Goal: Information Seeking & Learning: Check status

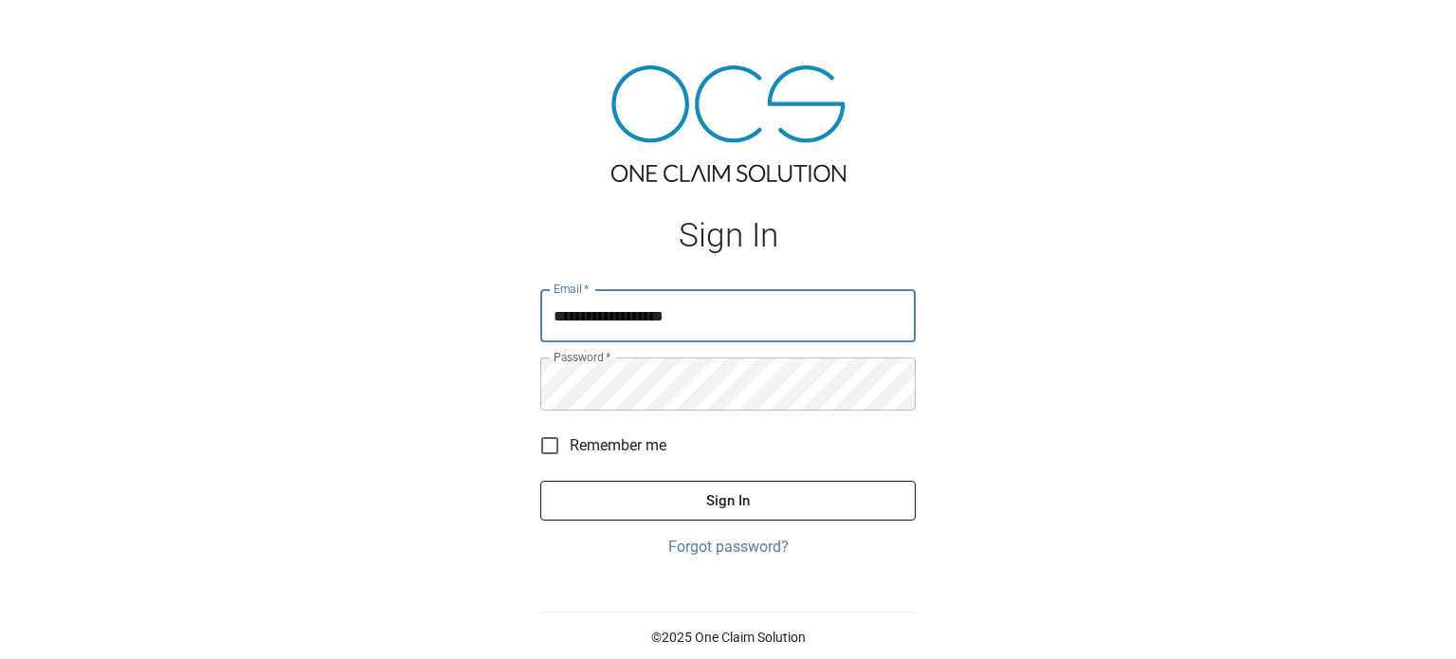
type input "**********"
click at [671, 492] on button "Sign In" at bounding box center [727, 501] width 375 height 40
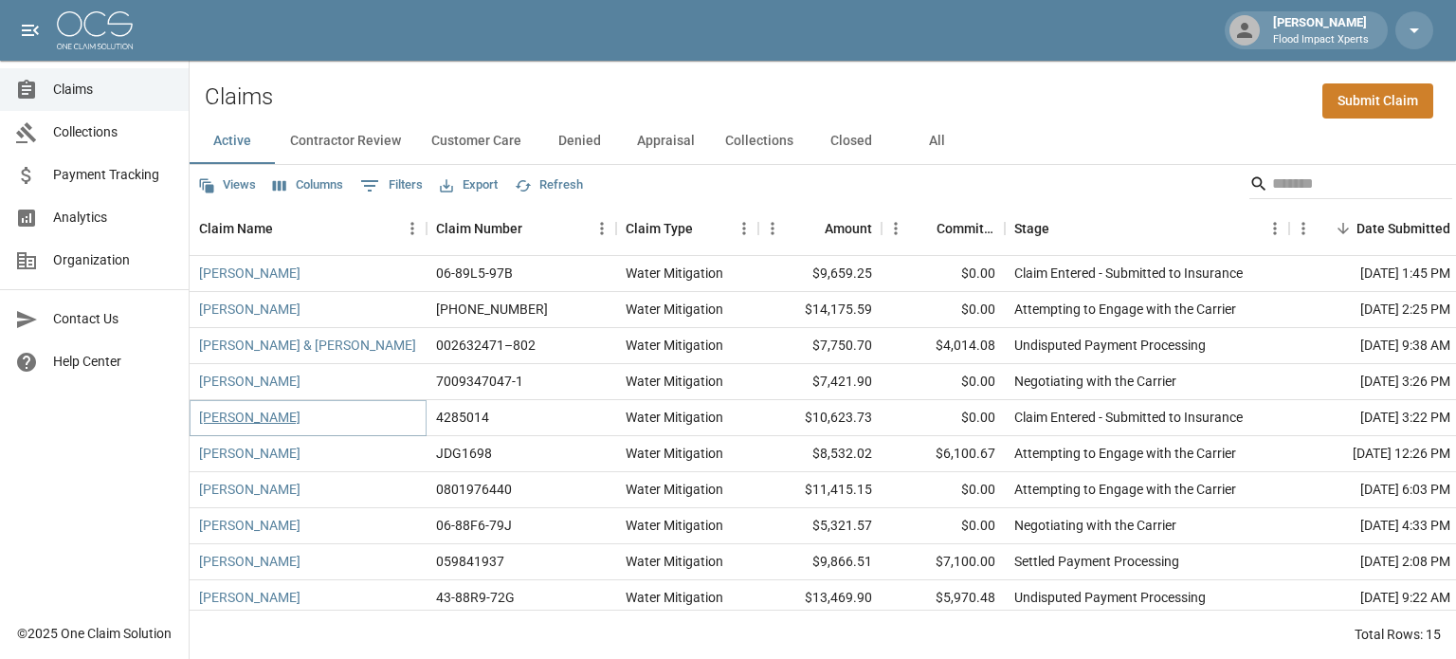
click at [223, 420] on link "[PERSON_NAME]" at bounding box center [249, 417] width 101 height 19
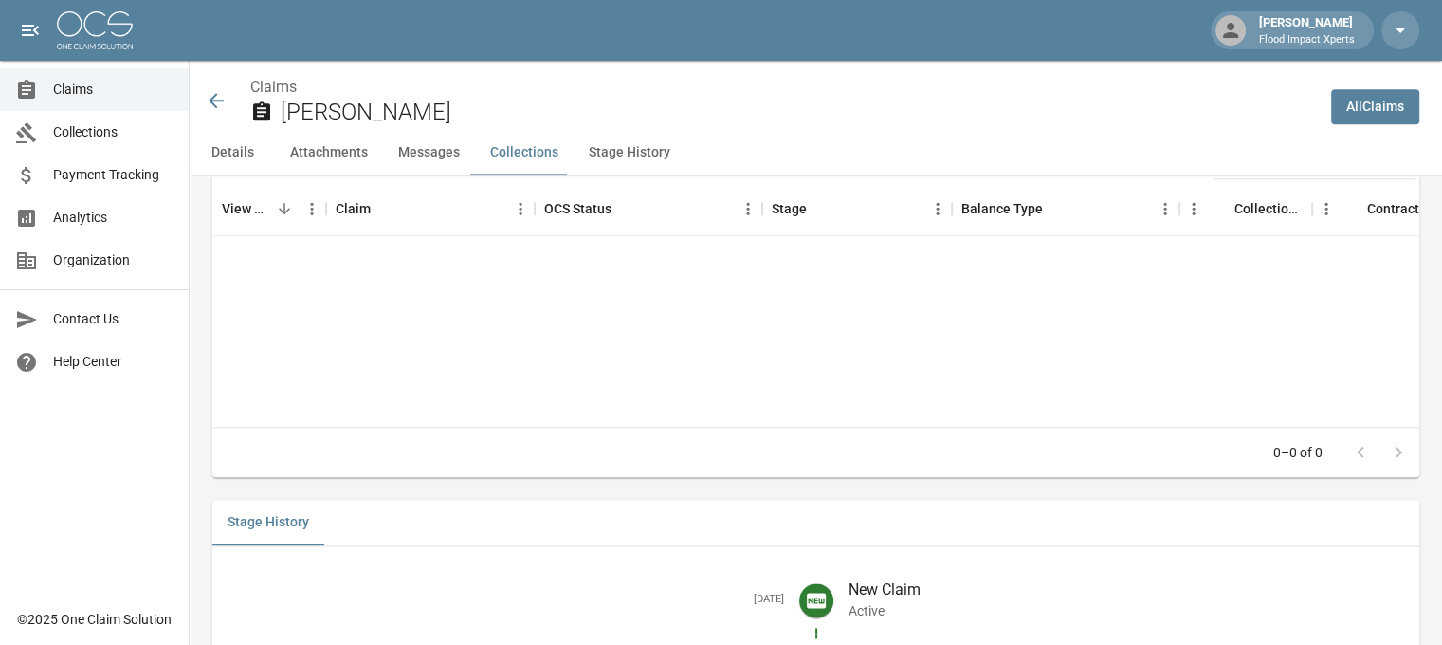
scroll to position [2336, 0]
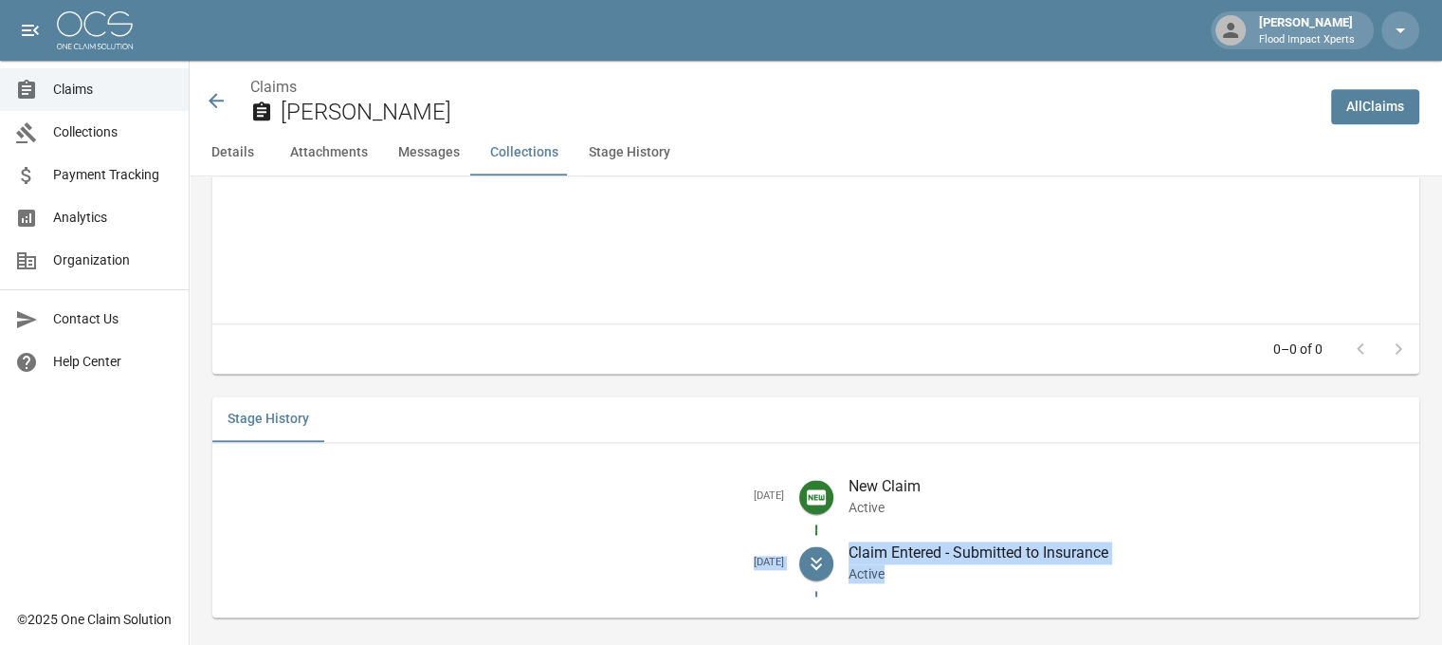
drag, startPoint x: 738, startPoint y: 544, endPoint x: 986, endPoint y: 556, distance: 247.7
click at [986, 556] on li "[DATE] Claim Entered - Submitted to Insurance Active" at bounding box center [815, 563] width 1176 height 66
copy li "[DATE] Claim Entered - Submitted to Insurance Active"
click at [218, 100] on icon at bounding box center [216, 100] width 15 height 15
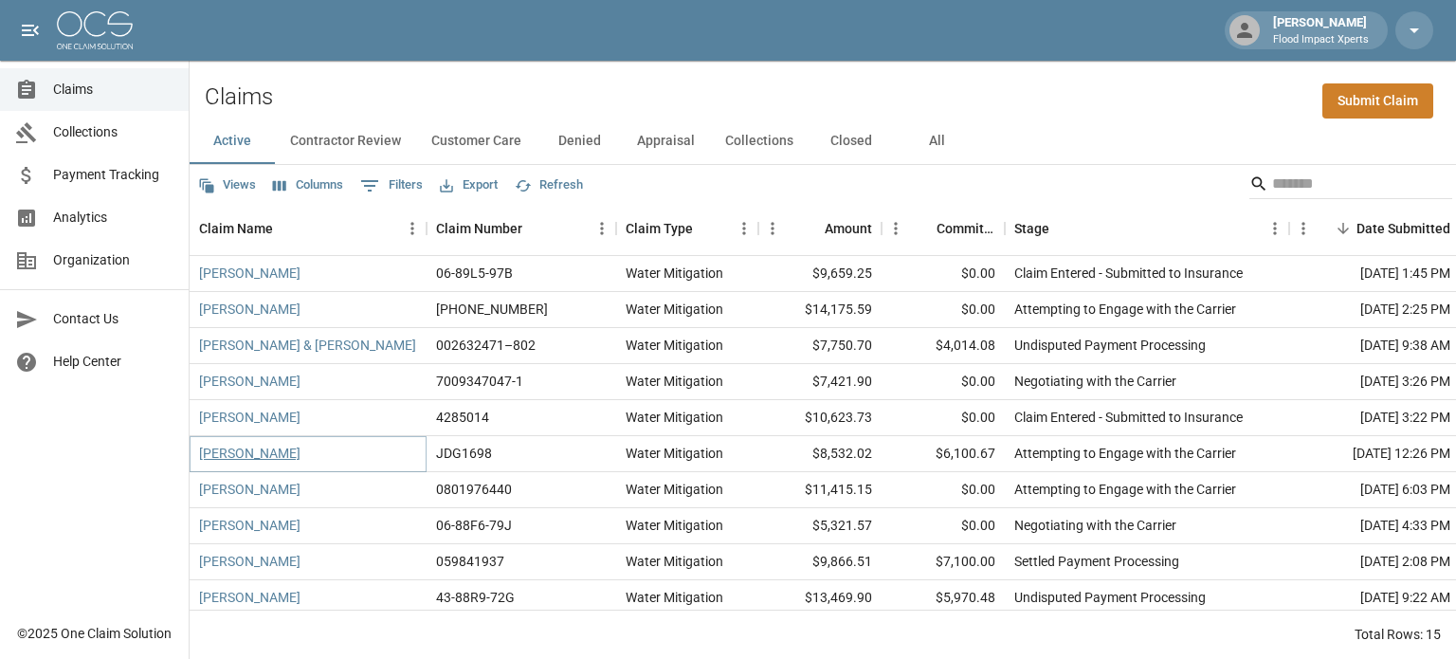
click at [245, 458] on link "[PERSON_NAME]" at bounding box center [249, 453] width 101 height 19
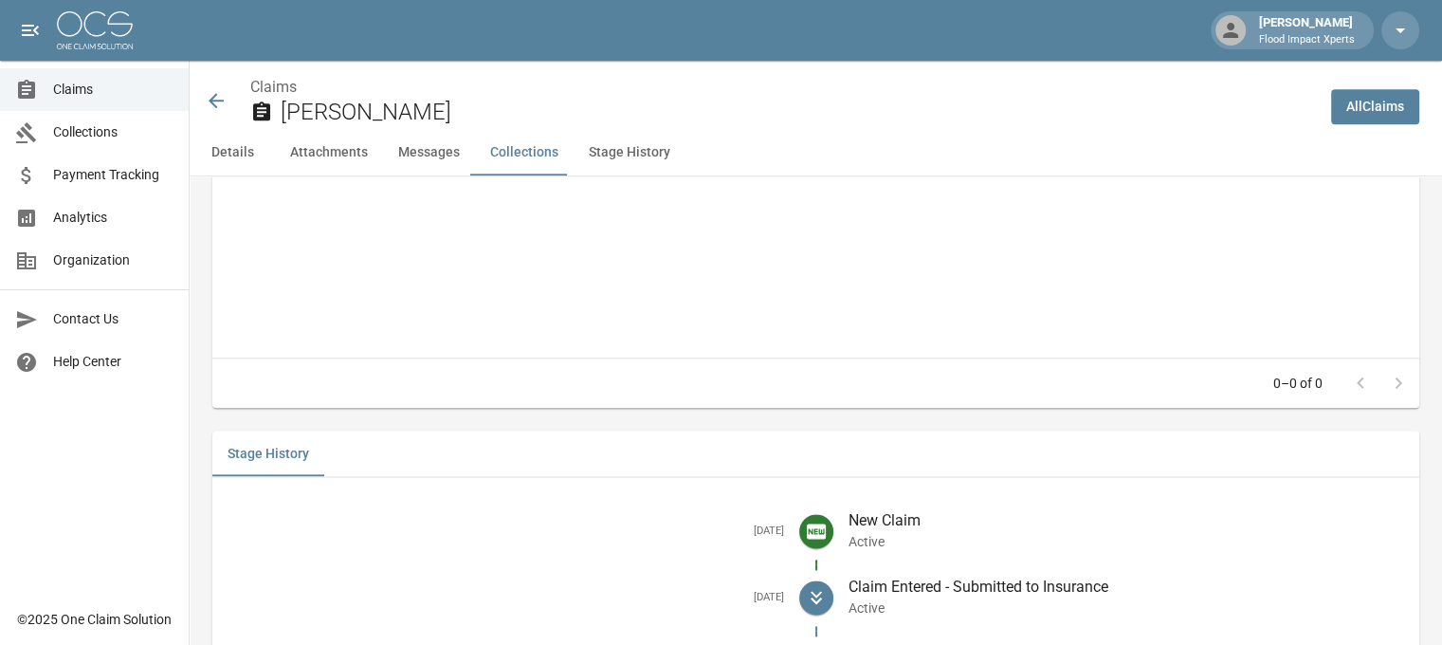
scroll to position [2362, 0]
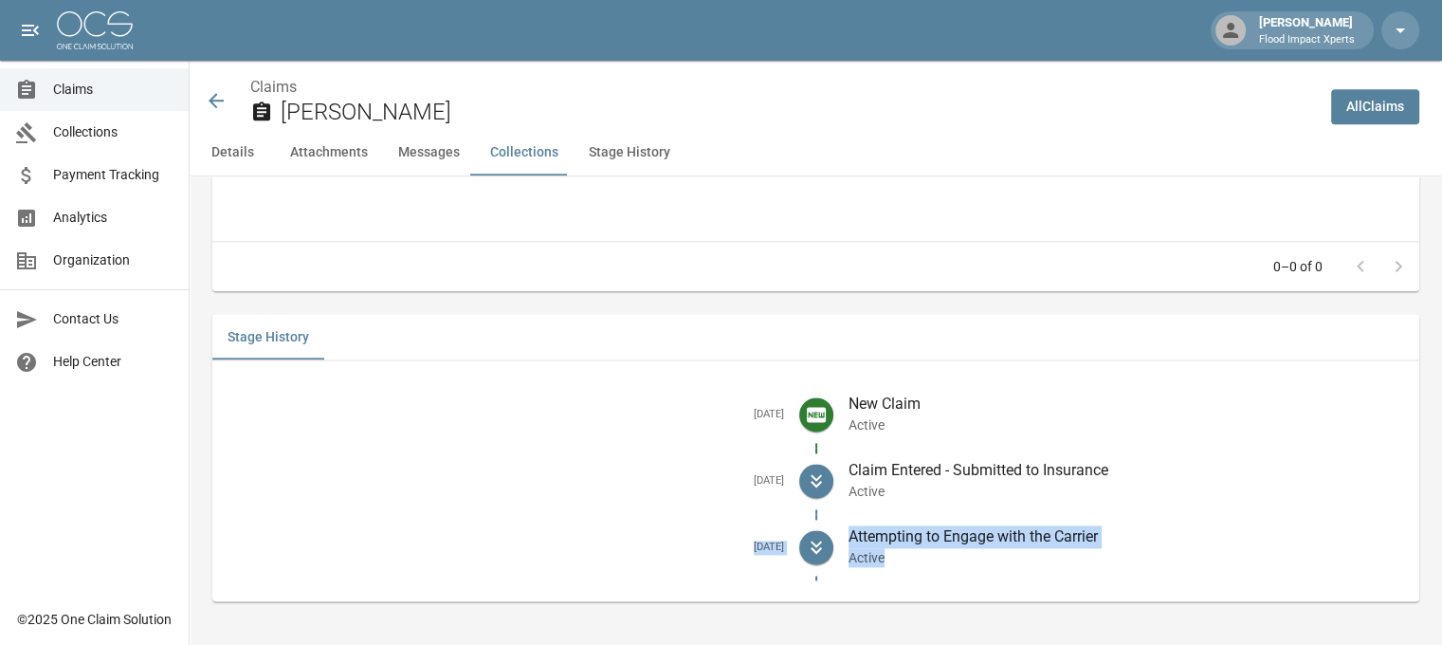
drag, startPoint x: 732, startPoint y: 547, endPoint x: 1018, endPoint y: 561, distance: 286.6
click at [1018, 561] on li "[DATE] Attempting to Engage with the Carrier Active" at bounding box center [815, 547] width 1176 height 66
copy li "[DATE] Attempting to Engage with the Carrier Active"
click at [211, 99] on icon at bounding box center [216, 100] width 15 height 15
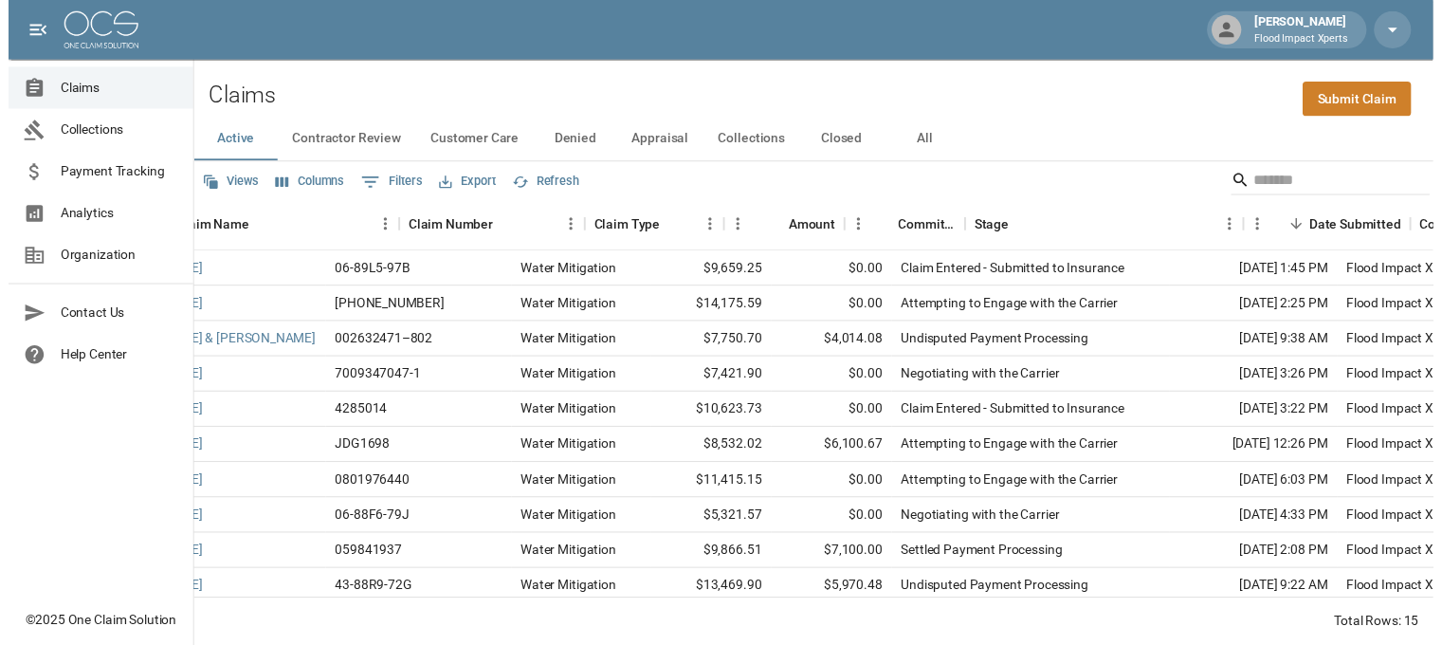
scroll to position [0, 2]
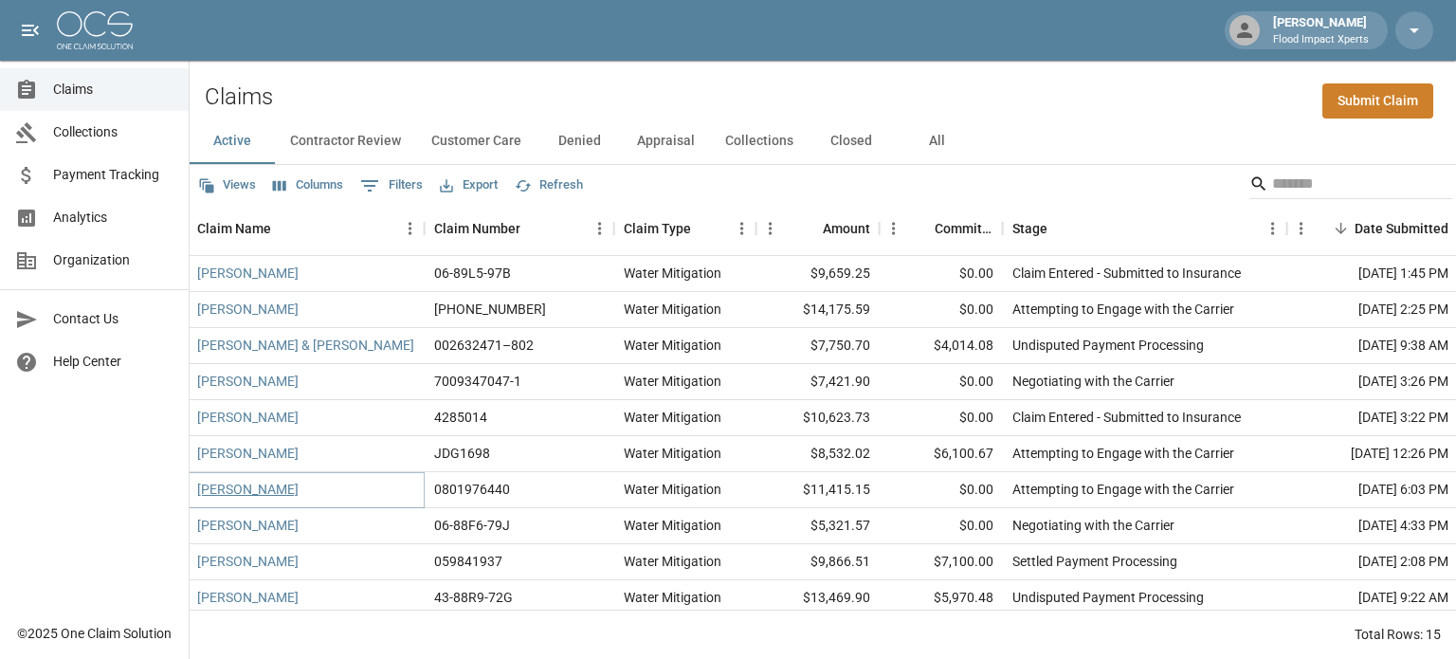
click at [245, 492] on link "[PERSON_NAME]" at bounding box center [247, 489] width 101 height 19
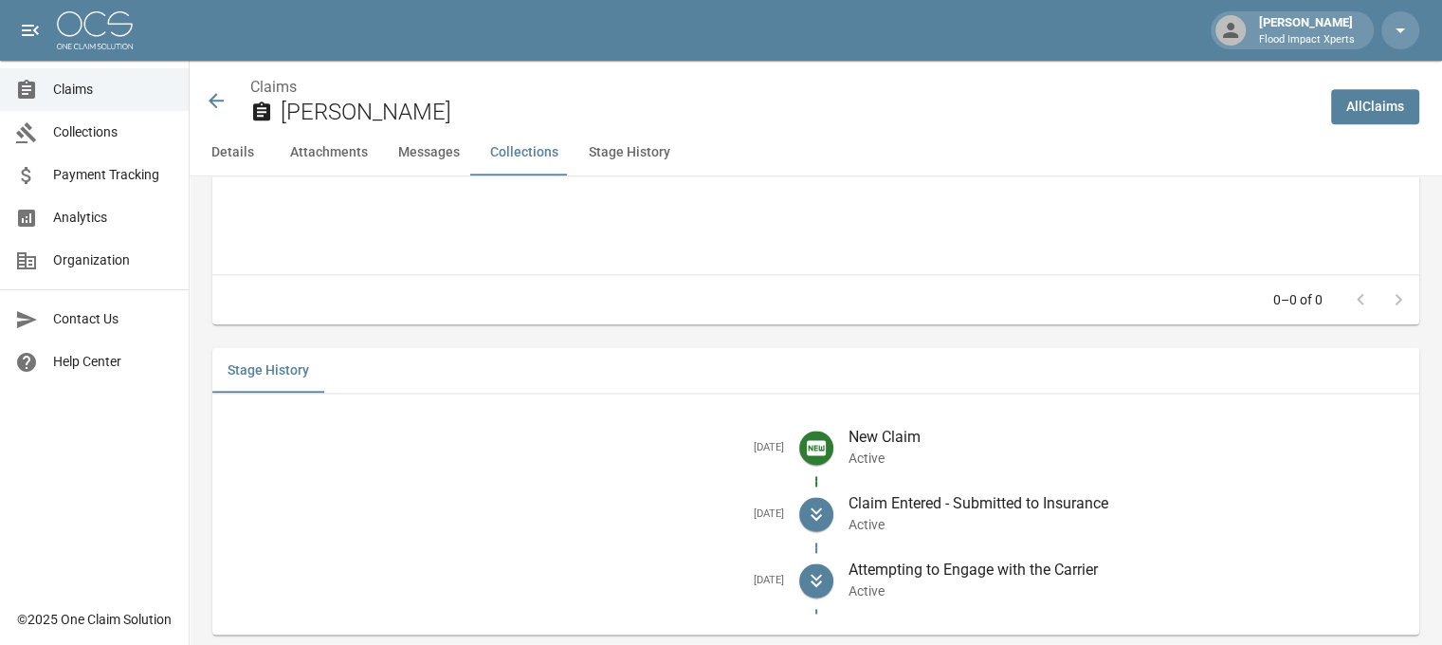
scroll to position [2404, 0]
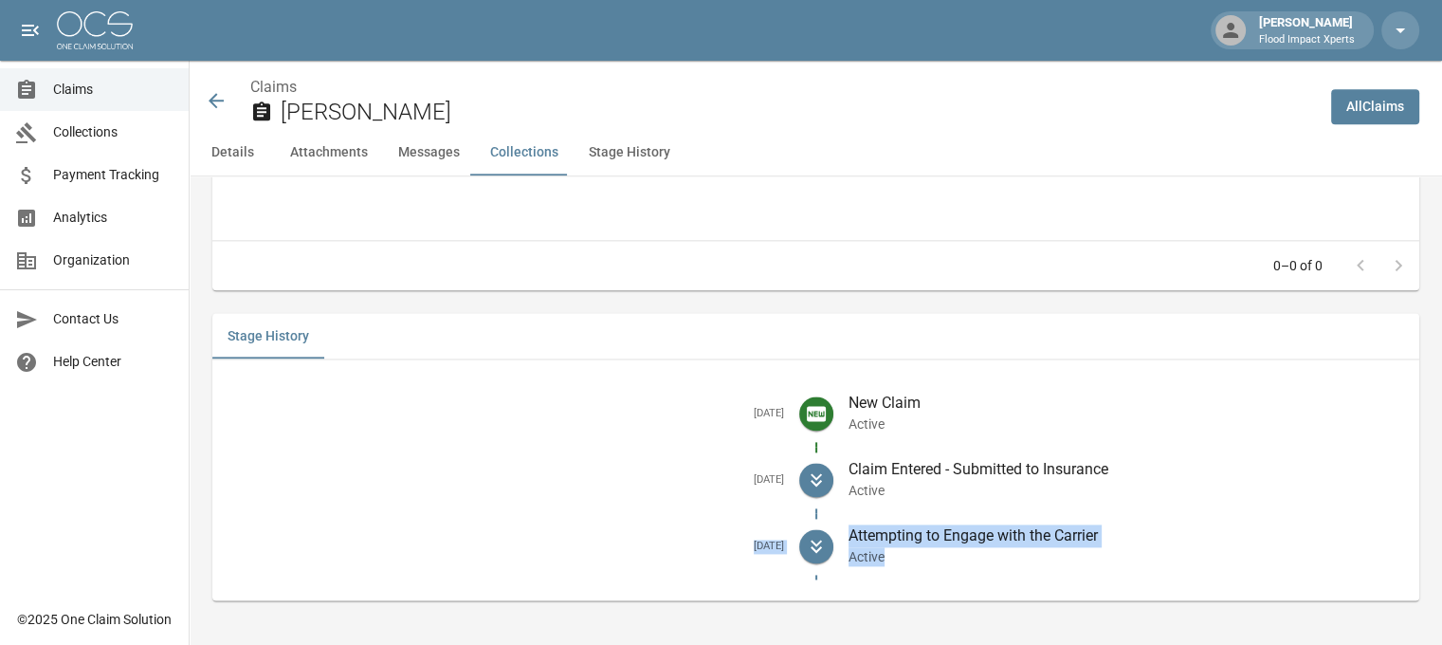
drag, startPoint x: 730, startPoint y: 545, endPoint x: 959, endPoint y: 561, distance: 229.9
click at [959, 561] on li "[DATE] Attempting to Engage with the Carrier Active" at bounding box center [815, 546] width 1176 height 66
copy li "[DATE] Attempting to Engage with the Carrier Active"
click at [216, 104] on icon at bounding box center [216, 100] width 23 height 23
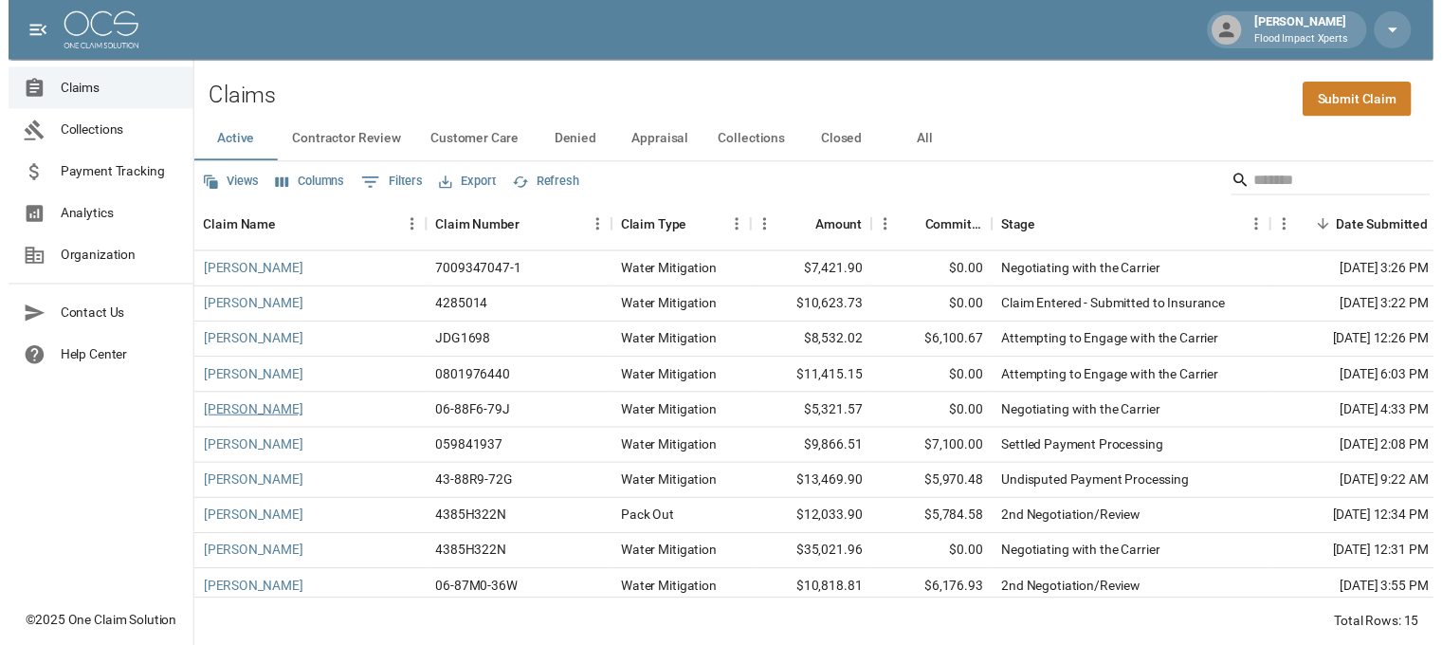
scroll to position [190, 0]
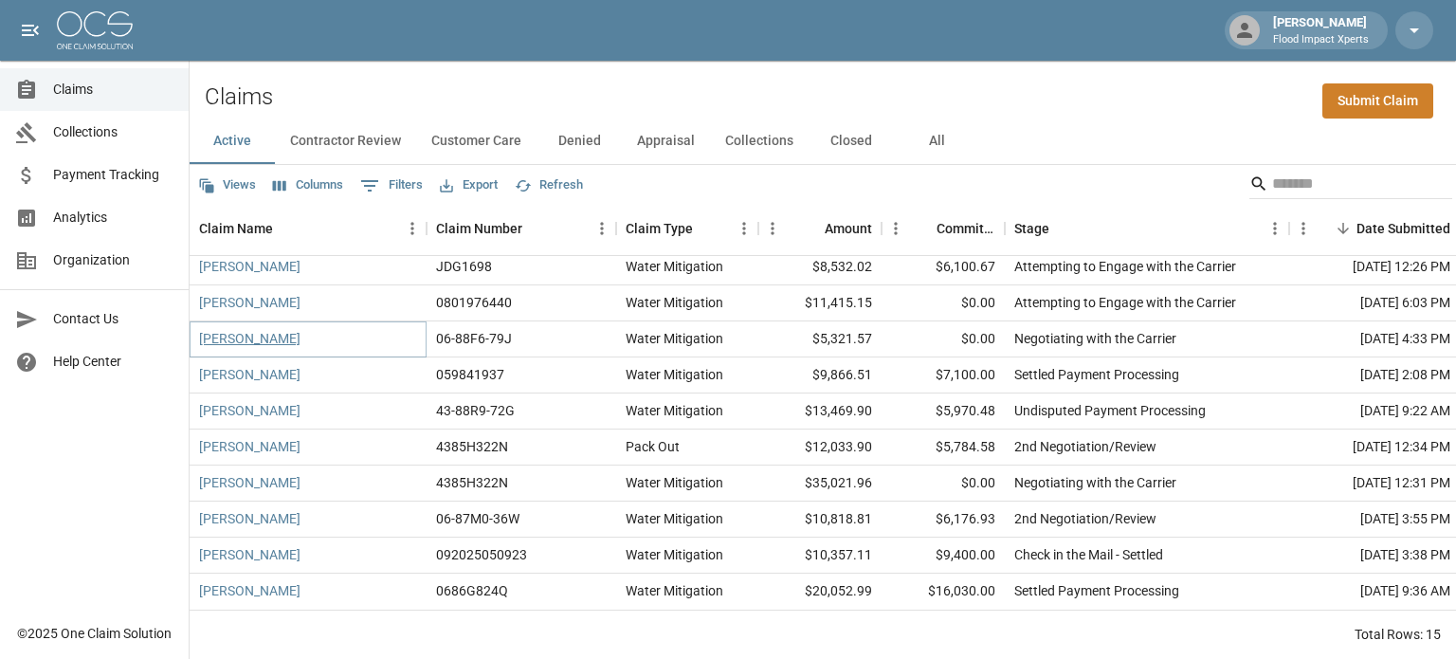
click at [225, 338] on link "[PERSON_NAME]" at bounding box center [249, 338] width 101 height 19
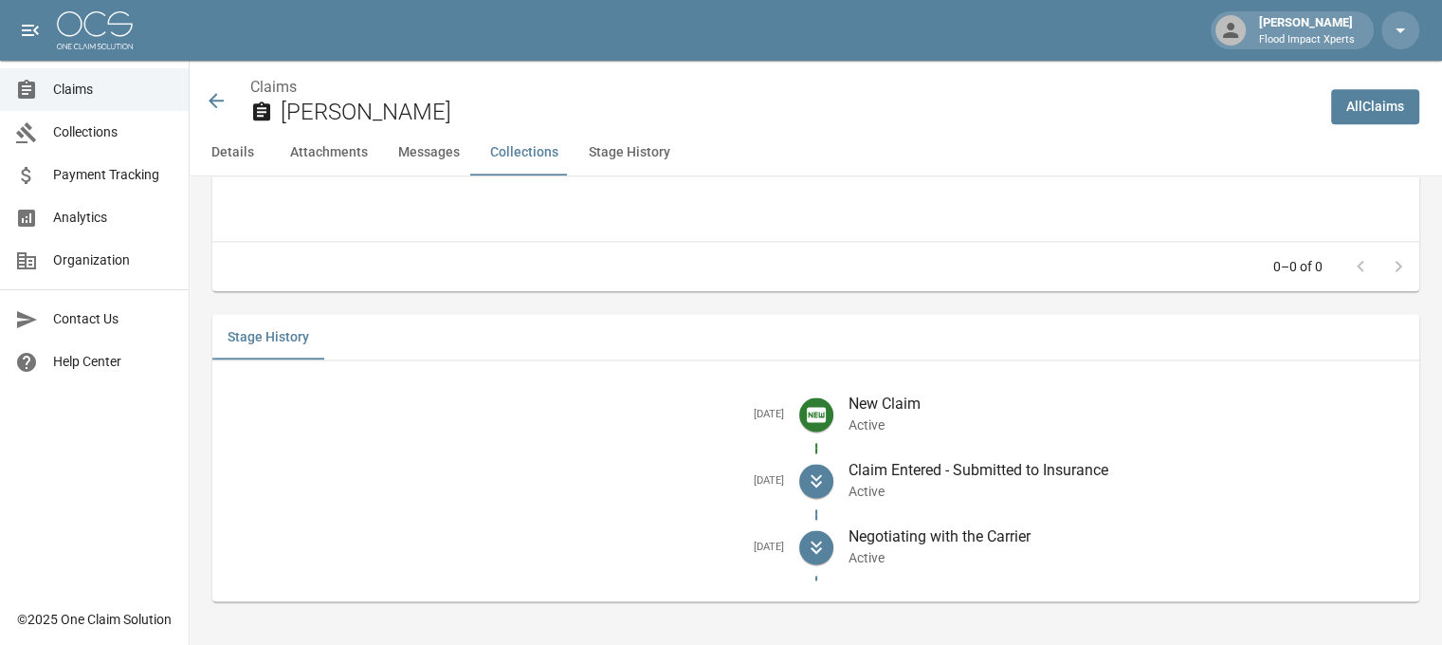
scroll to position [2389, 0]
drag, startPoint x: 737, startPoint y: 544, endPoint x: 1043, endPoint y: 569, distance: 306.2
click at [1043, 569] on li "[DATE] Negotiating with the Carrier Active" at bounding box center [815, 546] width 1176 height 66
copy li "[DATE] Negotiating with the Carrier Active"
click at [216, 97] on icon at bounding box center [216, 100] width 23 height 23
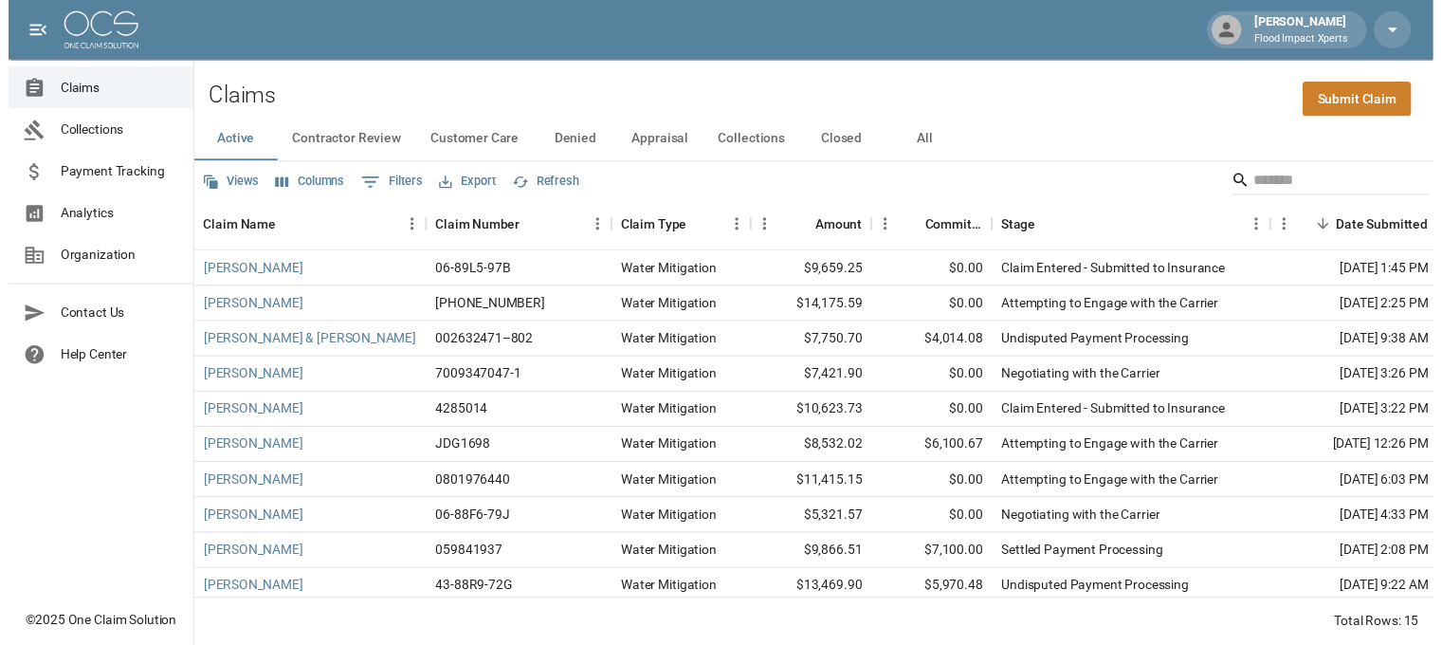
scroll to position [95, 0]
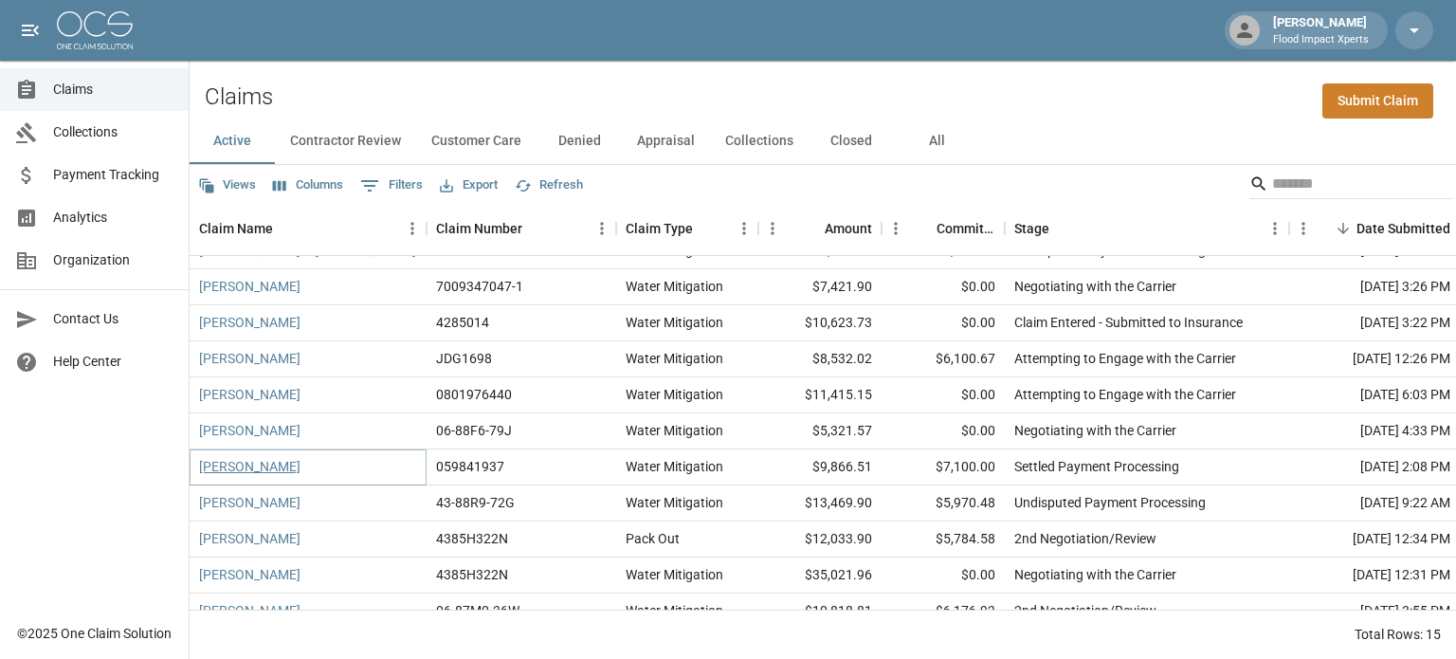
click at [231, 468] on link "[PERSON_NAME]" at bounding box center [249, 466] width 101 height 19
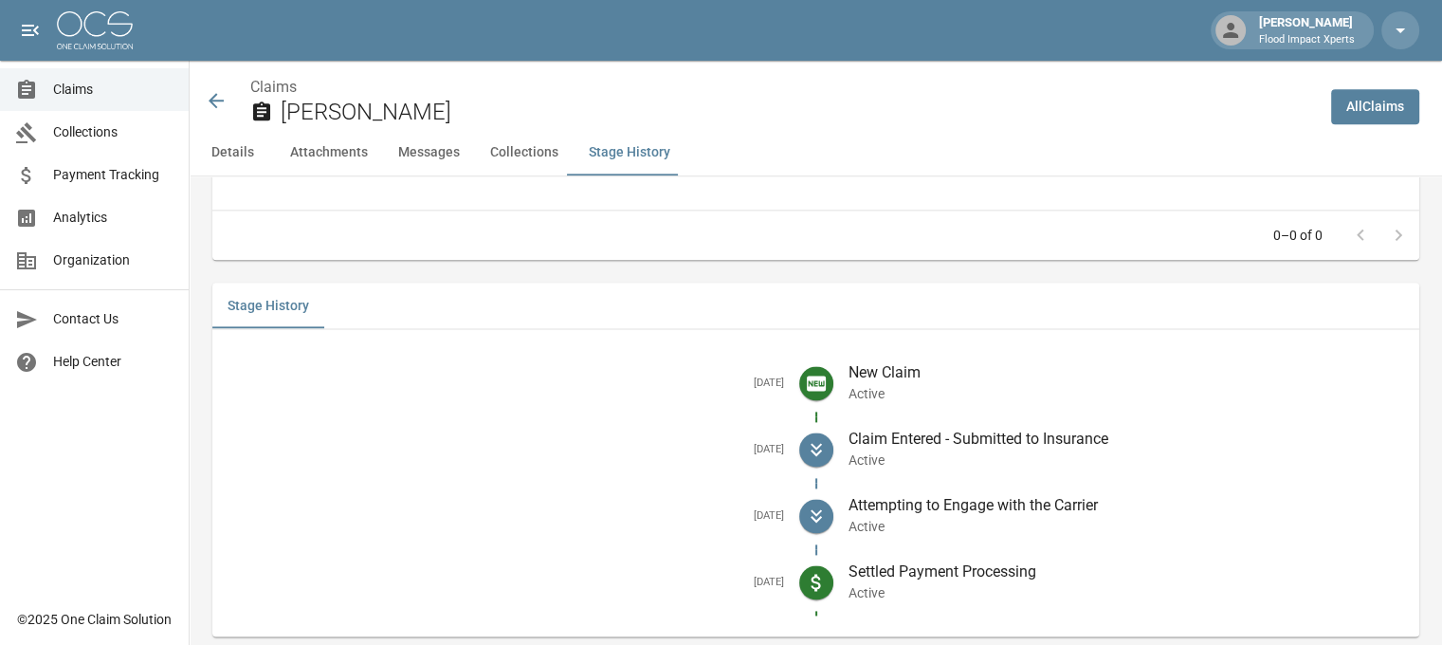
scroll to position [2429, 0]
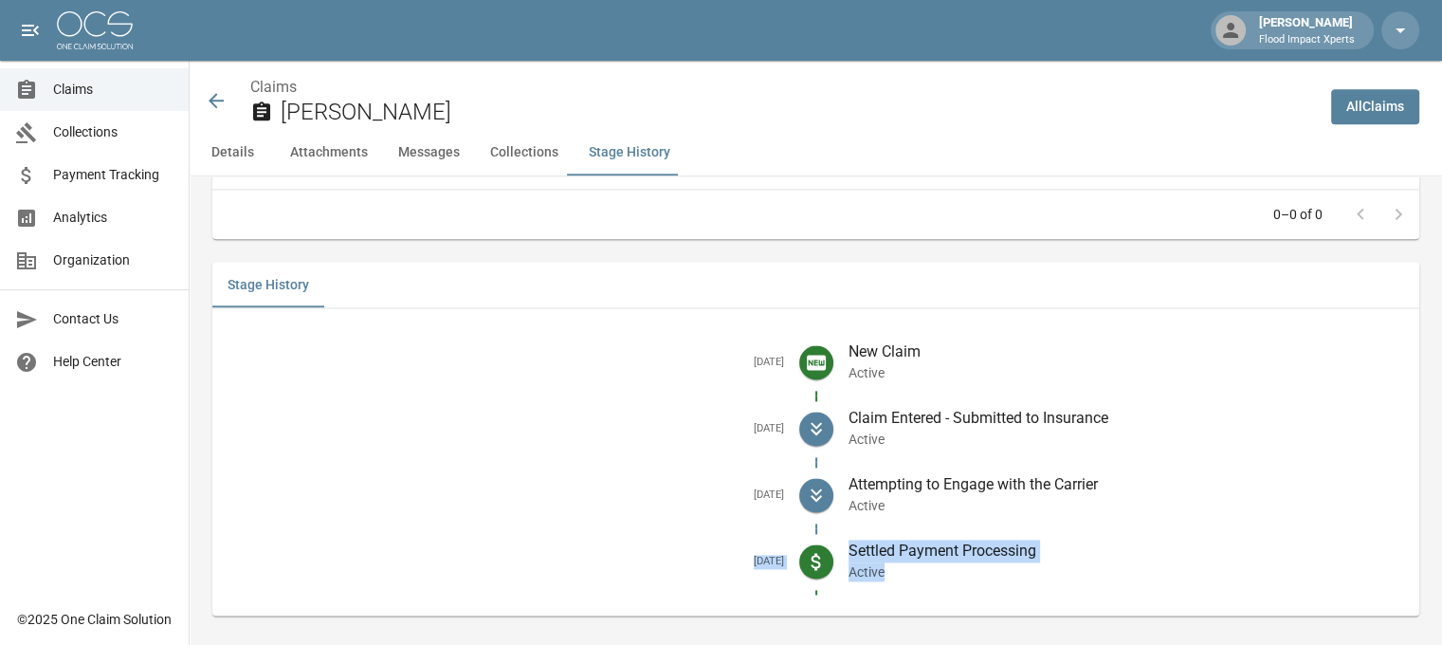
drag, startPoint x: 732, startPoint y: 549, endPoint x: 1019, endPoint y: 568, distance: 287.8
click at [1019, 568] on li "[DATE] Settled Payment Processing Active" at bounding box center [815, 561] width 1176 height 66
copy li "[DATE] Settled Payment Processing Active"
click at [209, 96] on icon at bounding box center [216, 100] width 23 height 23
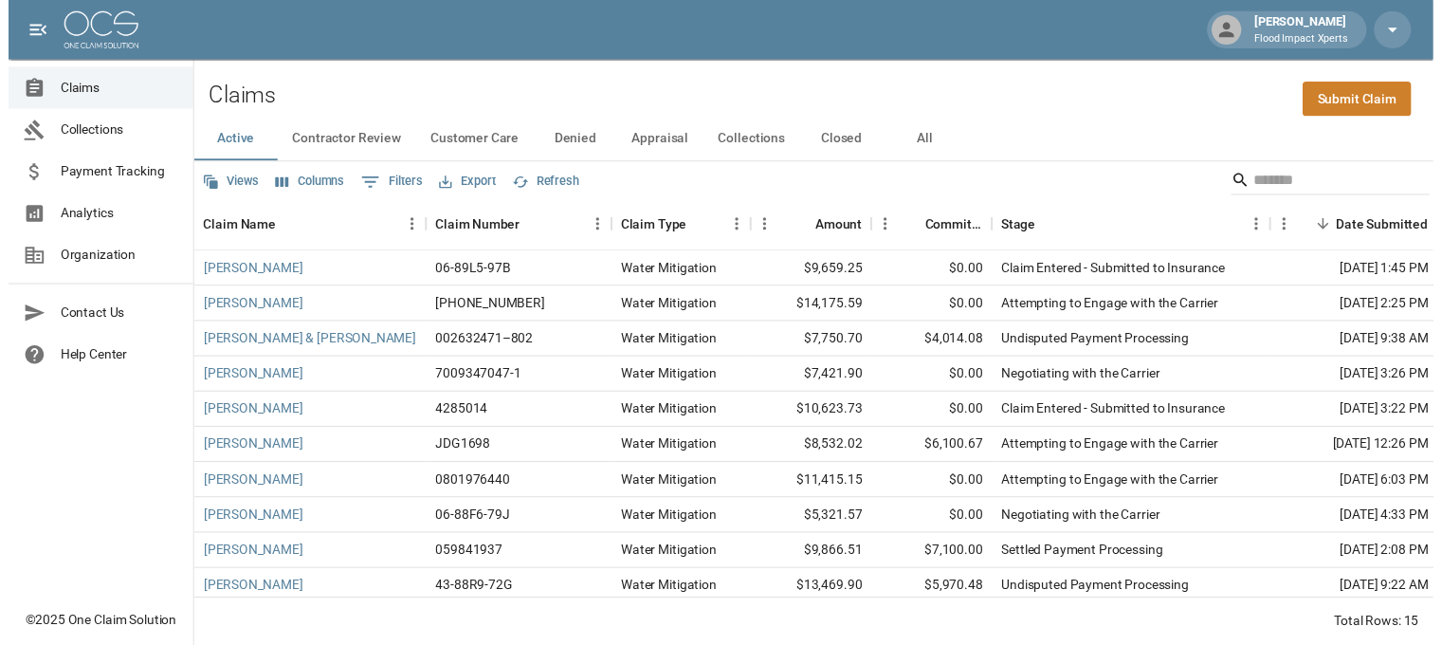
scroll to position [190, 0]
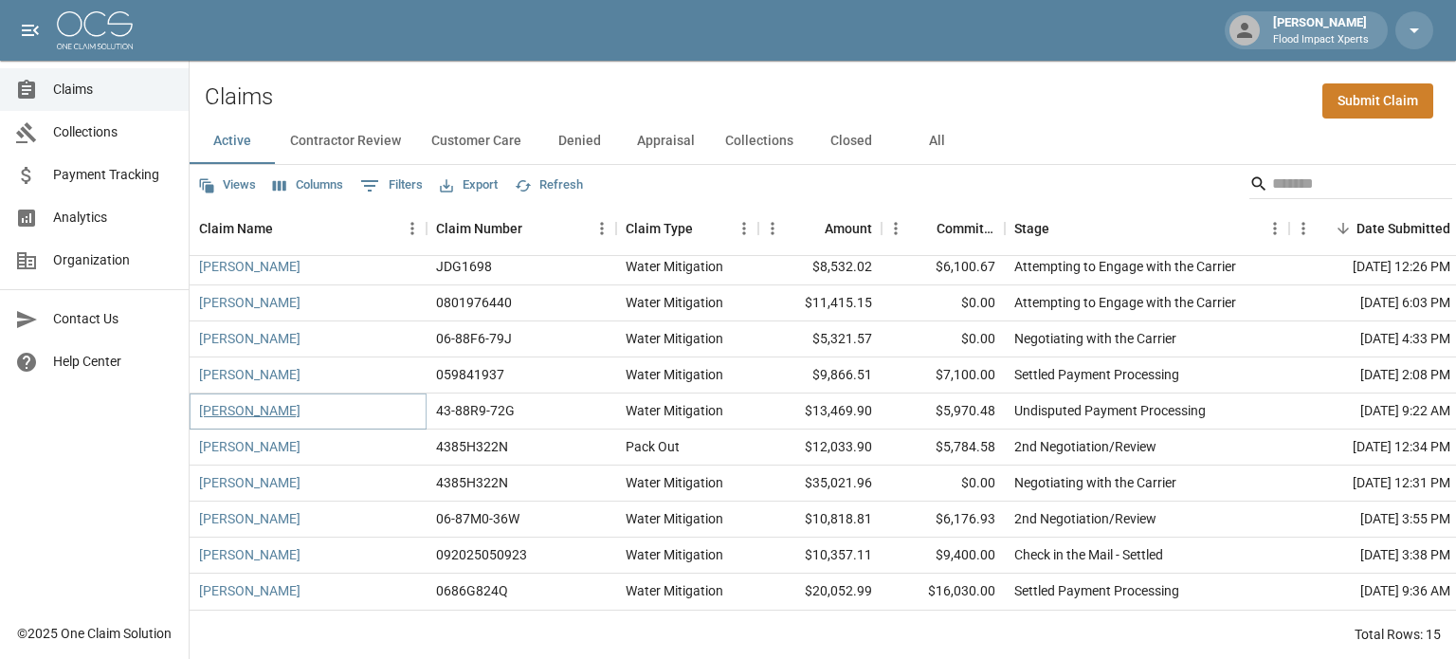
click at [235, 407] on link "[PERSON_NAME]" at bounding box center [249, 410] width 101 height 19
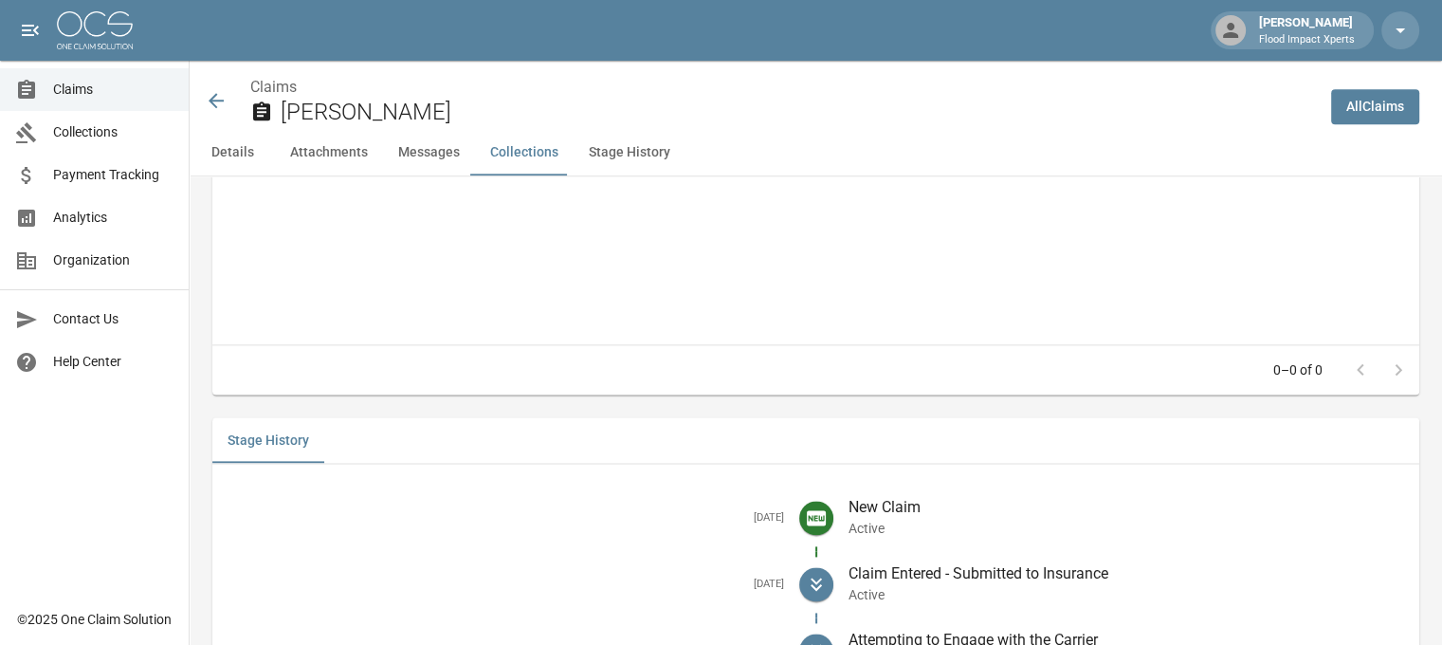
scroll to position [2491, 0]
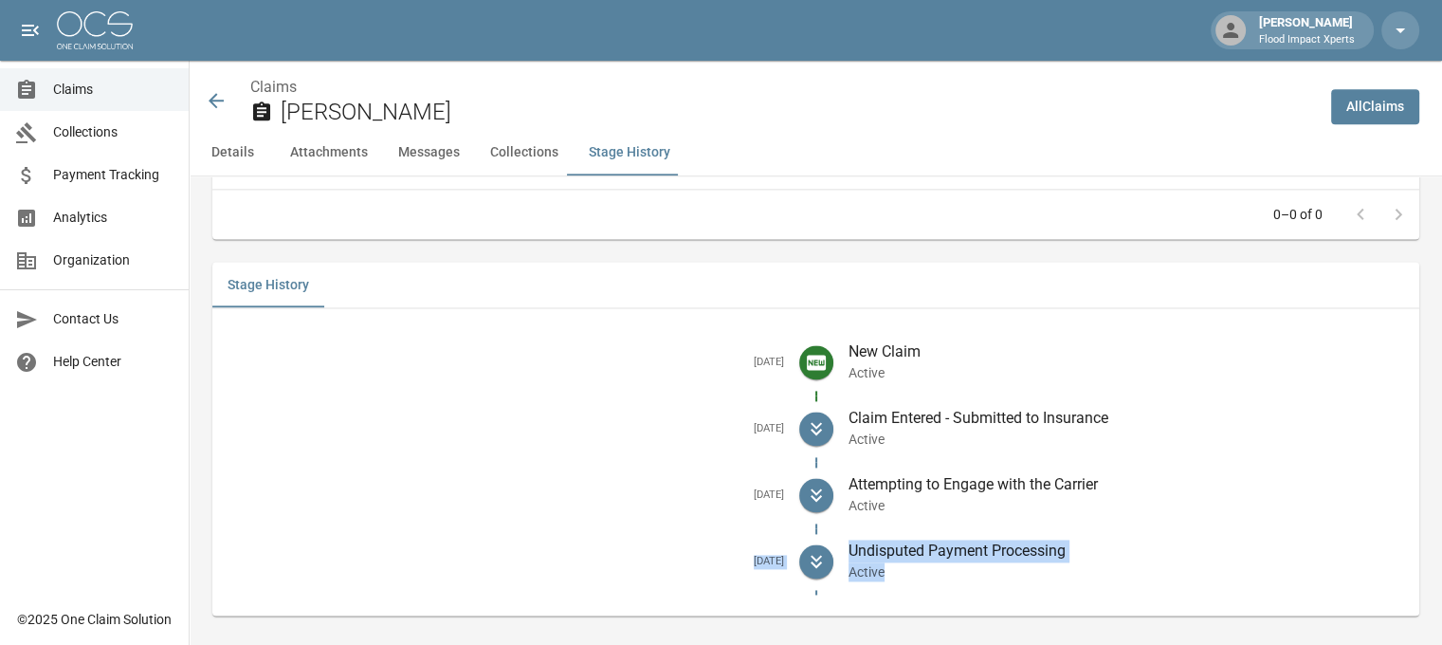
drag, startPoint x: 733, startPoint y: 545, endPoint x: 1032, endPoint y: 560, distance: 299.9
click at [1032, 560] on li "[DATE] Undisputed Payment Processing Active" at bounding box center [815, 561] width 1176 height 66
copy li "[DATE] Undisputed Payment Processing Active"
click at [222, 94] on icon at bounding box center [216, 100] width 23 height 23
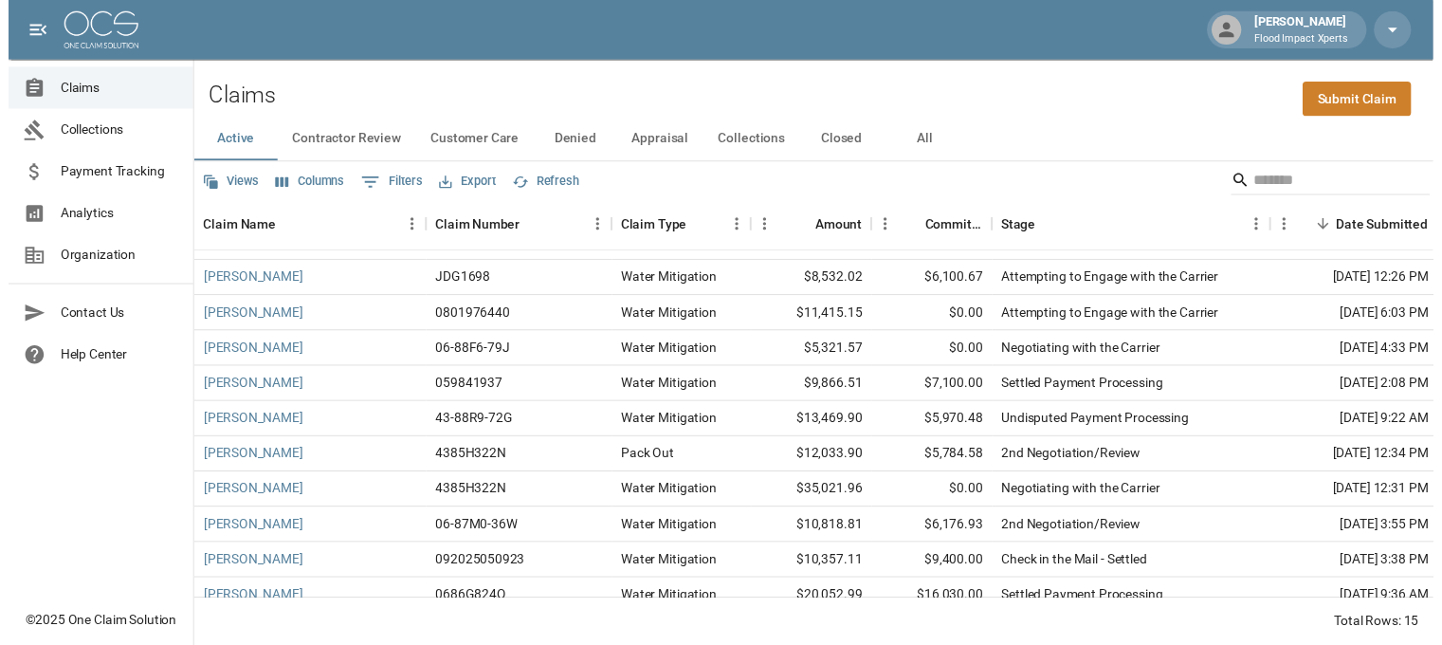
scroll to position [190, 0]
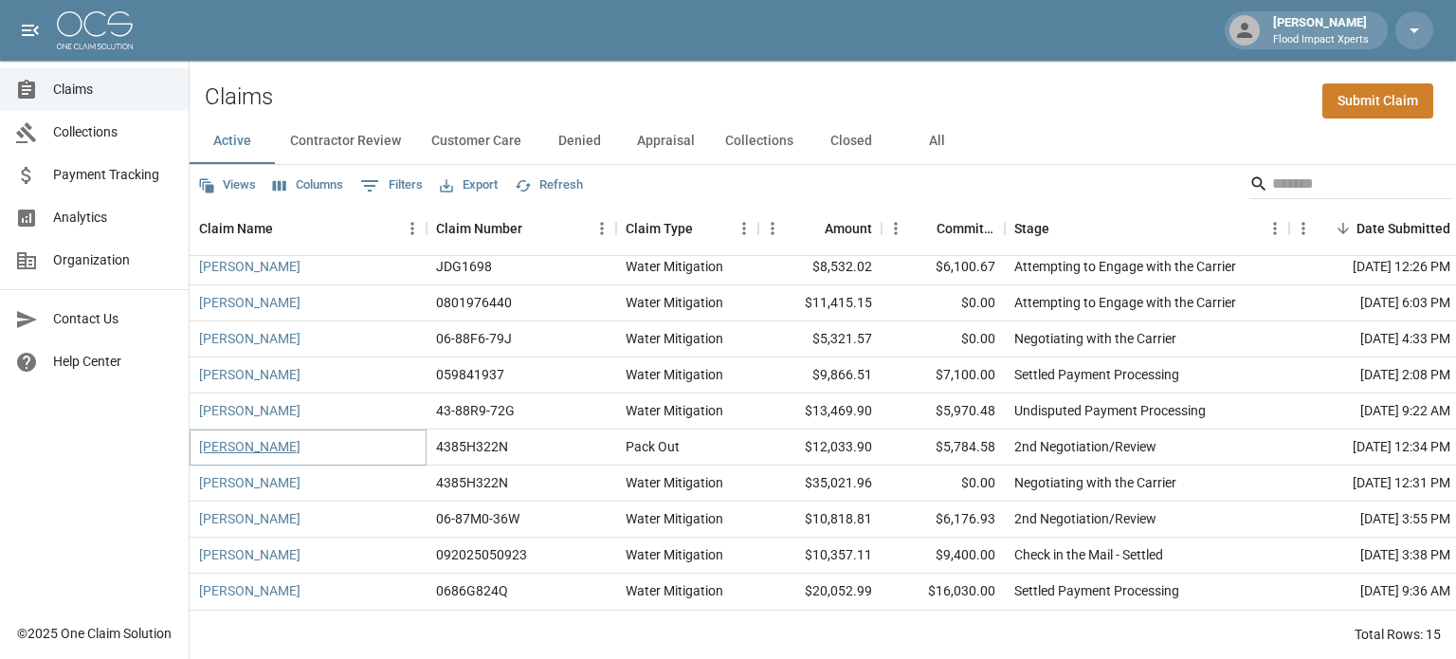
click at [245, 444] on link "[PERSON_NAME]" at bounding box center [249, 446] width 101 height 19
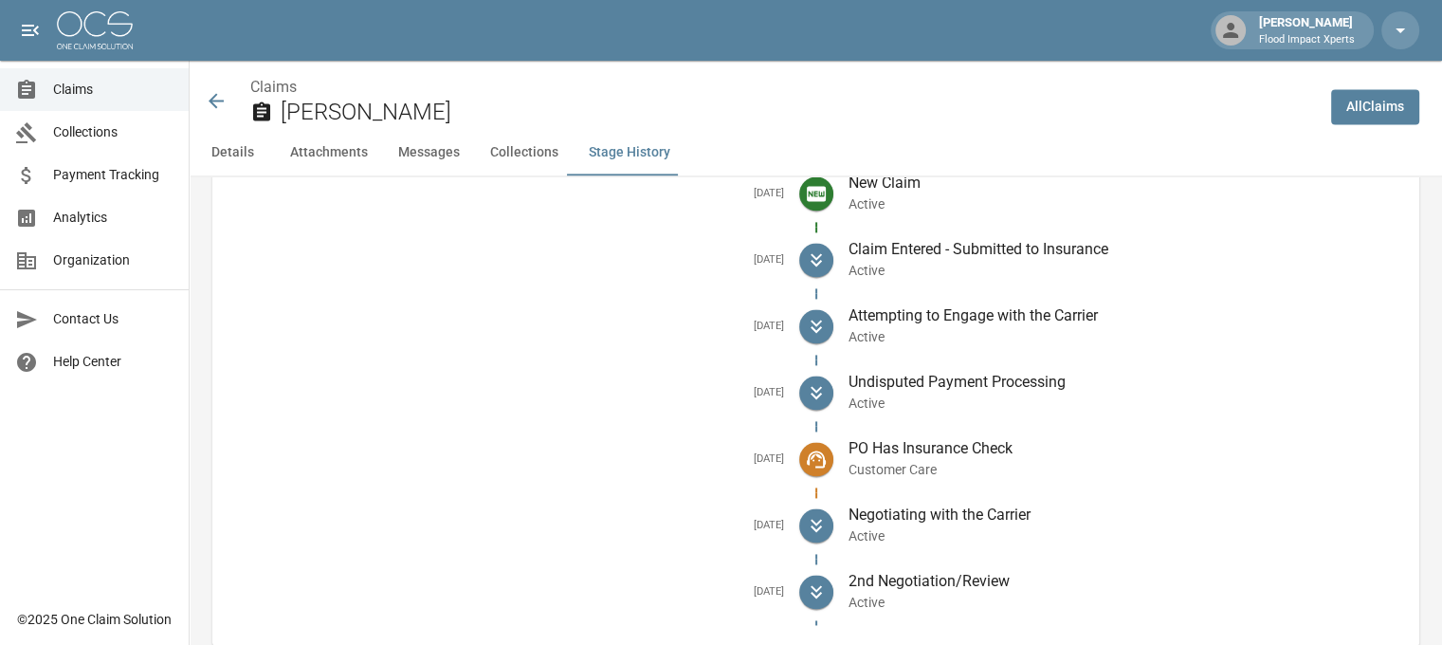
scroll to position [2654, 0]
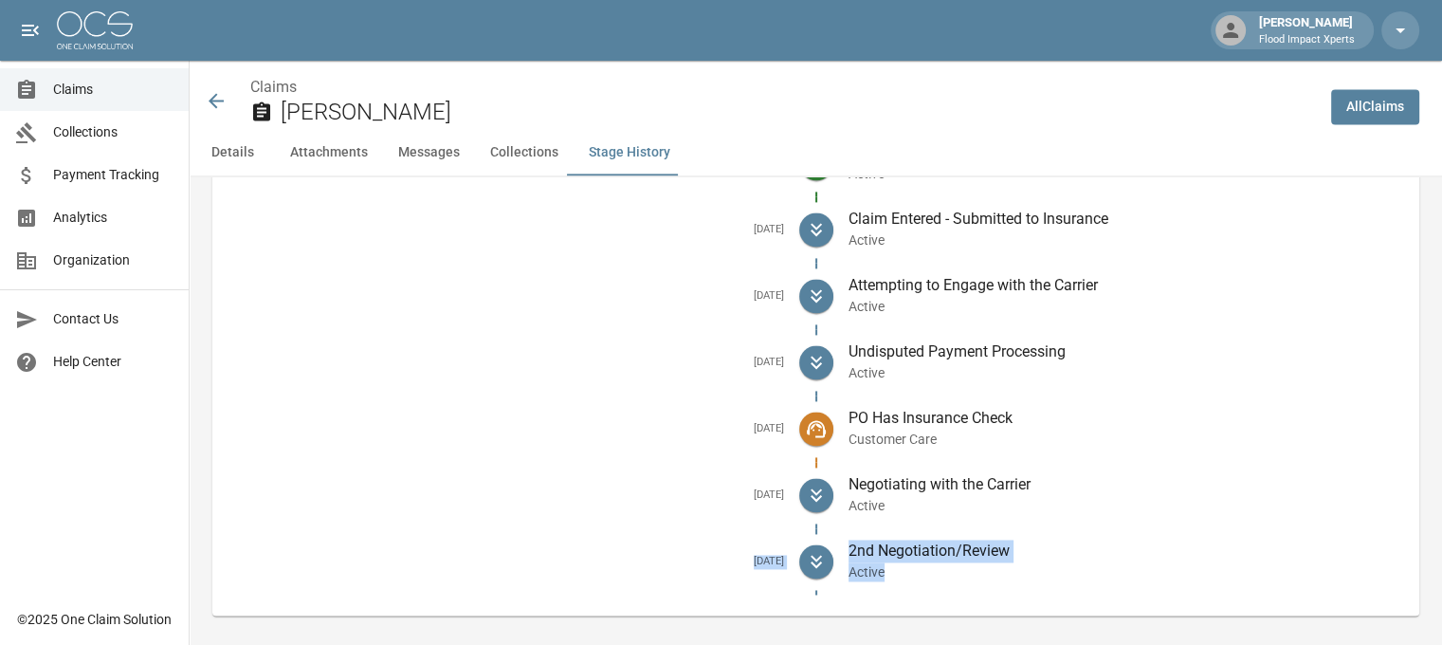
drag, startPoint x: 732, startPoint y: 541, endPoint x: 959, endPoint y: 563, distance: 228.5
click at [959, 563] on li "[DATE] 2nd Negotiation/Review Active" at bounding box center [815, 561] width 1176 height 66
copy li "[DATE] 2nd Negotiation/Review Active"
click at [982, 462] on div "Negotiating with the Carrier Active" at bounding box center [1119, 495] width 572 height 66
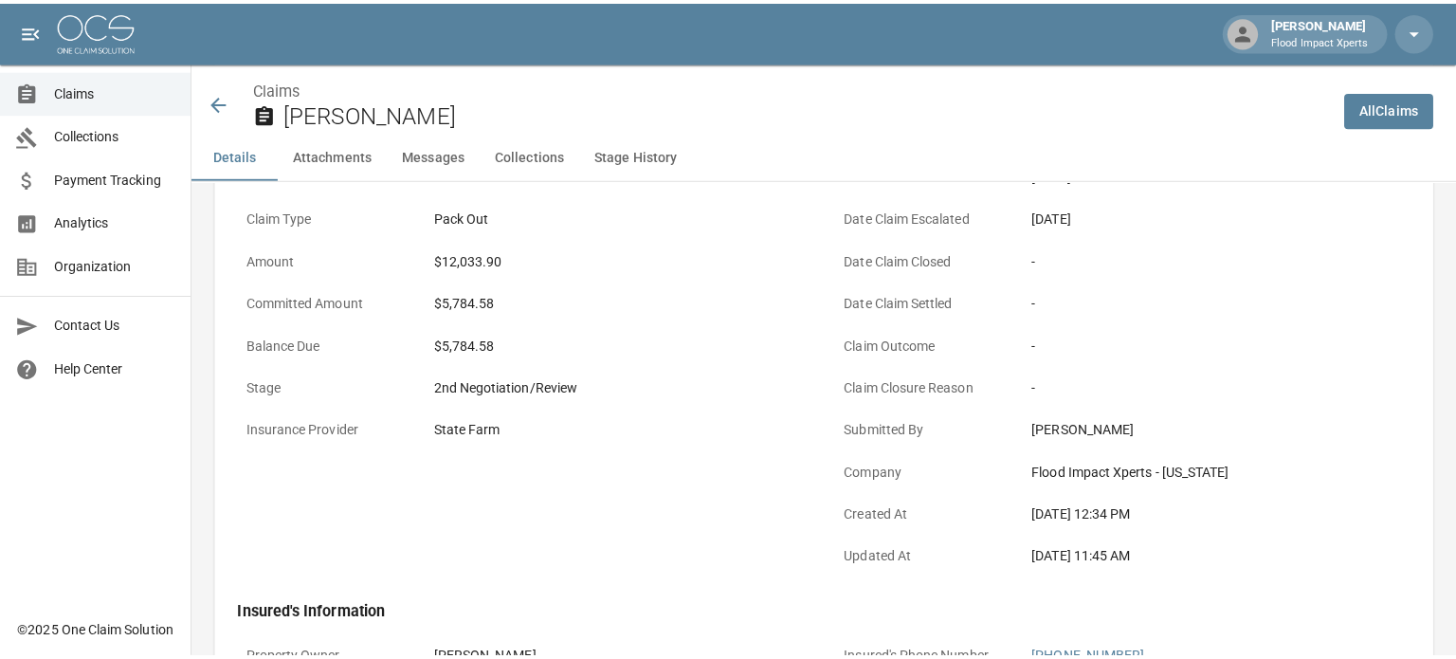
scroll to position [0, 0]
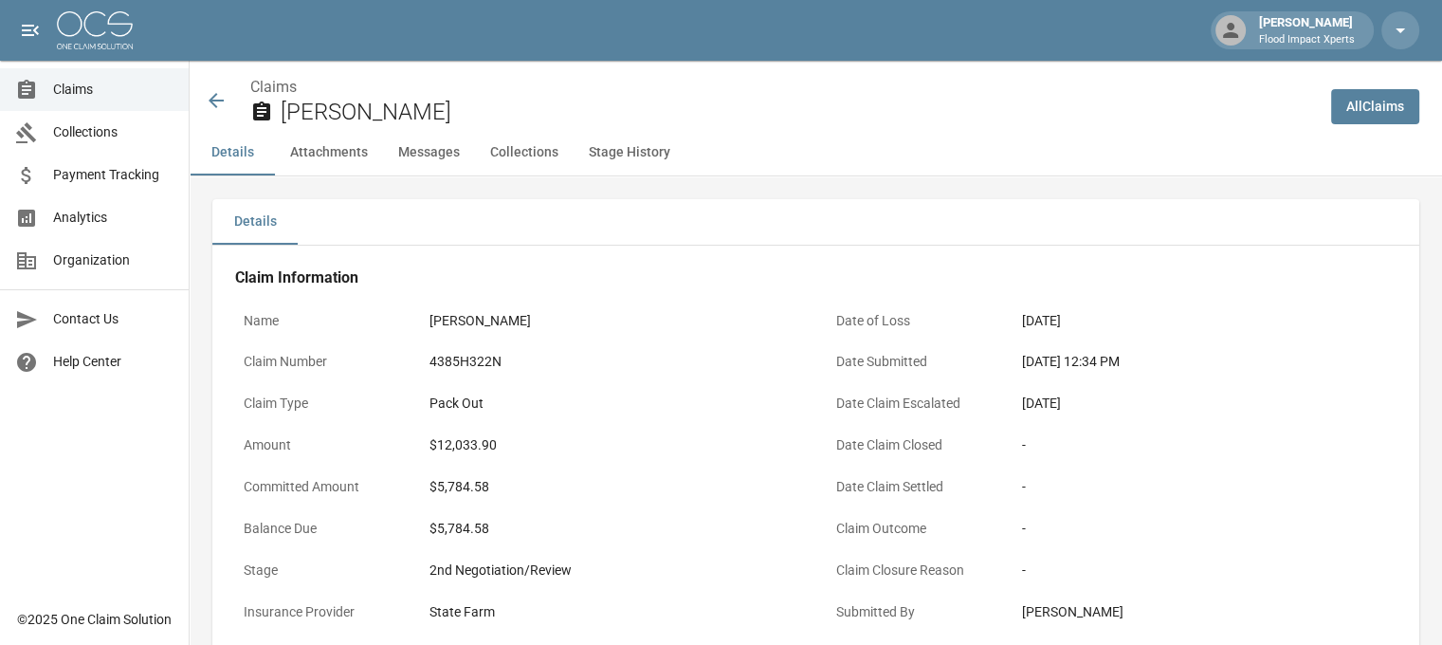
click at [210, 99] on icon at bounding box center [216, 100] width 15 height 15
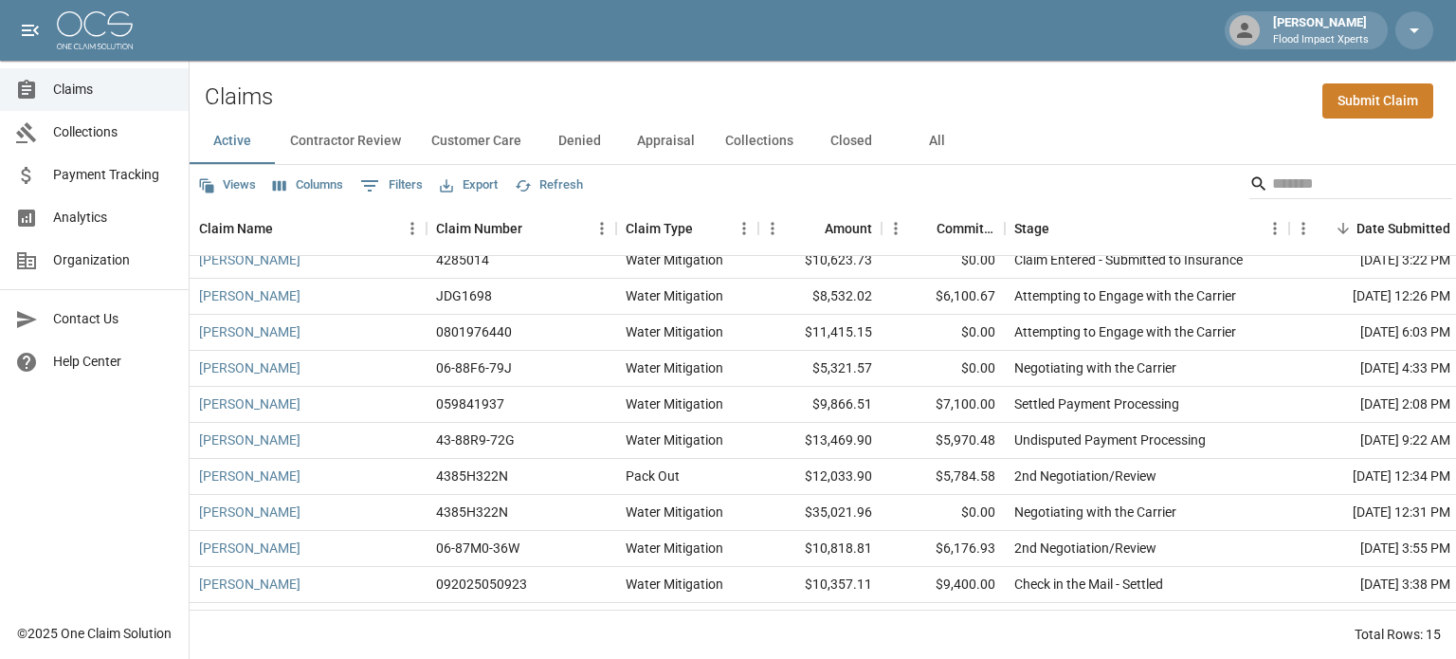
scroll to position [190, 0]
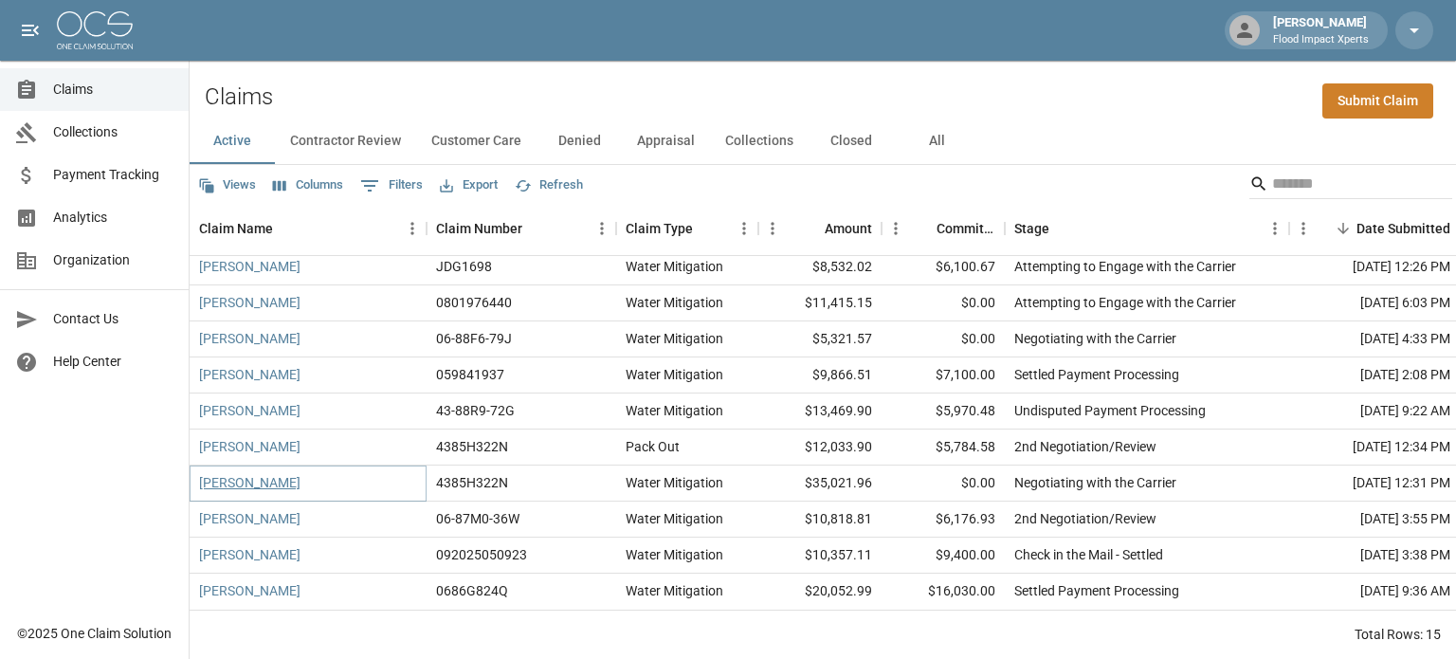
click at [240, 482] on link "[PERSON_NAME]" at bounding box center [249, 482] width 101 height 19
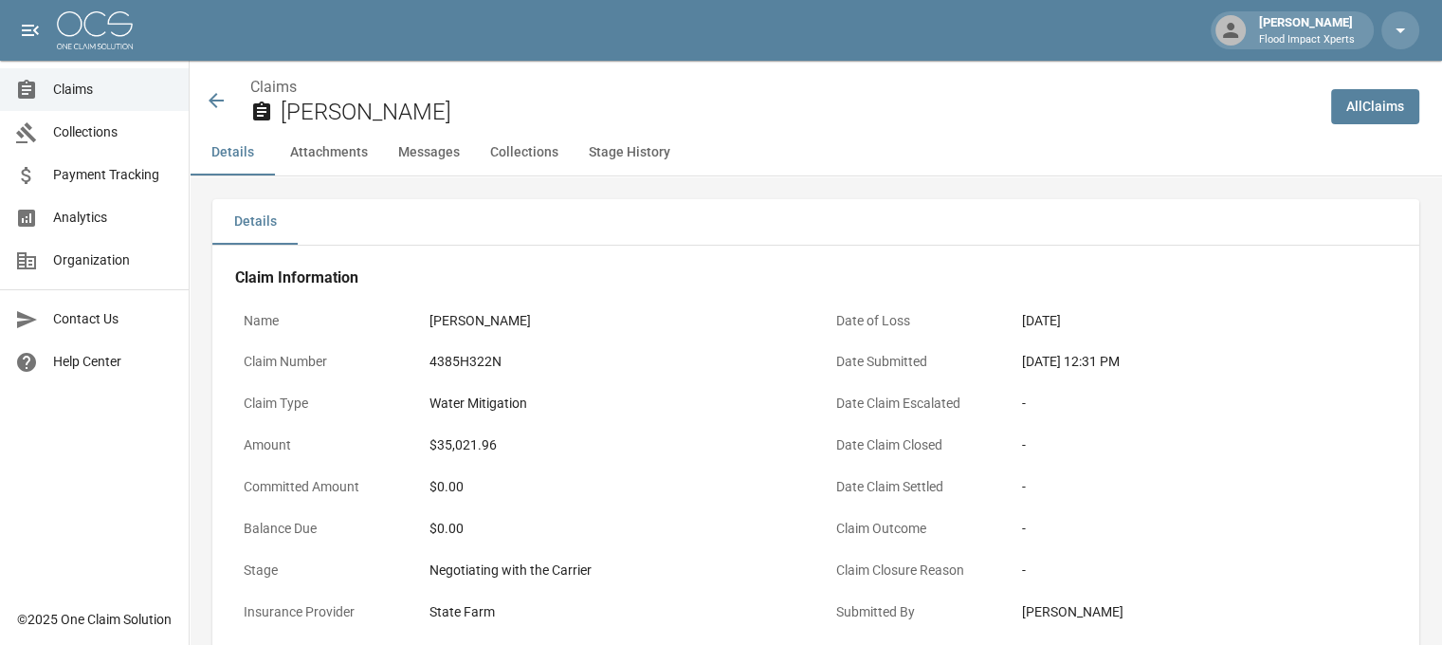
click at [212, 102] on icon at bounding box center [216, 100] width 15 height 15
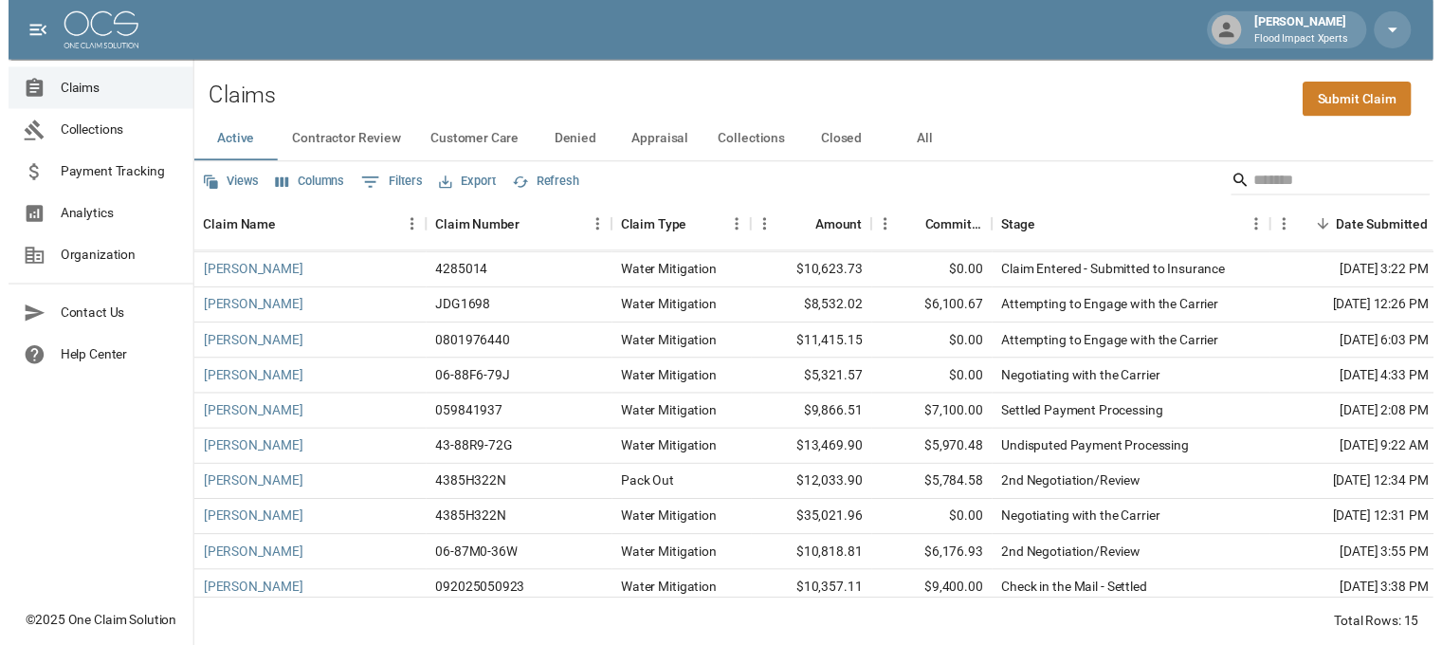
scroll to position [201, 0]
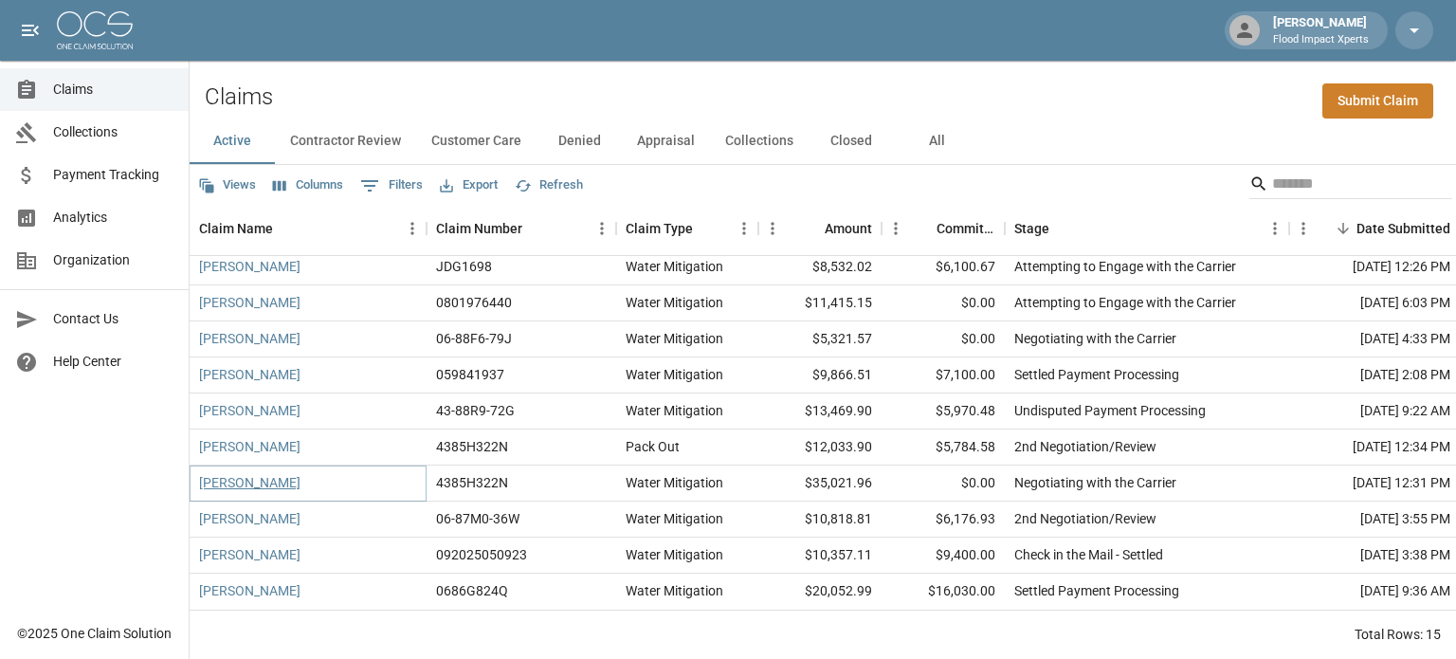
click at [281, 473] on link "[PERSON_NAME]" at bounding box center [249, 482] width 101 height 19
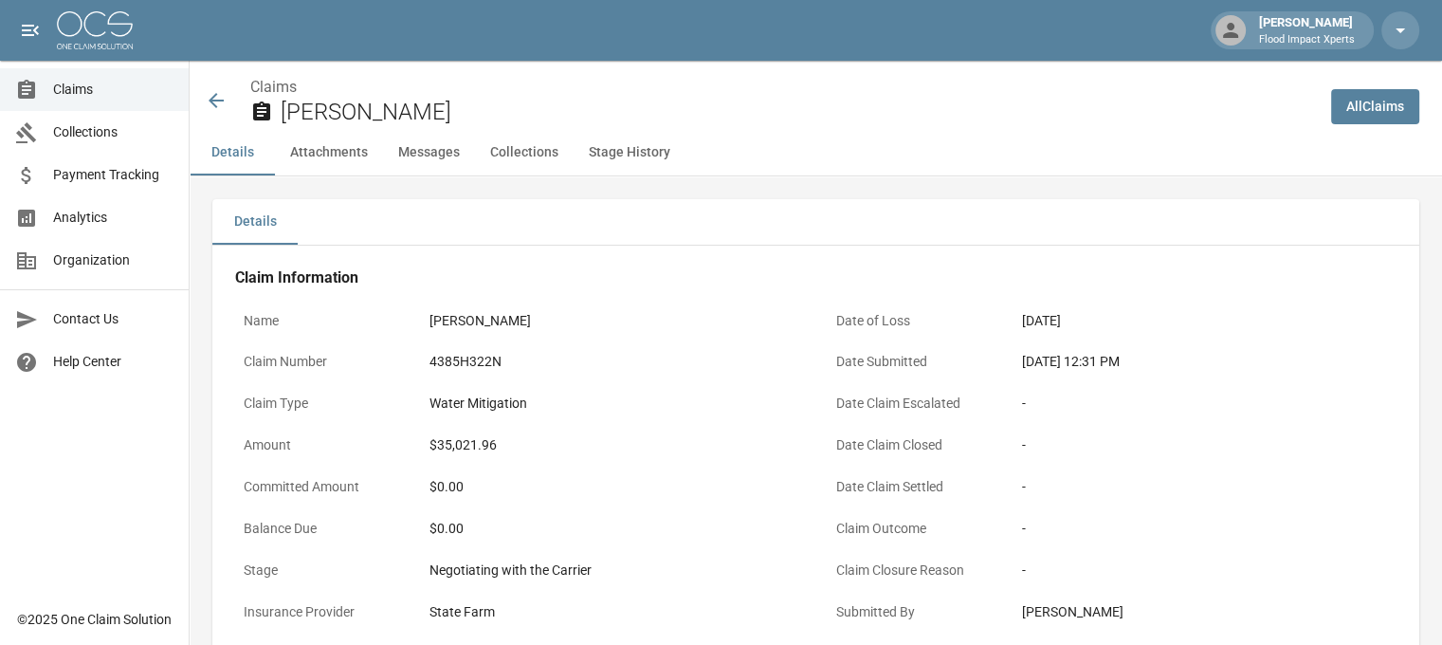
click at [215, 91] on icon at bounding box center [216, 100] width 23 height 23
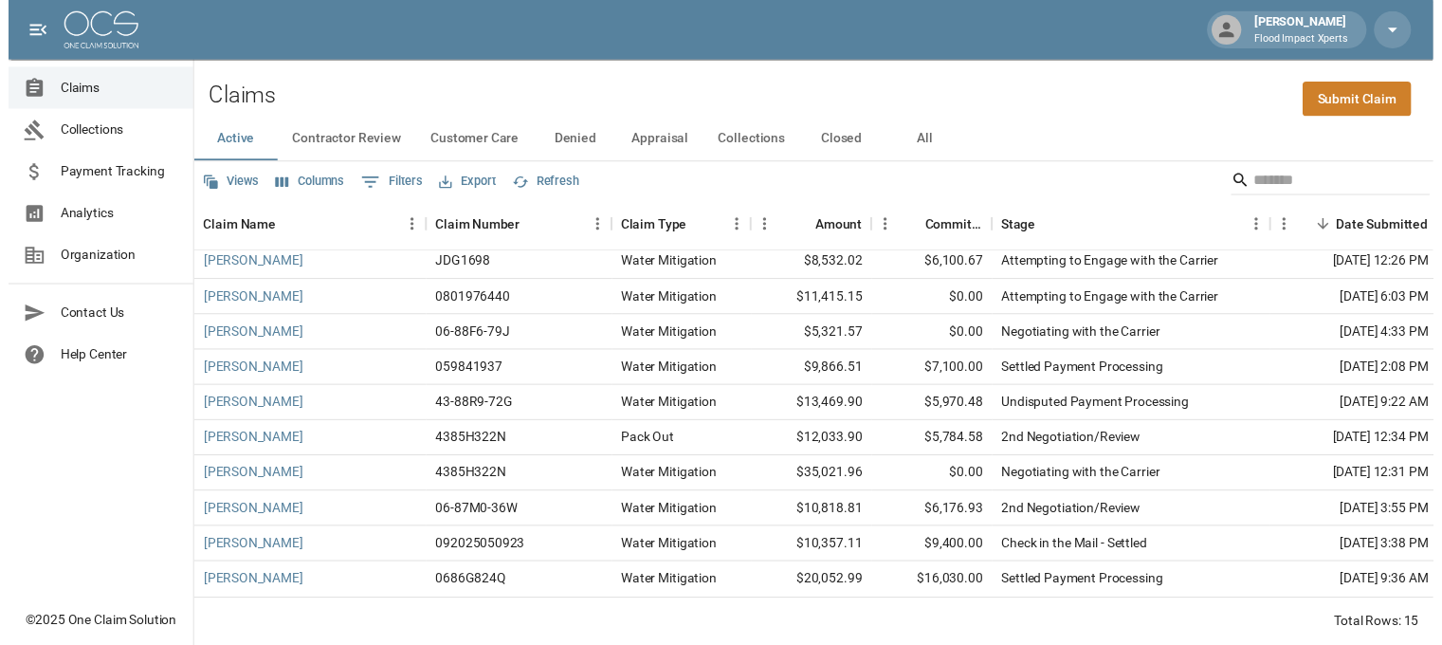
scroll to position [201, 0]
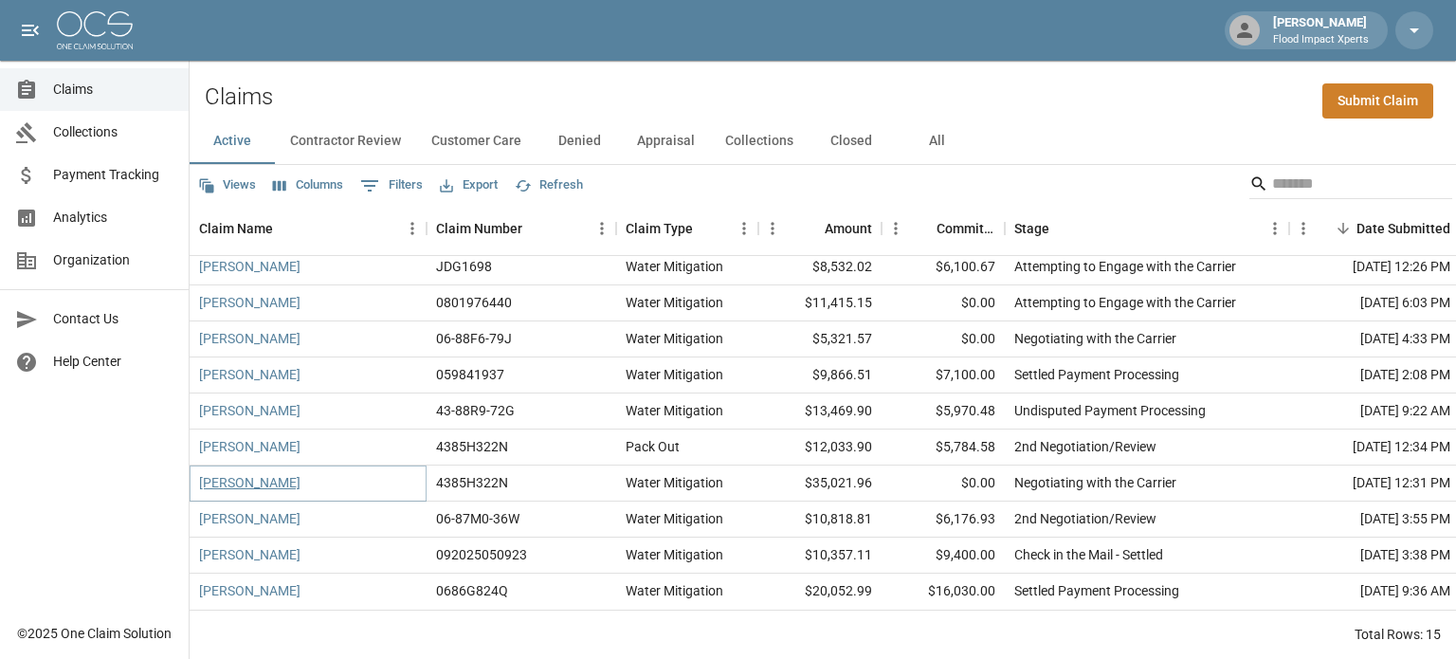
click at [270, 474] on link "[PERSON_NAME]" at bounding box center [249, 482] width 101 height 19
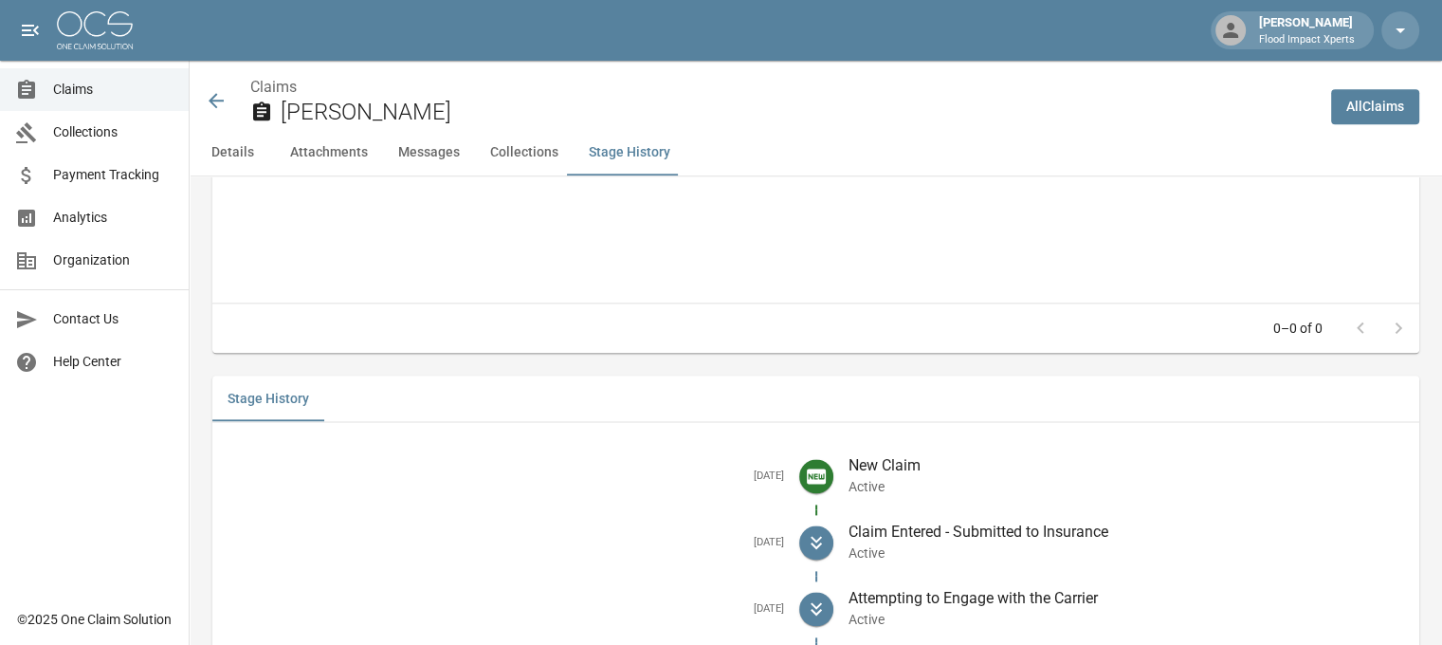
scroll to position [2429, 0]
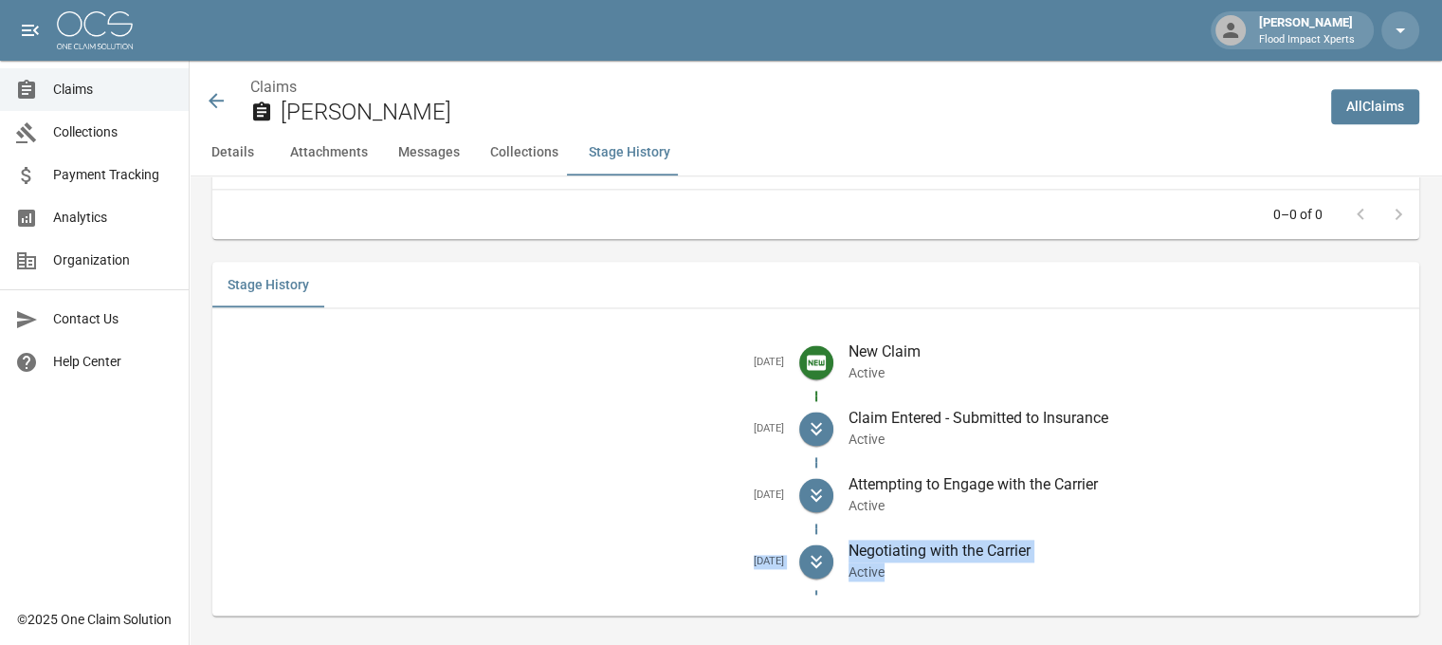
drag, startPoint x: 730, startPoint y: 541, endPoint x: 944, endPoint y: 549, distance: 214.3
click at [944, 549] on li "[DATE] Negotiating with the Carrier Active" at bounding box center [815, 561] width 1176 height 66
copy li "[DATE] Negotiating with the Carrier Active"
click at [222, 100] on icon at bounding box center [216, 100] width 15 height 15
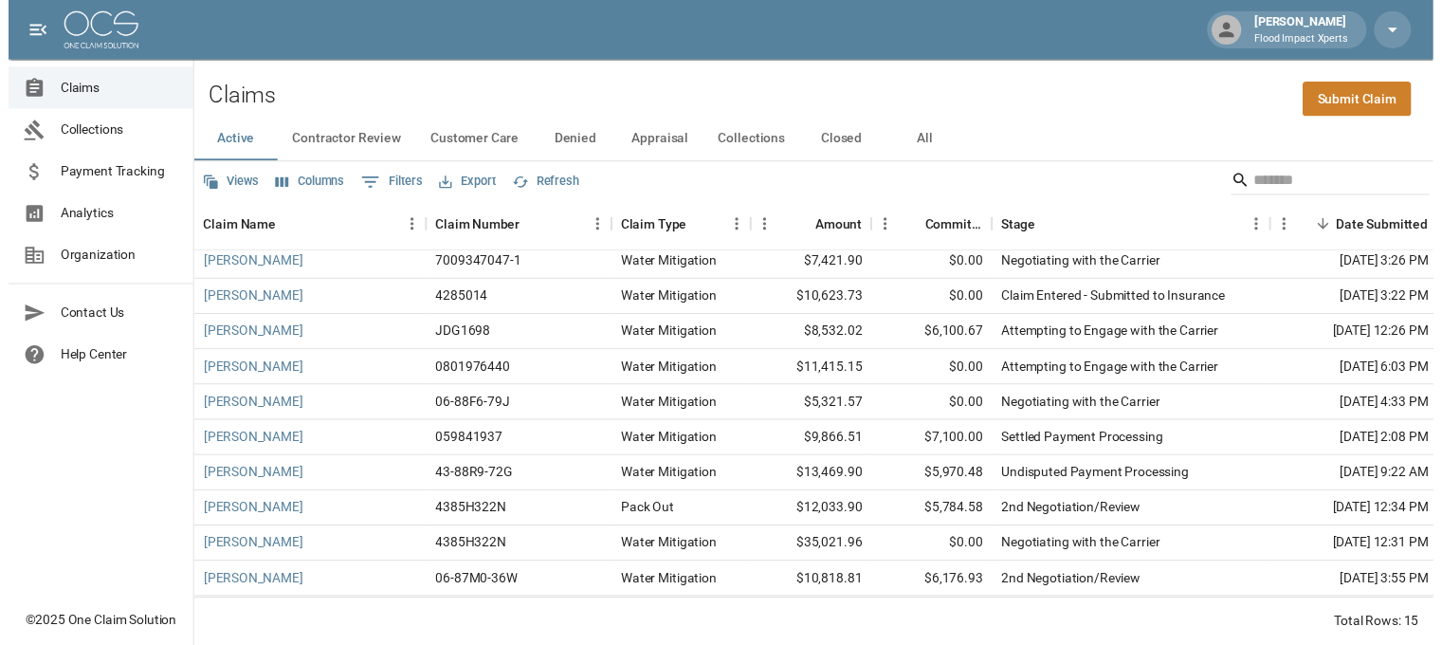
scroll to position [201, 0]
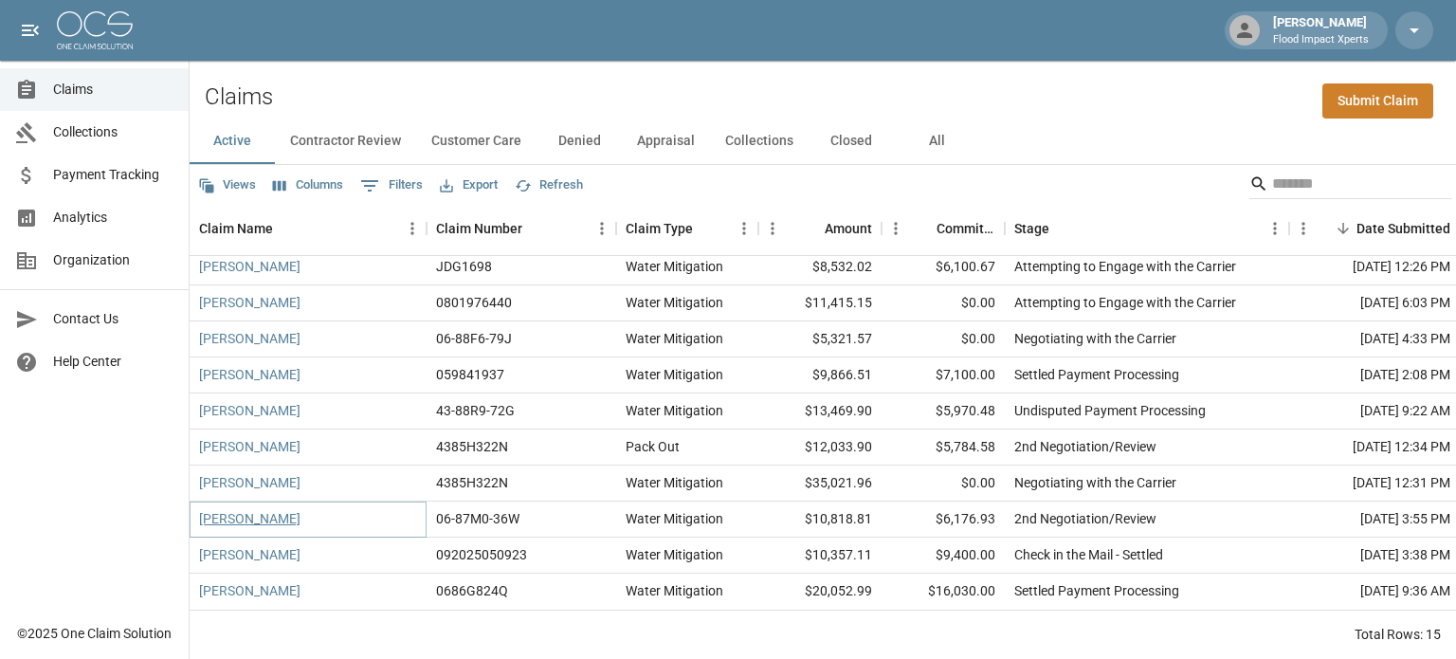
click at [254, 509] on link "[PERSON_NAME]" at bounding box center [249, 518] width 101 height 19
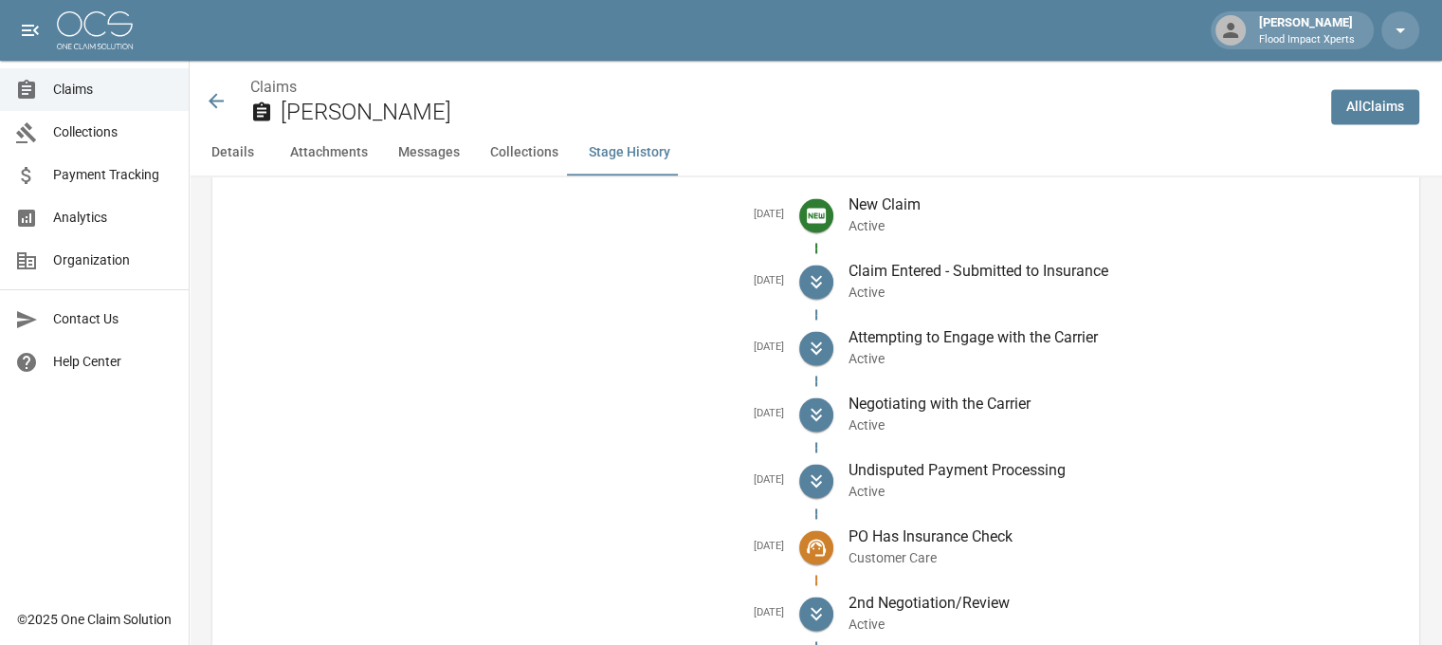
scroll to position [2776, 0]
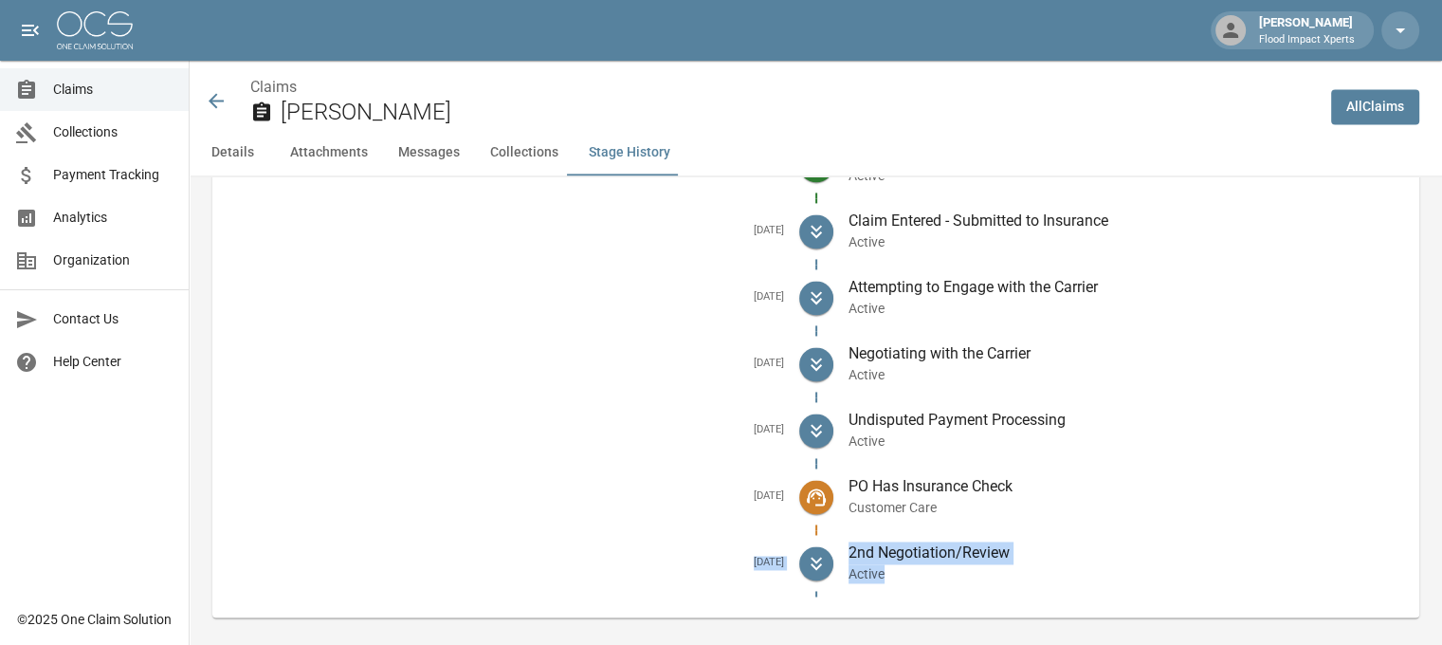
drag, startPoint x: 737, startPoint y: 543, endPoint x: 983, endPoint y: 562, distance: 246.2
click at [983, 562] on li "[DATE] 2nd Negotiation/Review Active" at bounding box center [815, 563] width 1176 height 66
copy li "[DATE] 2nd Negotiation/Review Active"
click at [214, 93] on icon at bounding box center [216, 100] width 23 height 23
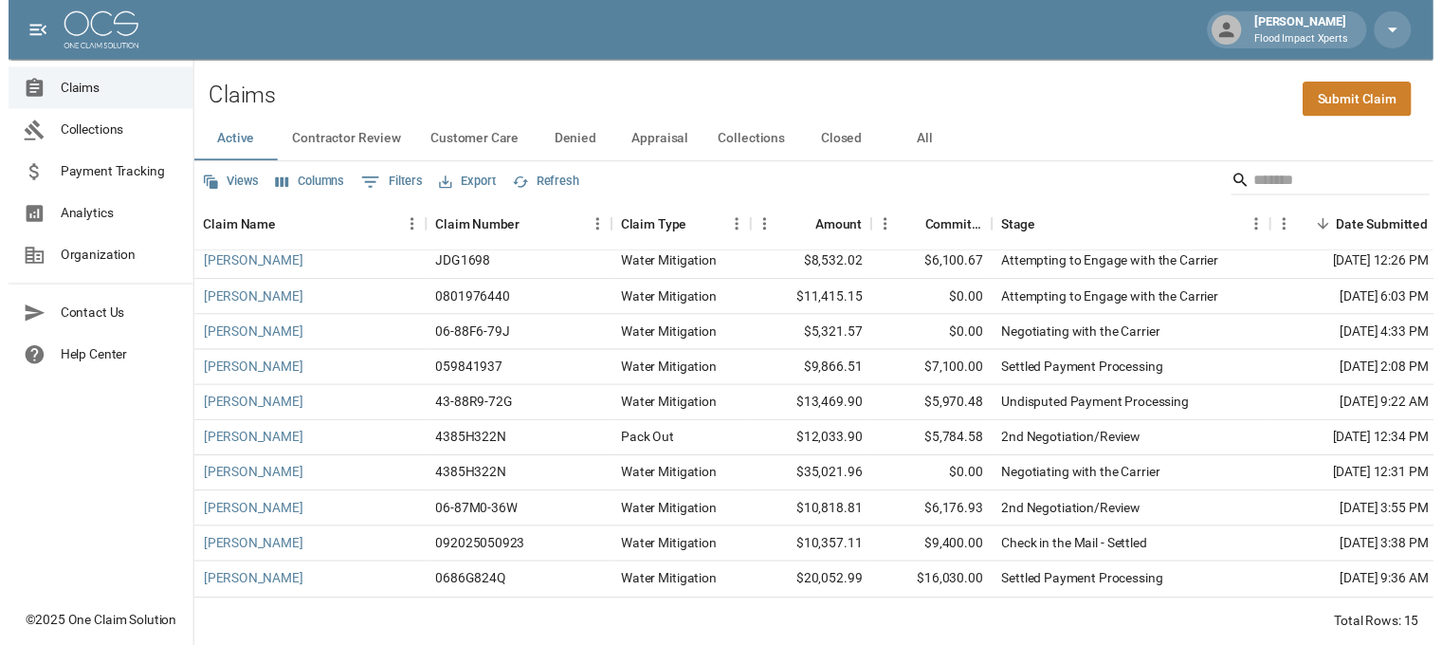
scroll to position [201, 0]
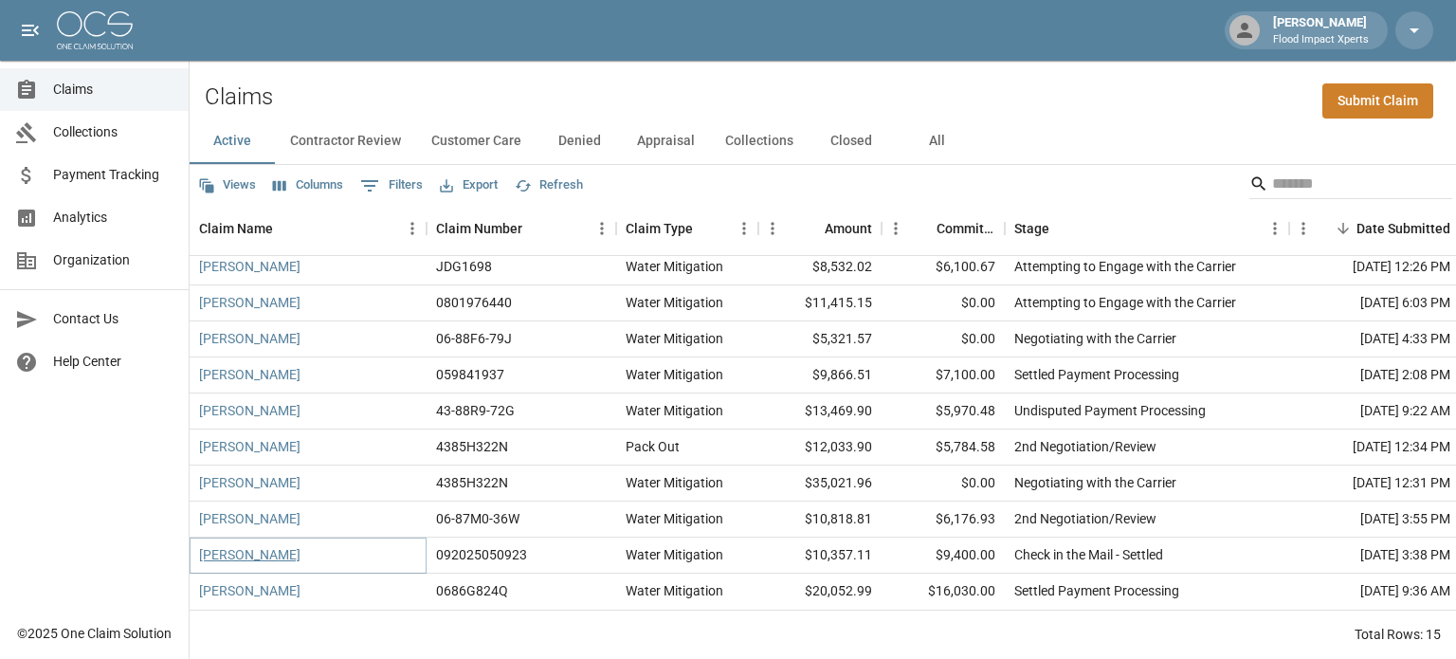
click at [254, 545] on link "[PERSON_NAME]" at bounding box center [249, 554] width 101 height 19
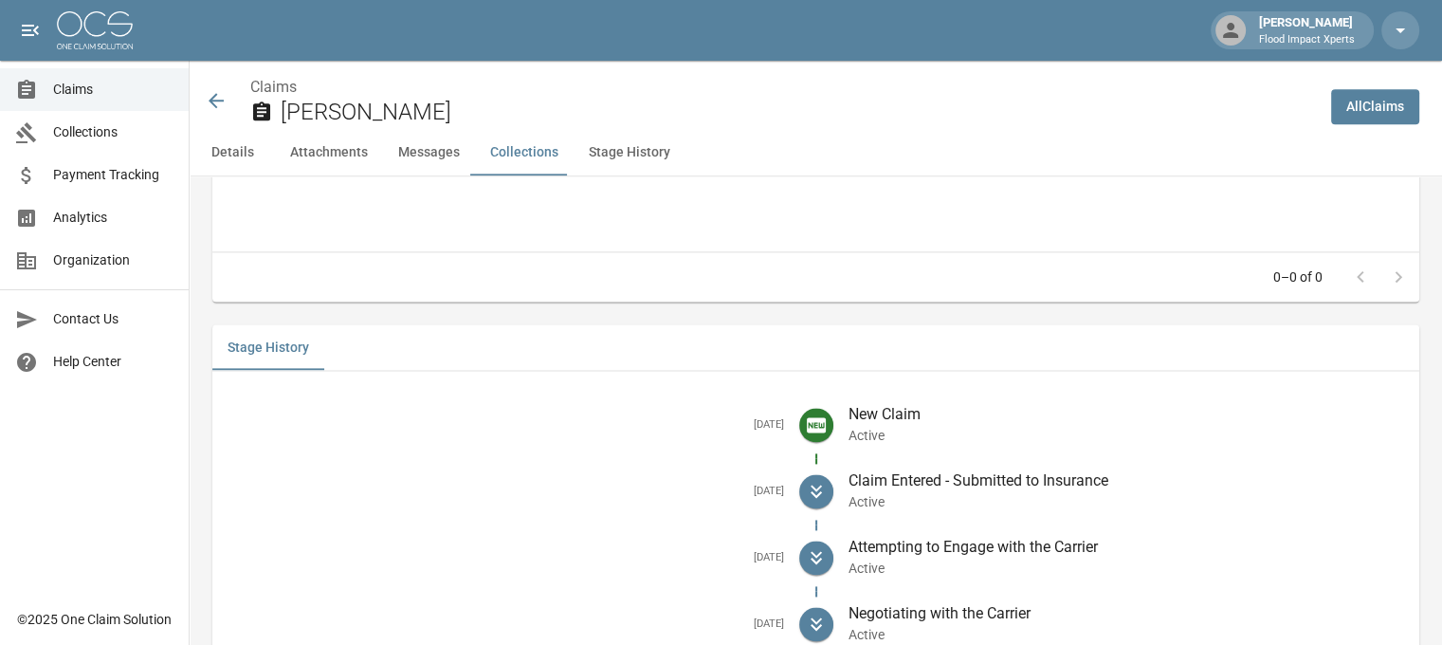
scroll to position [2674, 0]
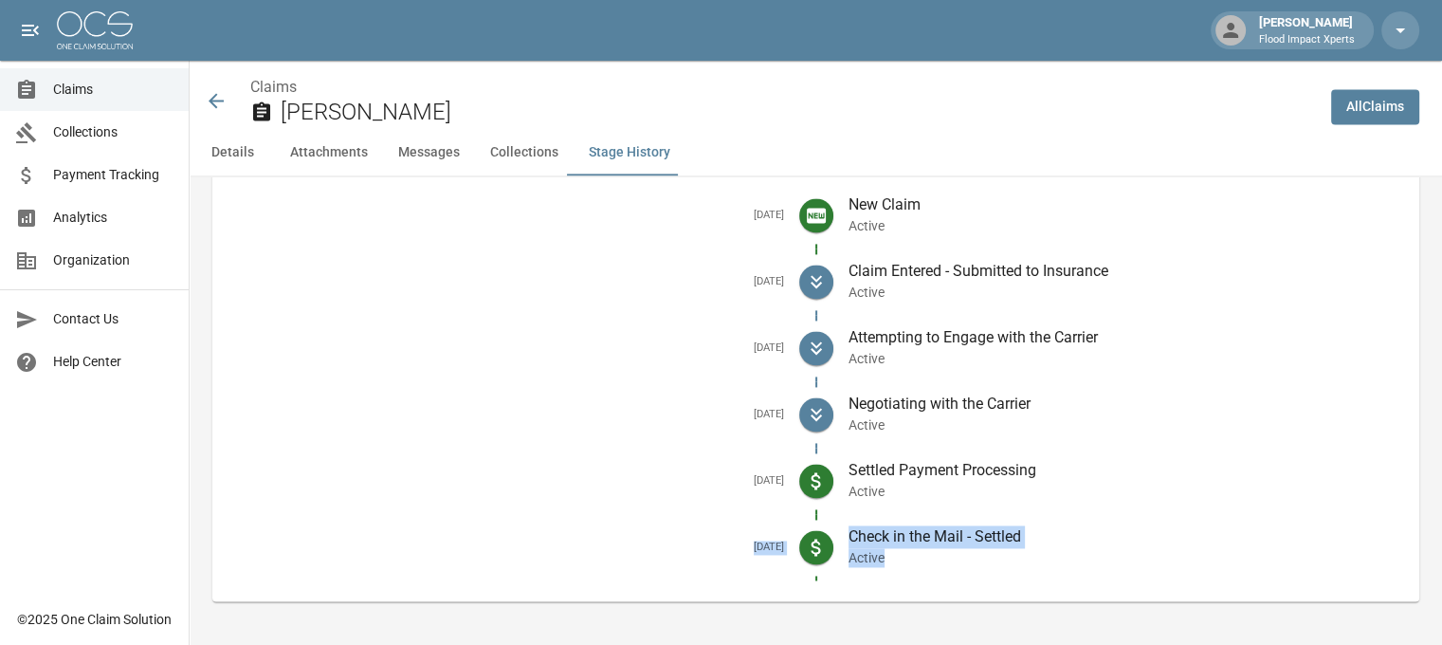
drag, startPoint x: 730, startPoint y: 545, endPoint x: 1006, endPoint y: 560, distance: 276.2
click at [1006, 560] on li "[DATE] Check in the Mail - Settled Active" at bounding box center [815, 547] width 1176 height 66
copy li "[DATE] Check in the Mail - Settled Active"
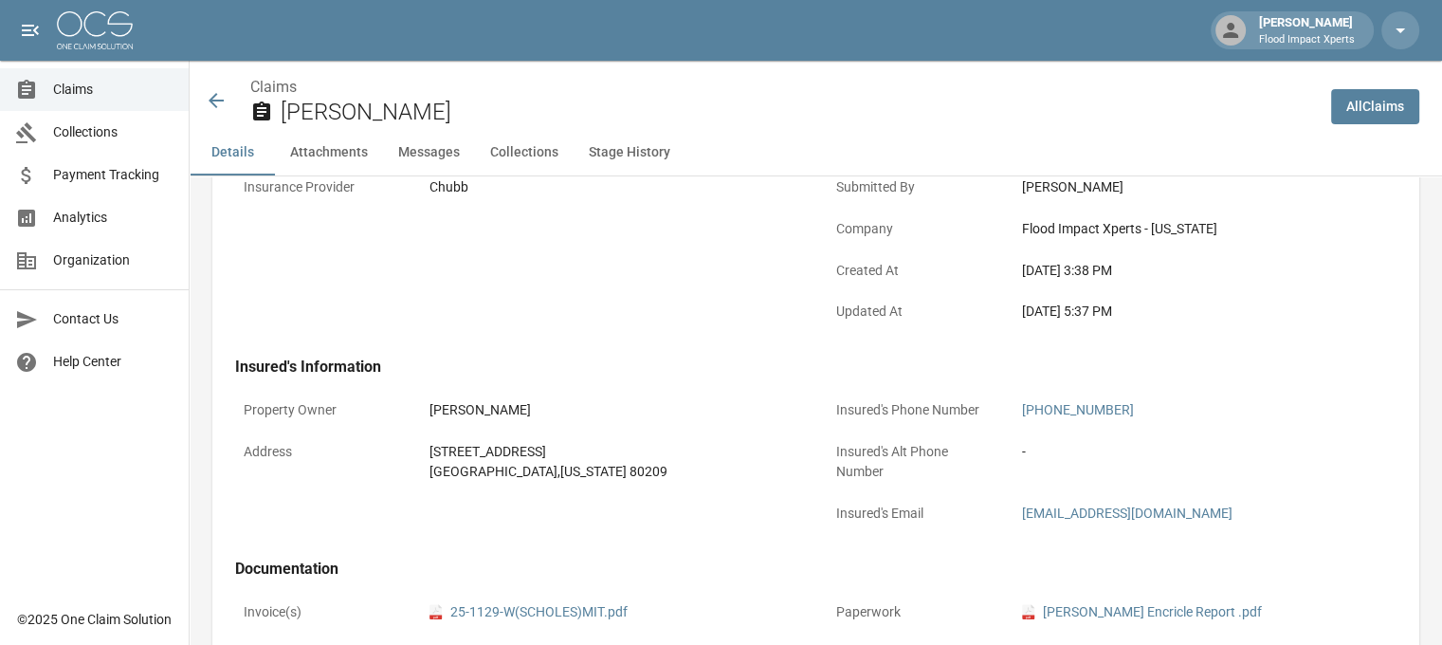
scroll to position [399, 0]
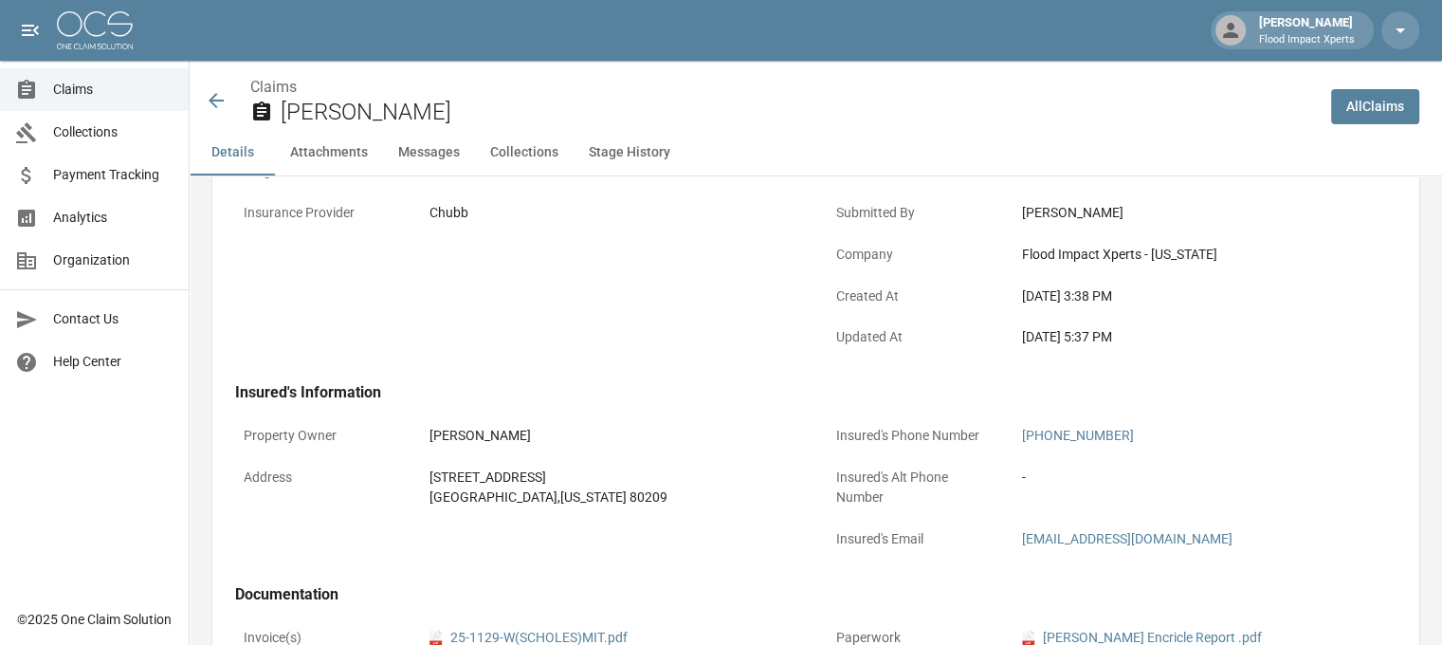
click at [212, 100] on icon at bounding box center [216, 100] width 15 height 15
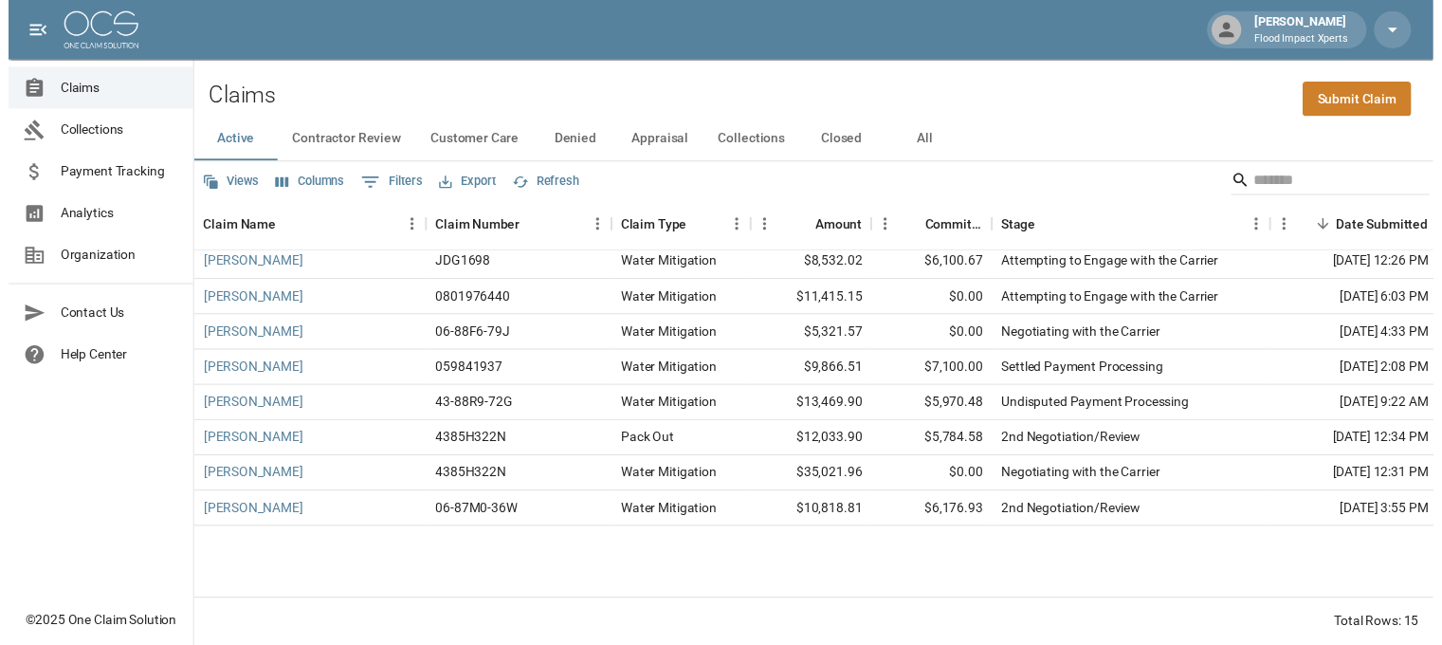
scroll to position [201, 0]
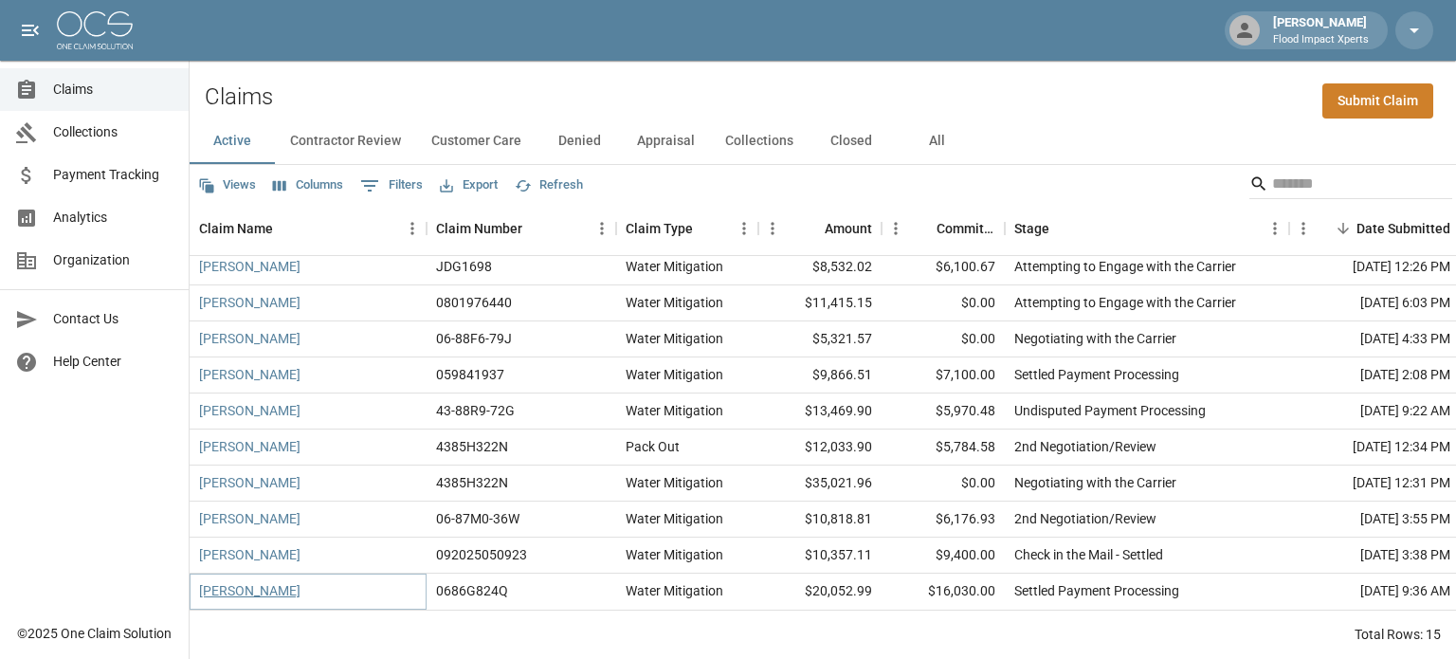
click at [257, 581] on link "[PERSON_NAME]" at bounding box center [249, 590] width 101 height 19
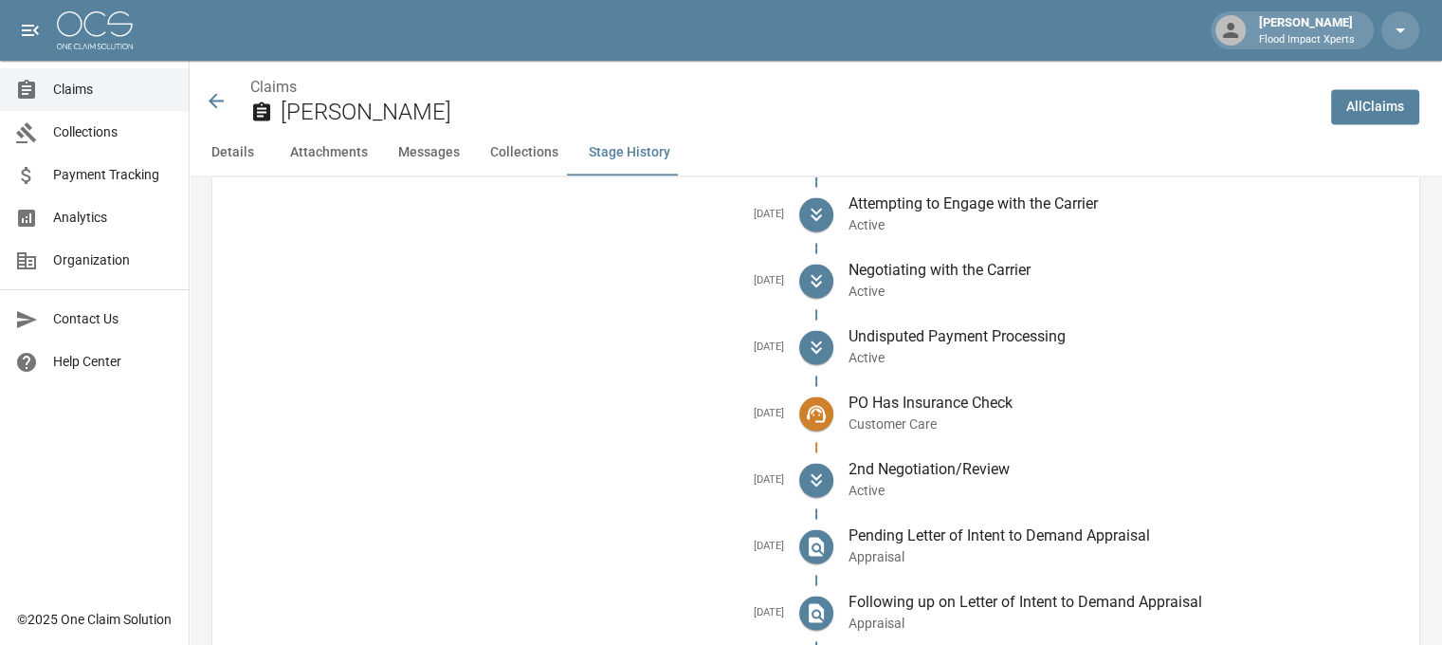
scroll to position [3011, 0]
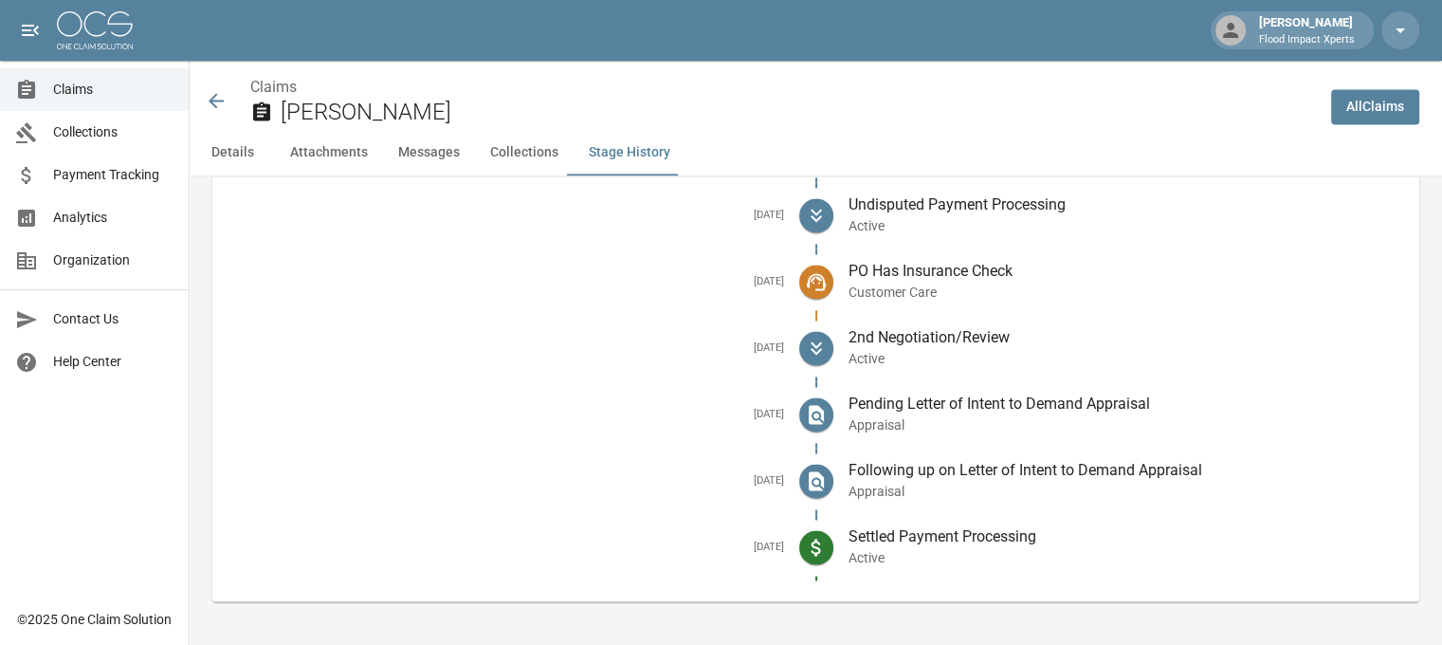
click at [735, 545] on h5 "[DATE]" at bounding box center [505, 547] width 556 height 14
drag, startPoint x: 738, startPoint y: 544, endPoint x: 966, endPoint y: 556, distance: 227.8
click at [966, 556] on li "[DATE] Settled Payment Processing Active" at bounding box center [815, 547] width 1176 height 66
click at [212, 103] on icon at bounding box center [216, 100] width 15 height 15
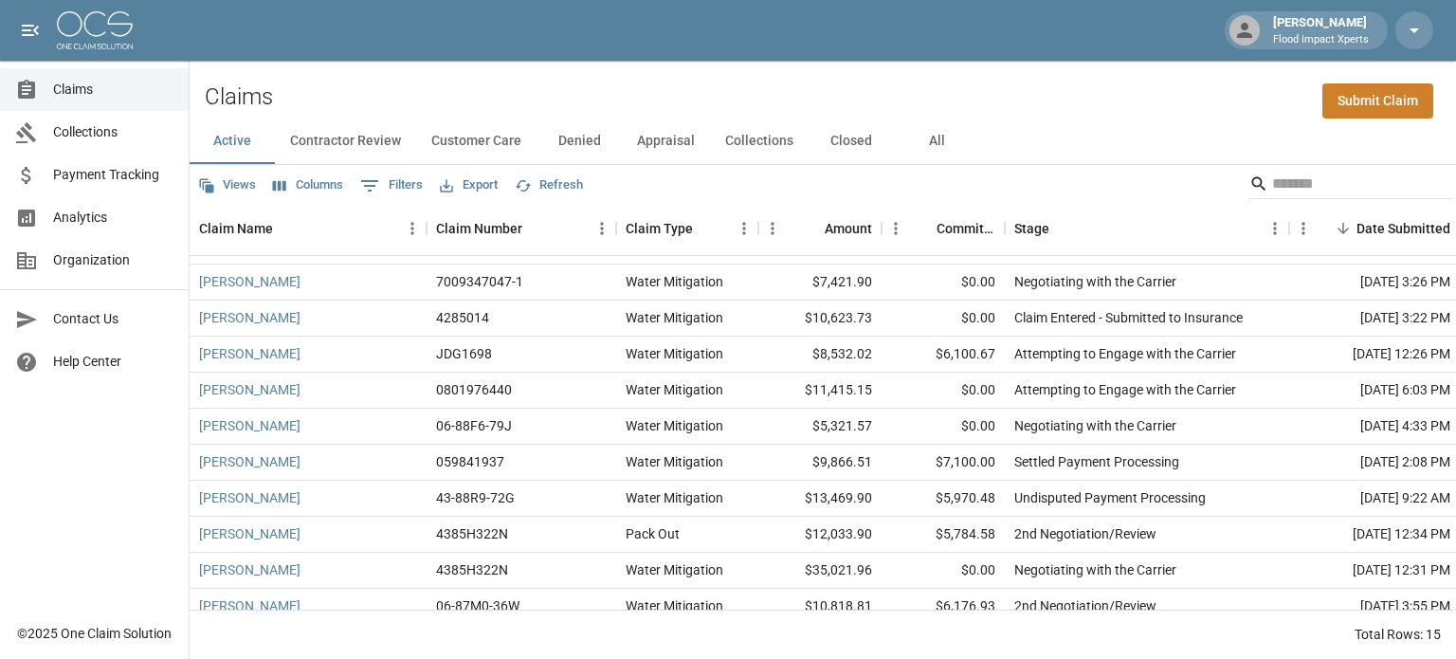
scroll to position [201, 0]
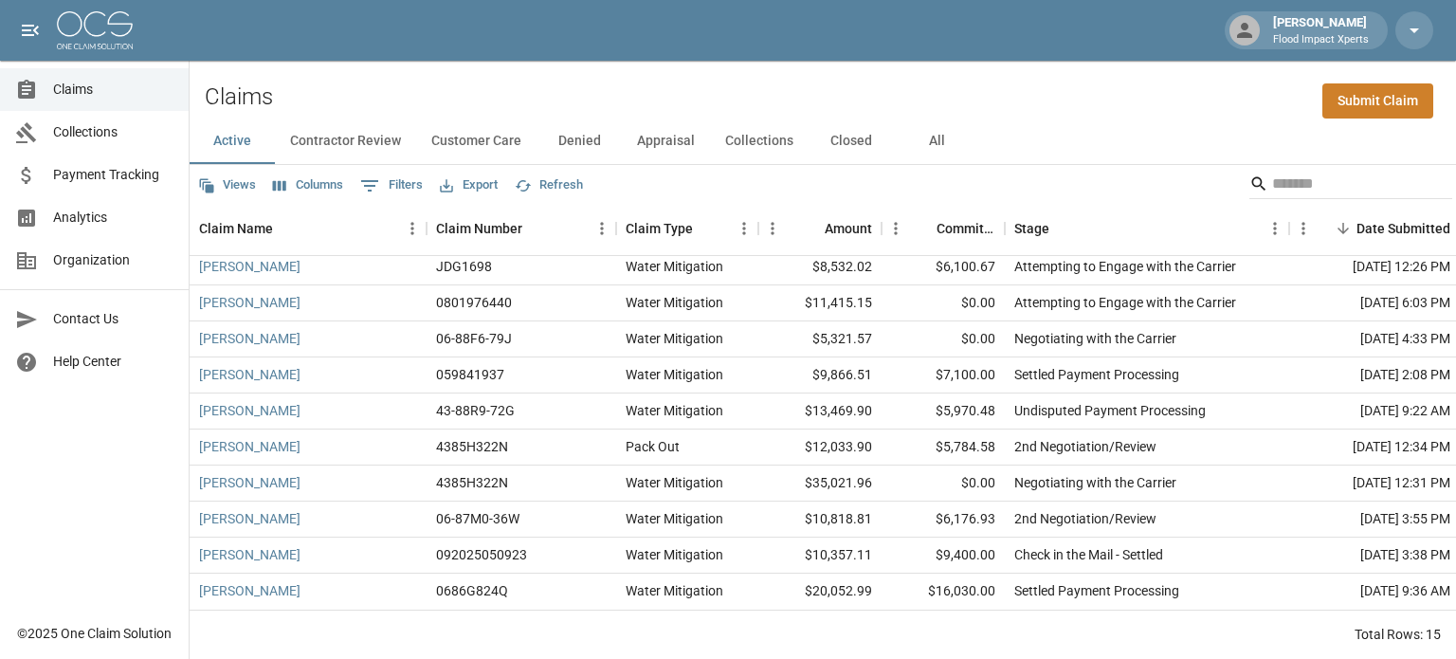
click at [662, 139] on button "Appraisal" at bounding box center [666, 140] width 88 height 45
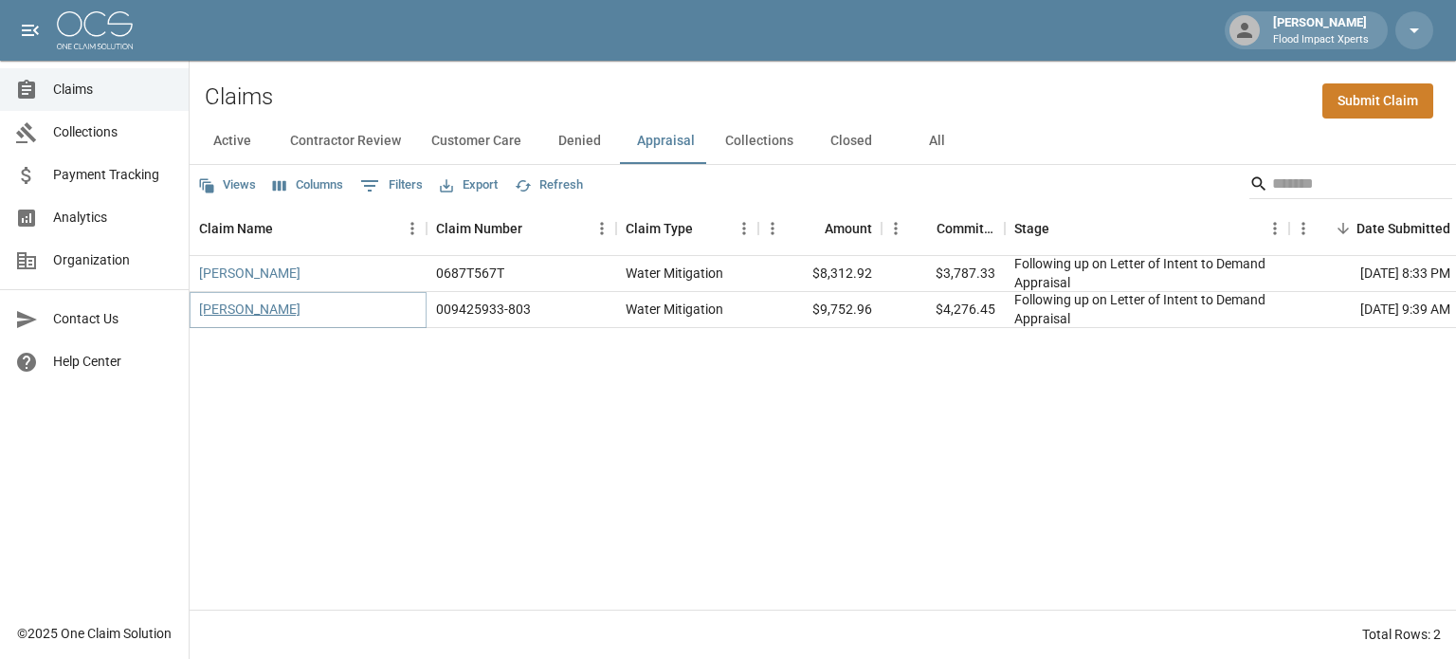
click at [254, 305] on link "[PERSON_NAME]" at bounding box center [249, 309] width 101 height 19
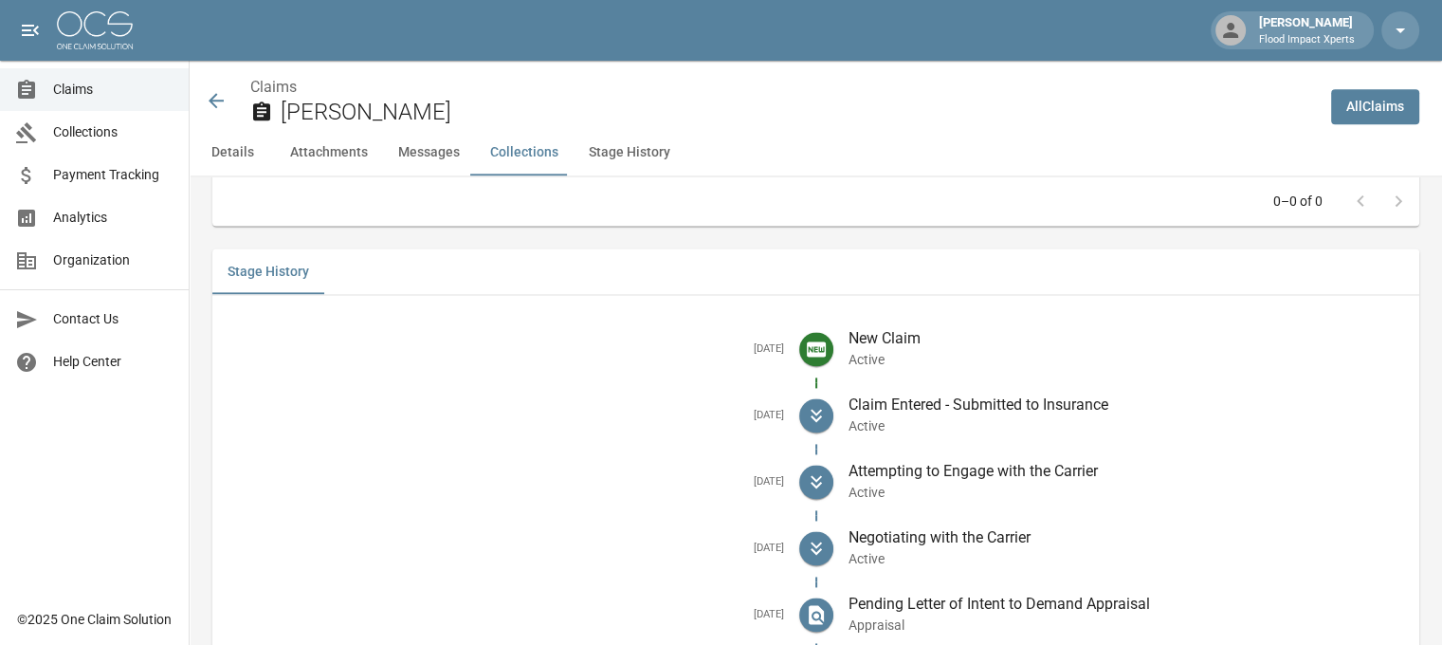
scroll to position [2674, 0]
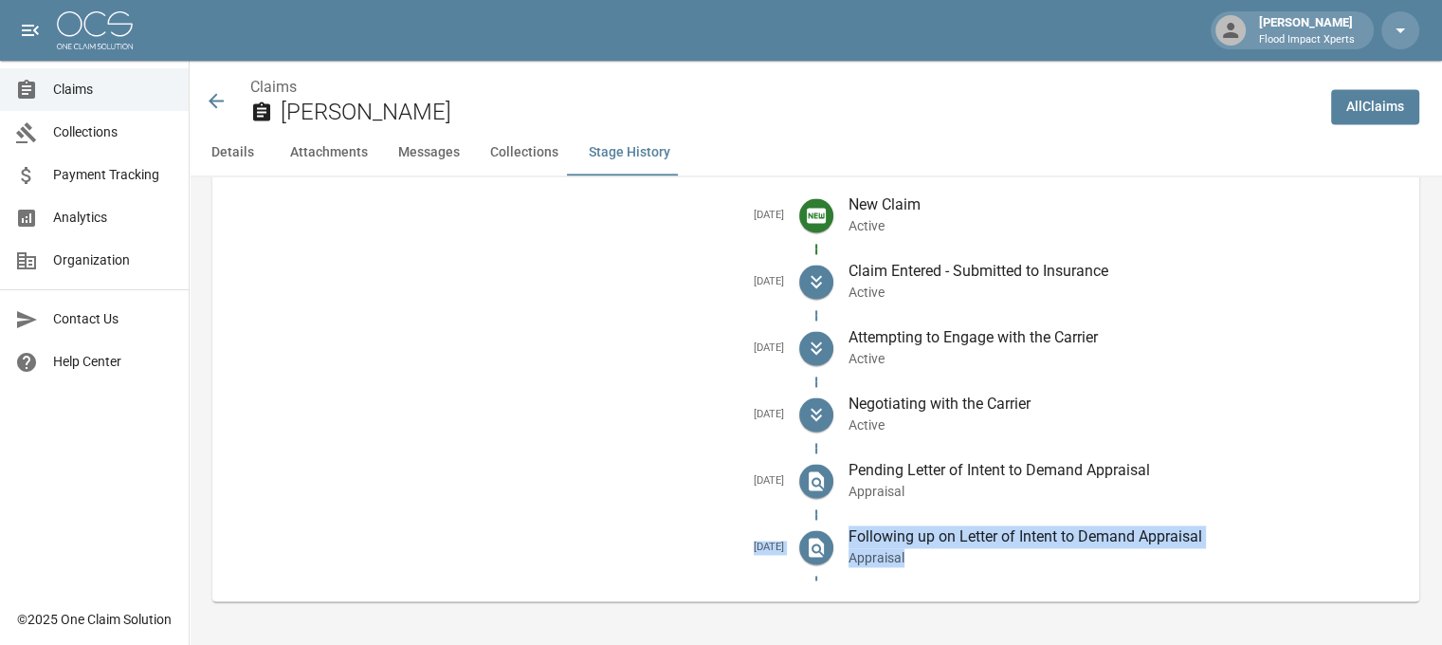
drag, startPoint x: 730, startPoint y: 545, endPoint x: 1086, endPoint y: 554, distance: 356.5
click at [1086, 554] on li "[DATE] Following up on Letter of Intent to Demand Appraisal Appraisal" at bounding box center [815, 547] width 1176 height 66
click at [216, 97] on icon at bounding box center [216, 100] width 23 height 23
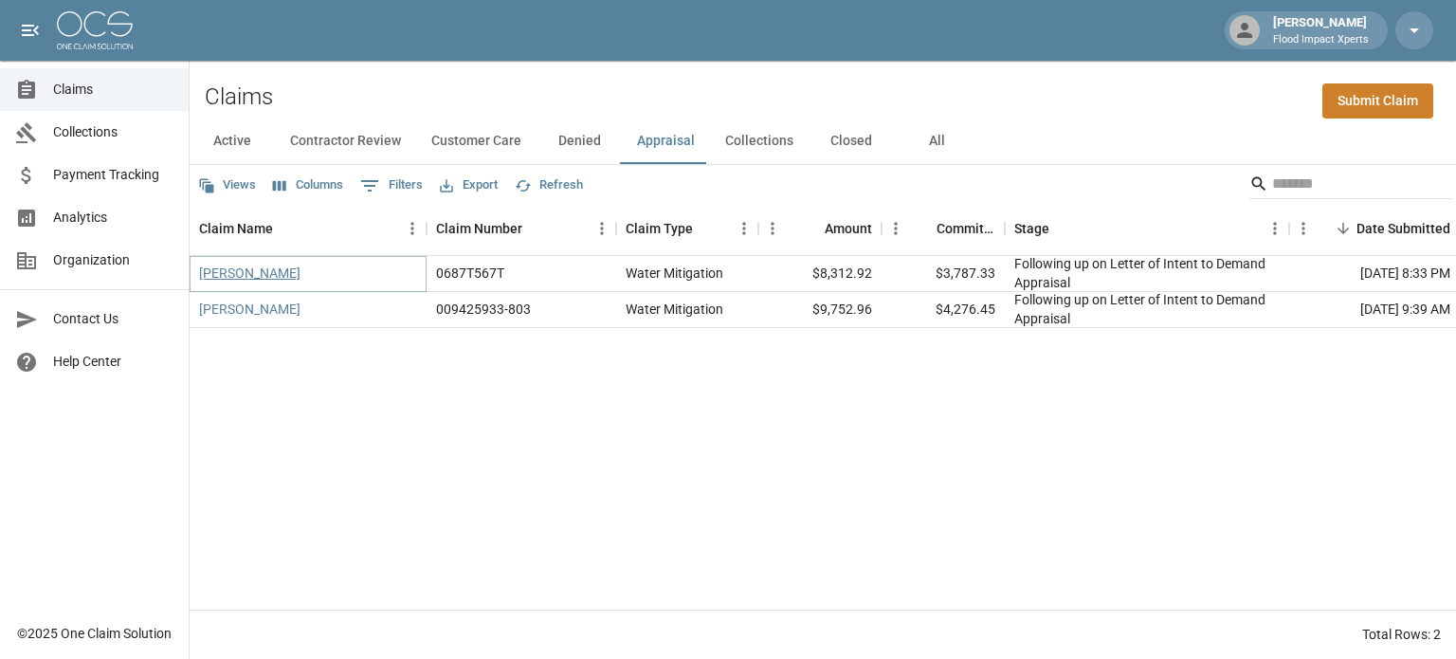
click at [227, 280] on link "[PERSON_NAME]" at bounding box center [249, 273] width 101 height 19
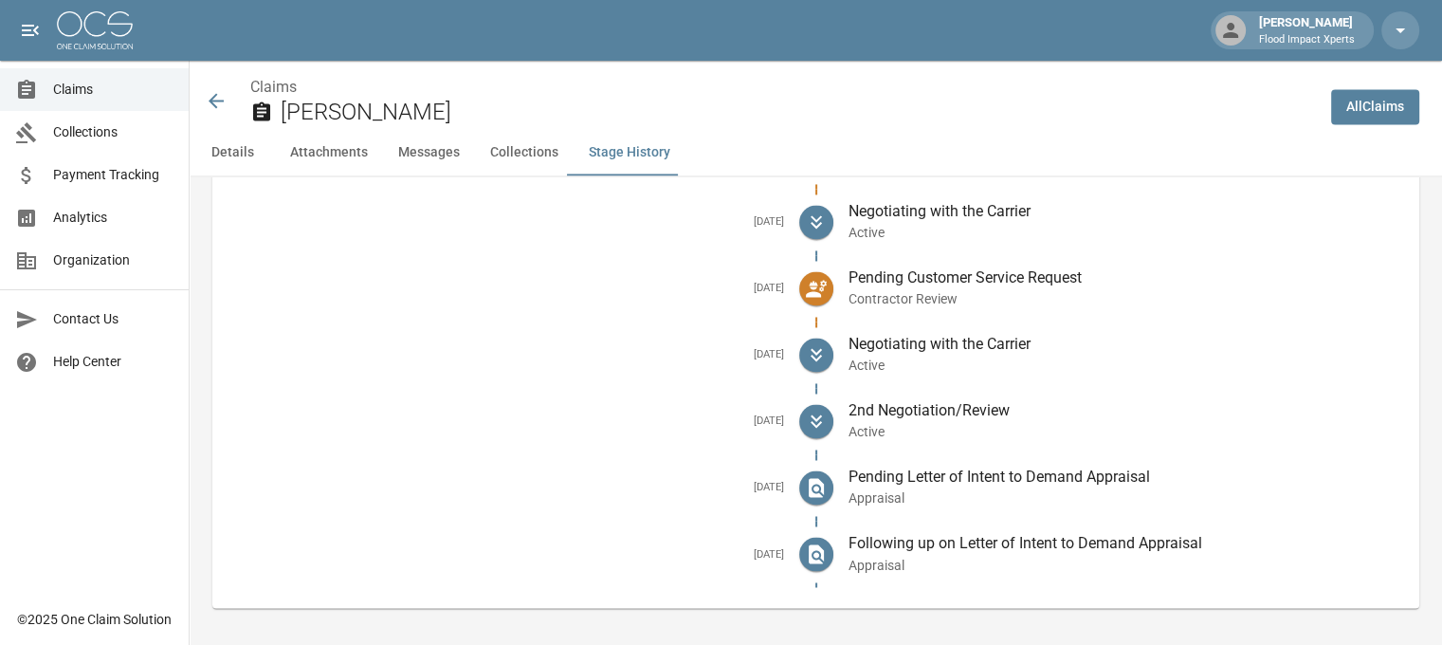
scroll to position [3056, 0]
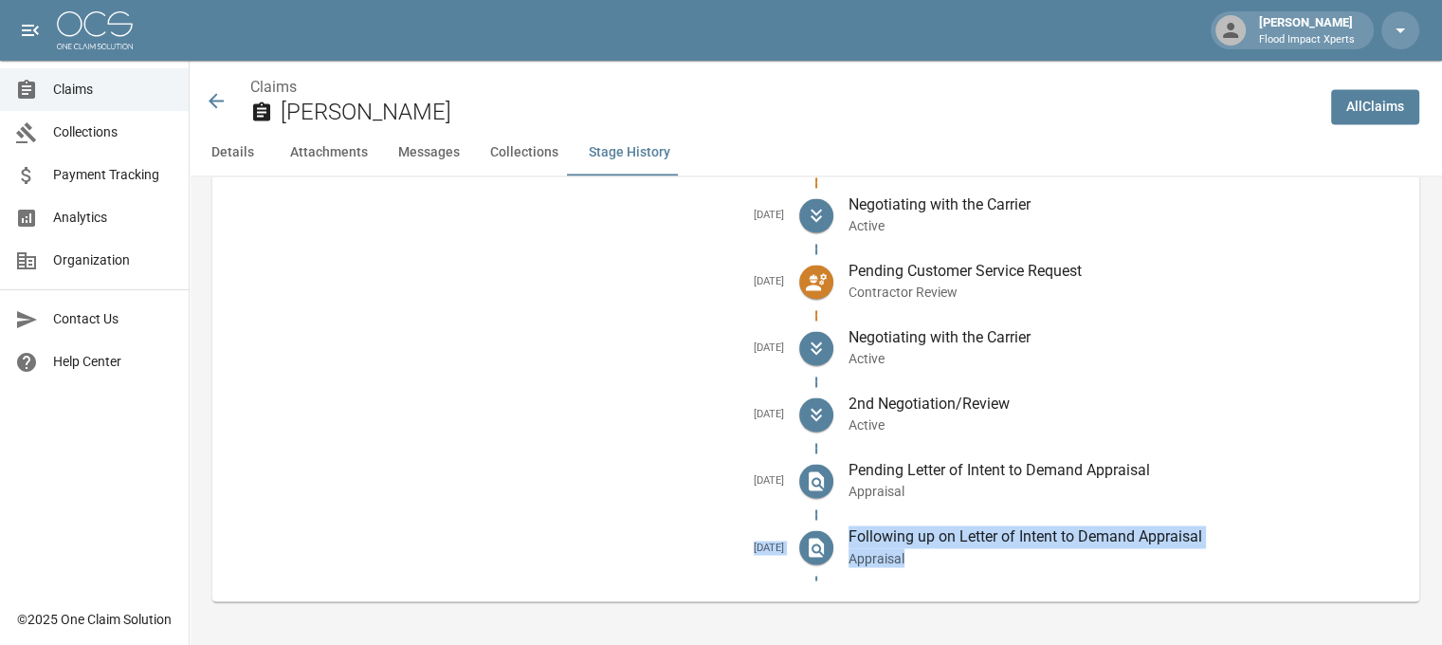
drag, startPoint x: 728, startPoint y: 542, endPoint x: 948, endPoint y: 556, distance: 220.4
click at [948, 556] on li "[DATE] Following up on Letter of Intent to Demand Appraisal Appraisal" at bounding box center [815, 547] width 1176 height 66
click at [218, 100] on icon at bounding box center [216, 100] width 15 height 15
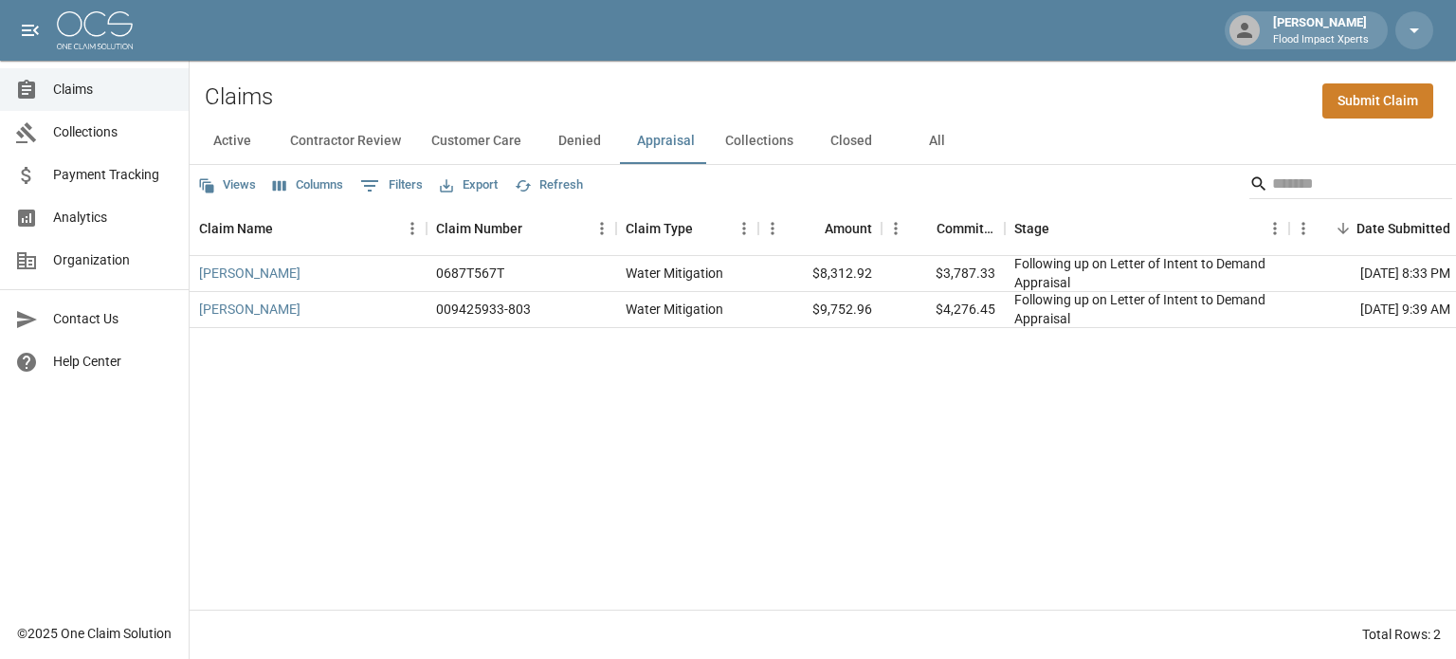
click at [753, 149] on button "Collections" at bounding box center [759, 140] width 99 height 45
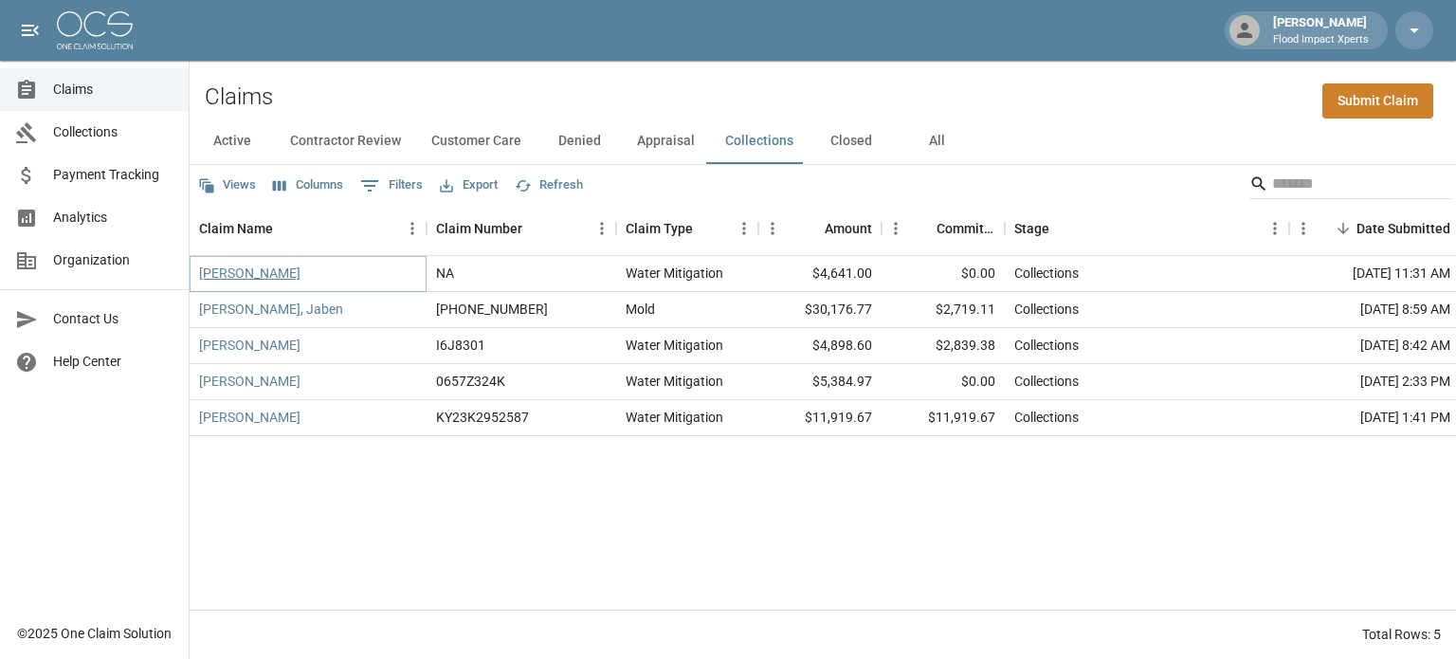
click at [278, 279] on link "[PERSON_NAME]" at bounding box center [249, 273] width 101 height 19
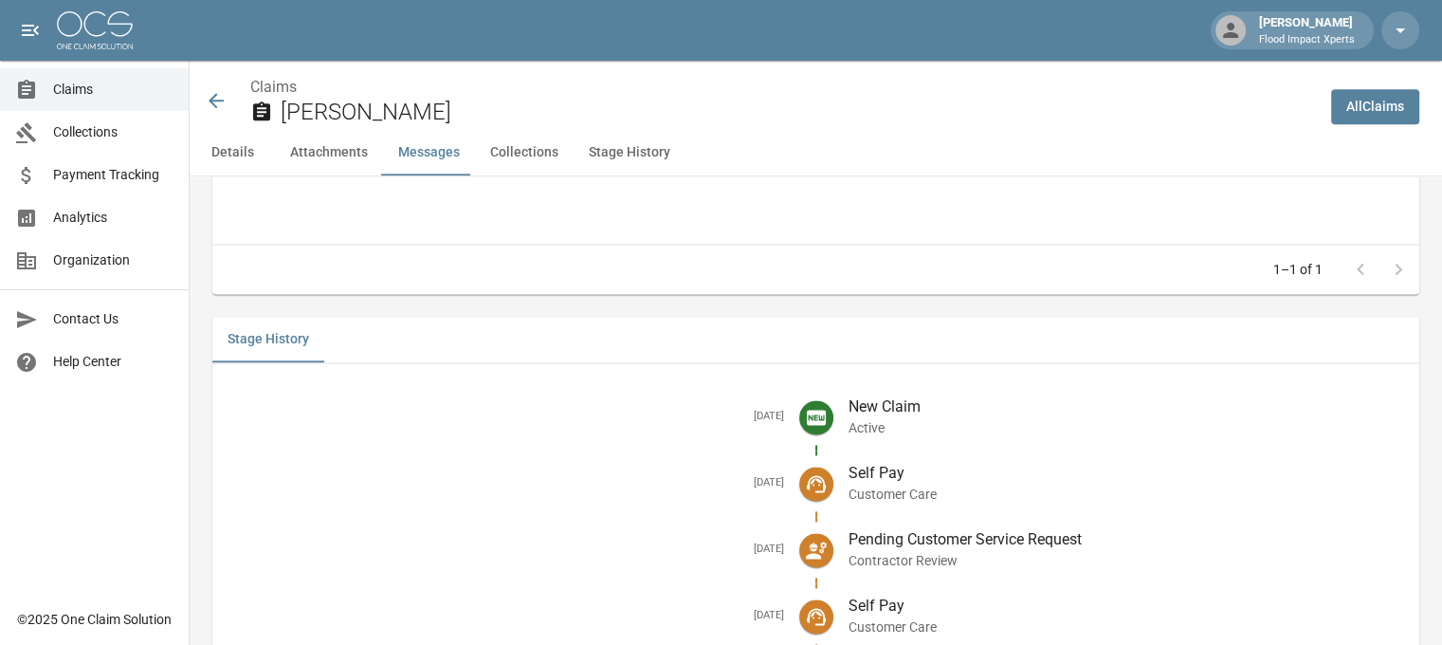
scroll to position [2637, 0]
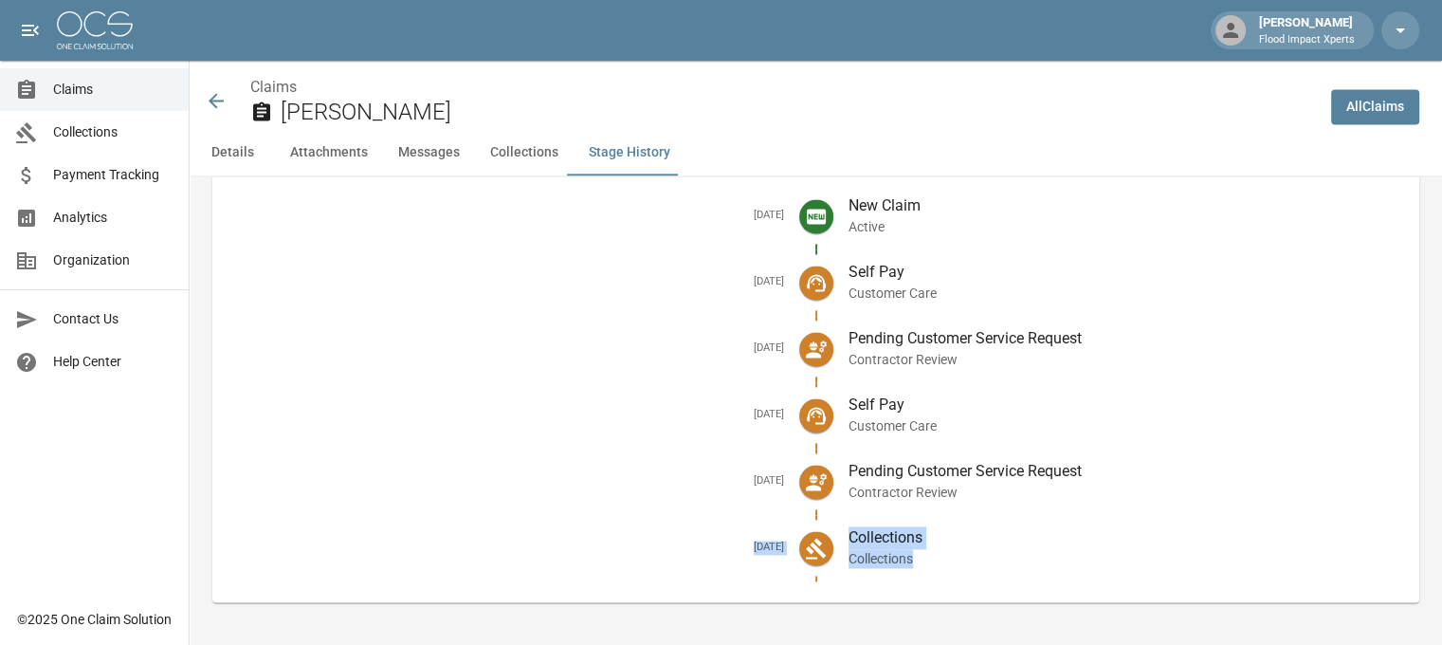
drag, startPoint x: 732, startPoint y: 542, endPoint x: 971, endPoint y: 553, distance: 239.1
click at [971, 553] on li "[DATE] Collections Collections" at bounding box center [815, 548] width 1176 height 66
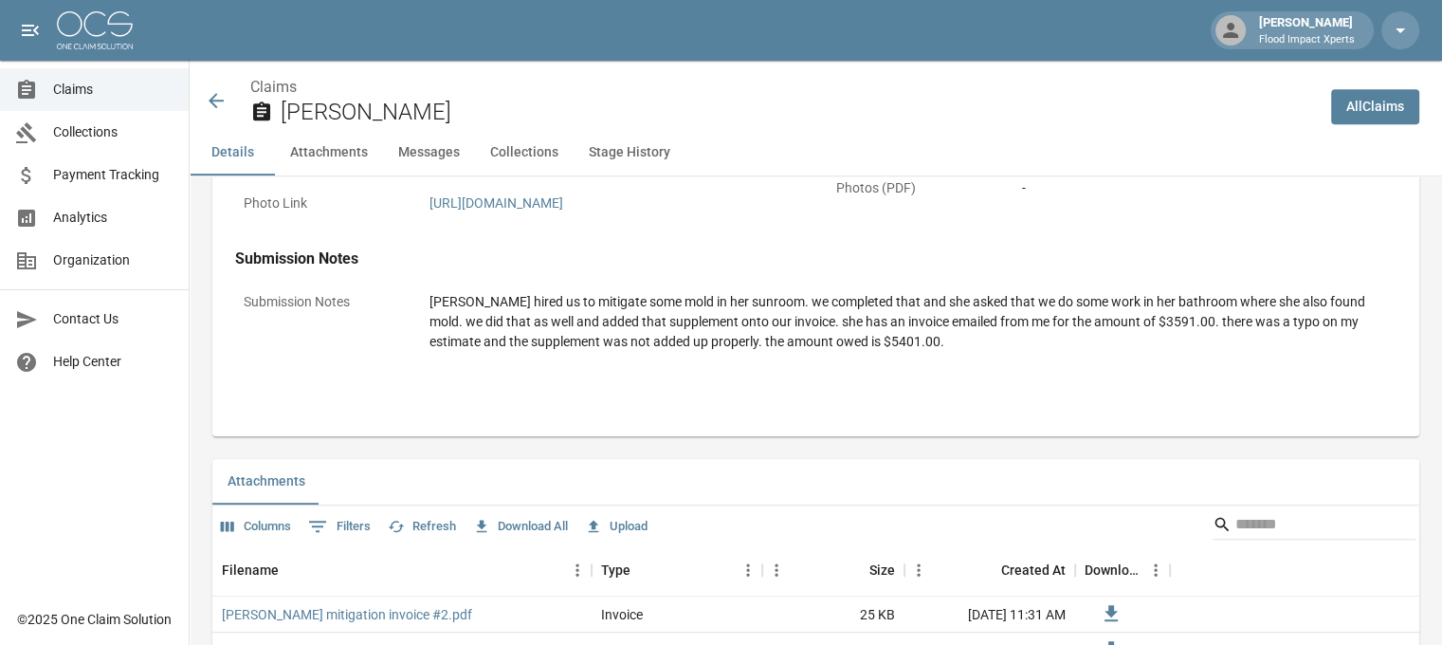
scroll to position [646, 0]
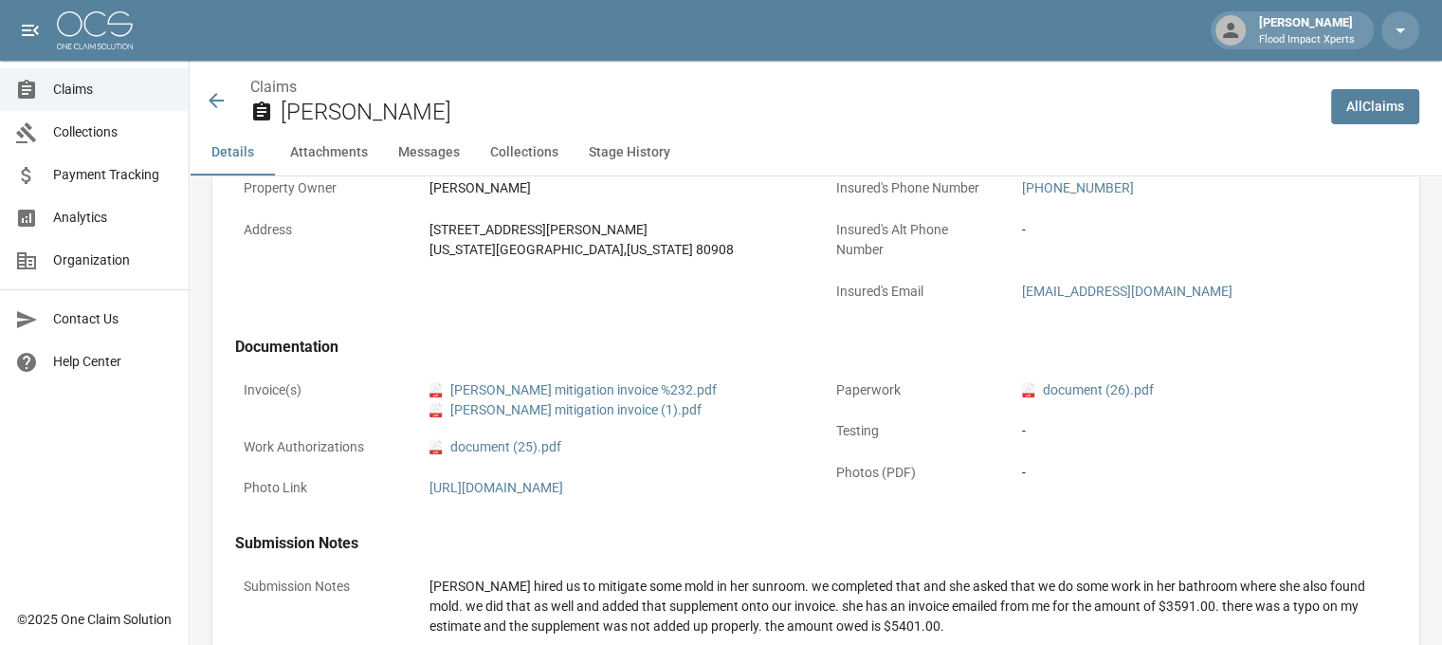
click at [215, 94] on icon at bounding box center [216, 100] width 15 height 15
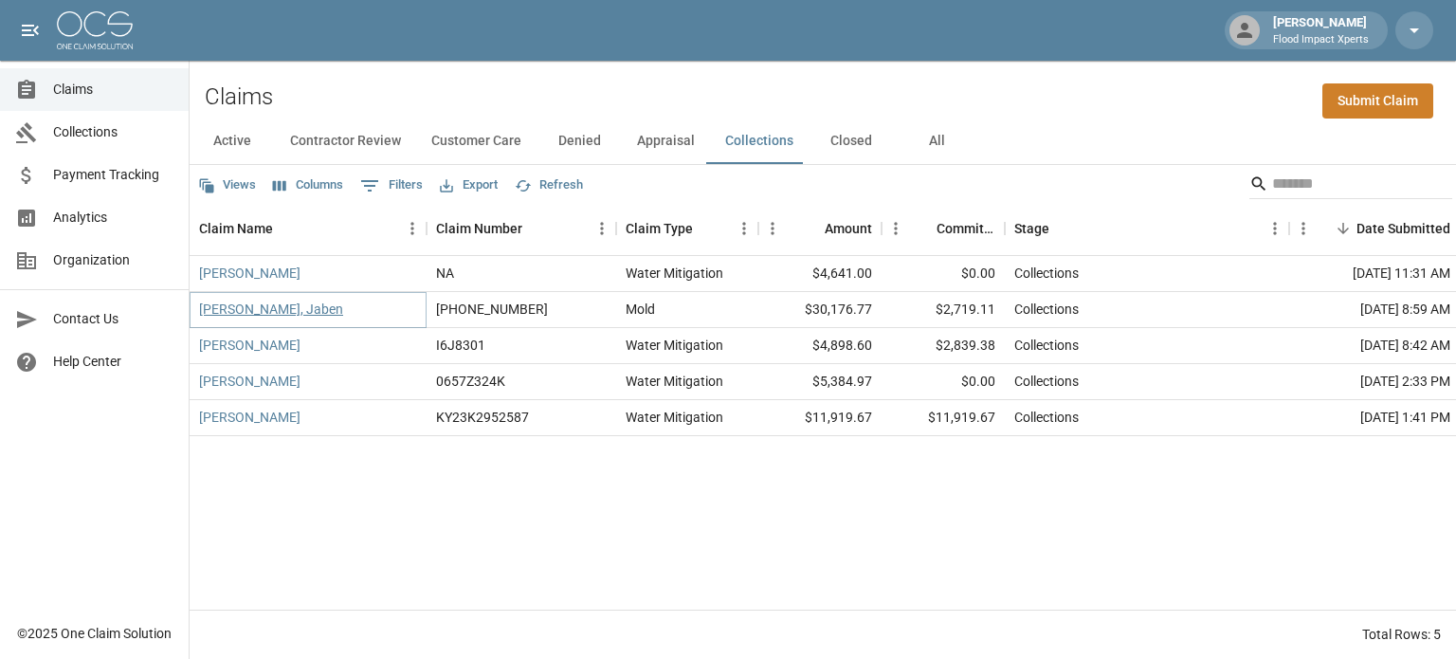
click at [258, 310] on link "[PERSON_NAME], Jaben" at bounding box center [271, 309] width 144 height 19
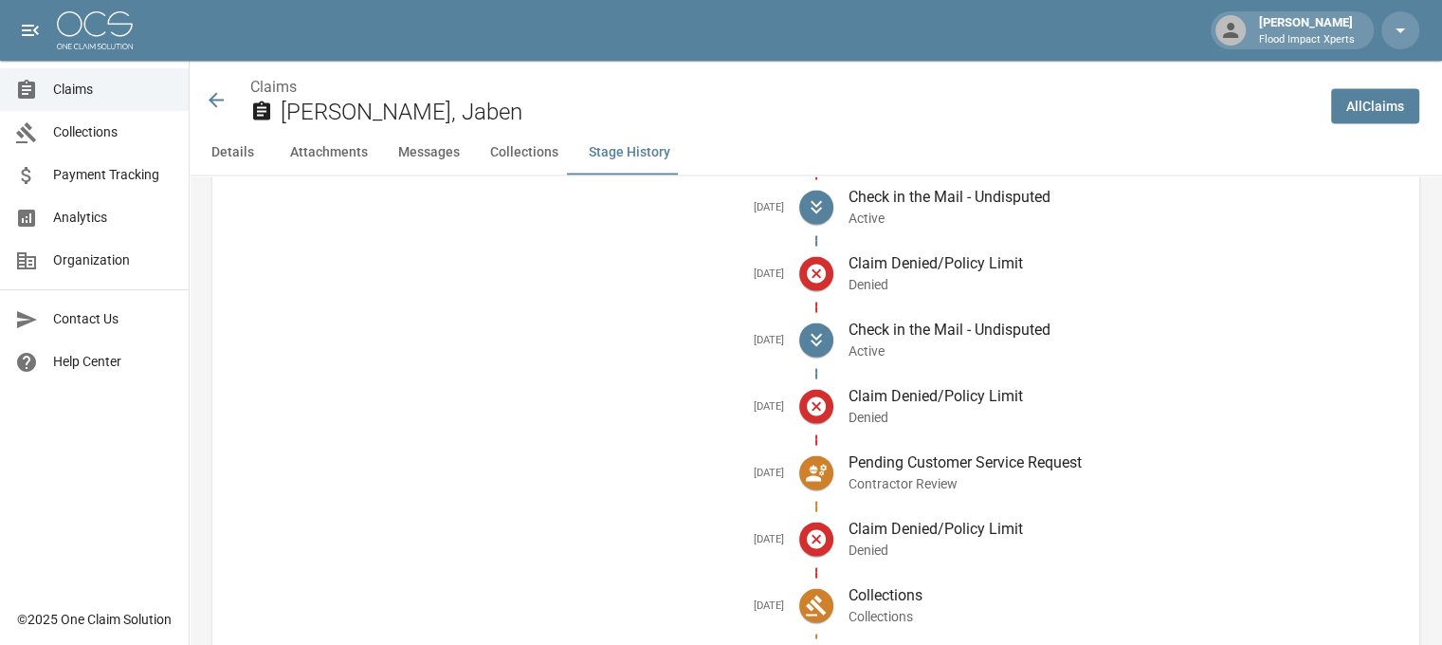
scroll to position [3827, 0]
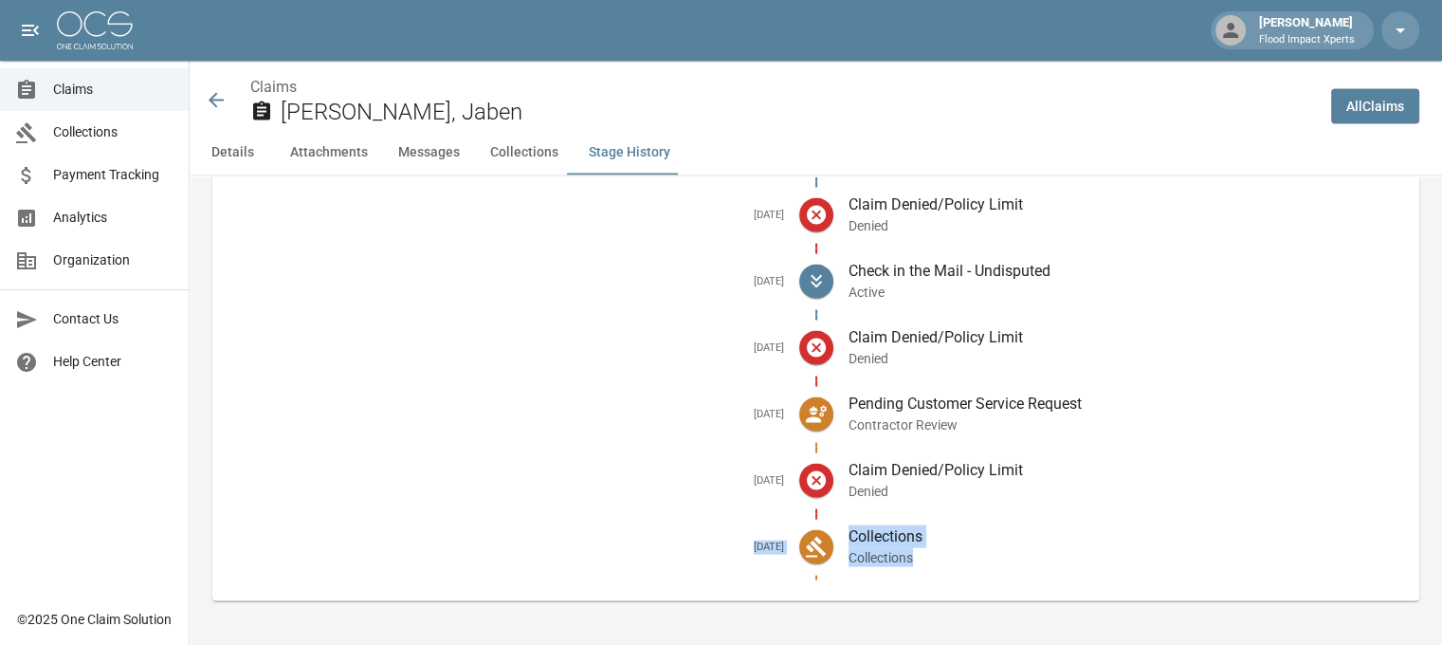
drag, startPoint x: 730, startPoint y: 541, endPoint x: 959, endPoint y: 565, distance: 230.6
click at [959, 565] on li "[DATE] Collections Collections" at bounding box center [815, 547] width 1176 height 66
click at [215, 105] on icon at bounding box center [216, 100] width 15 height 15
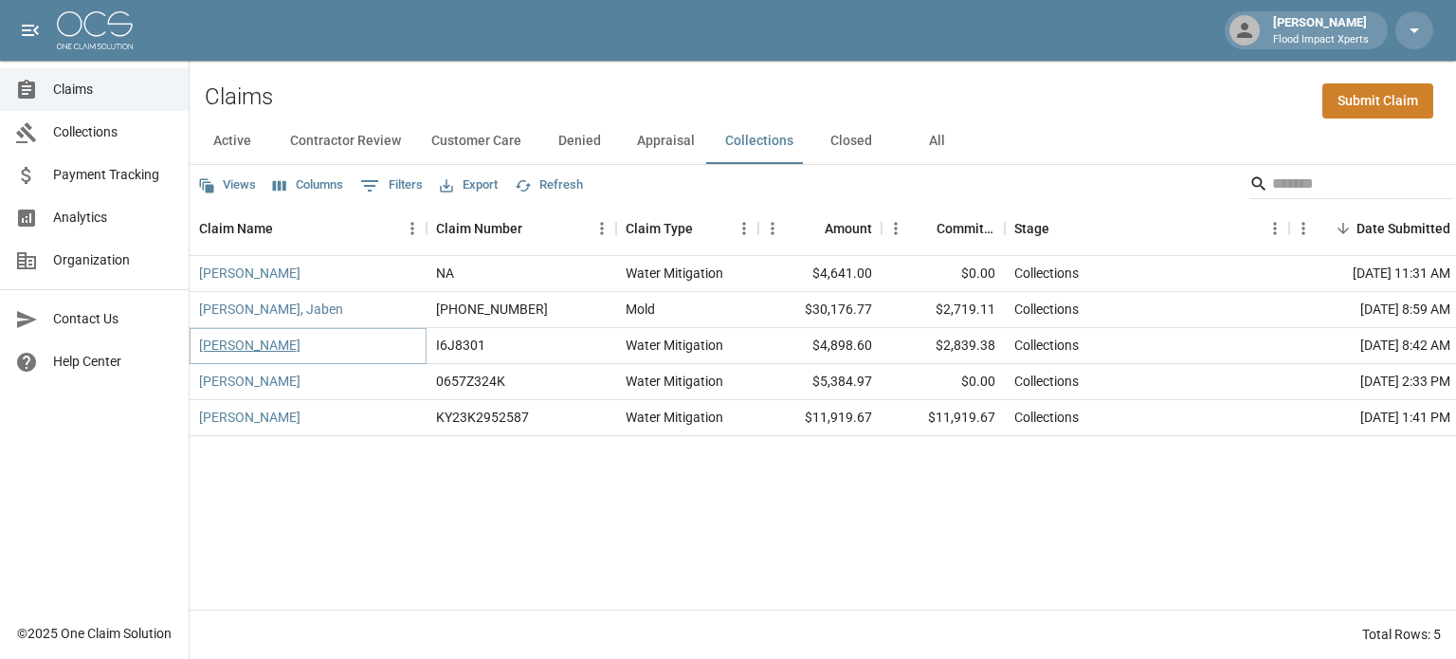
click at [258, 348] on link "[PERSON_NAME]" at bounding box center [249, 345] width 101 height 19
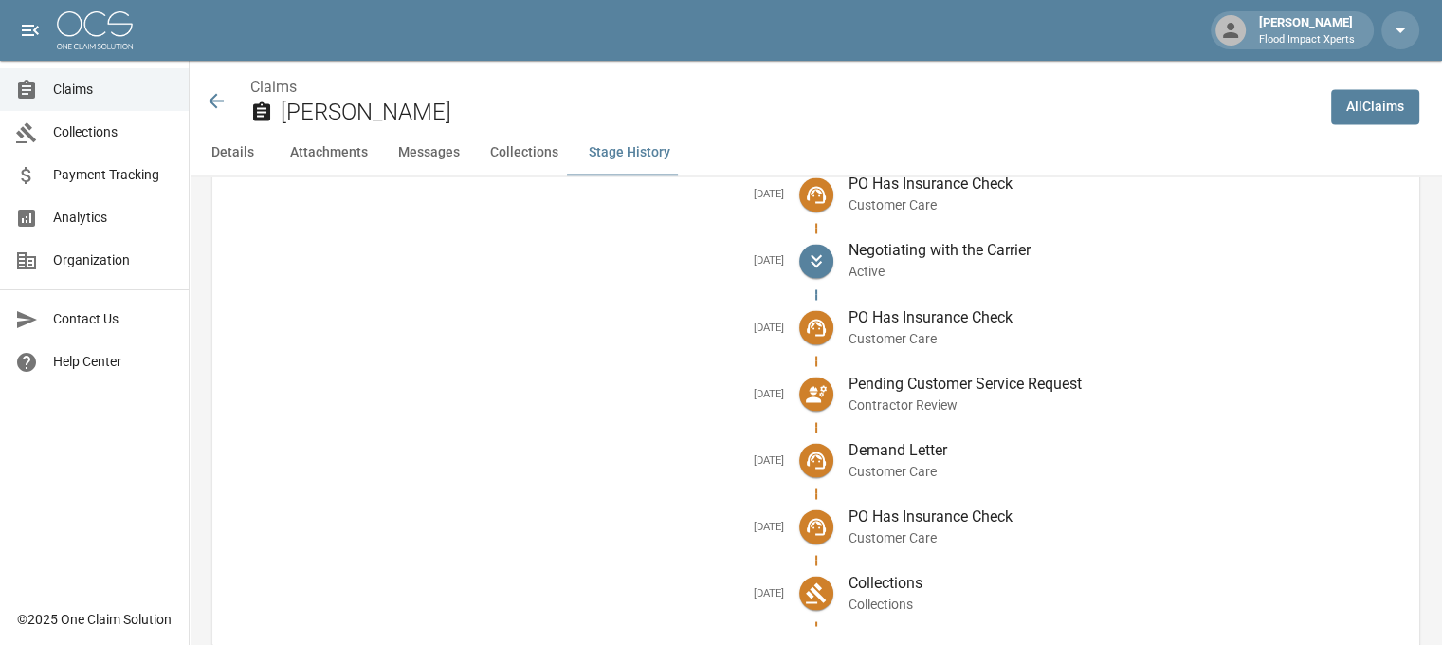
scroll to position [3363, 0]
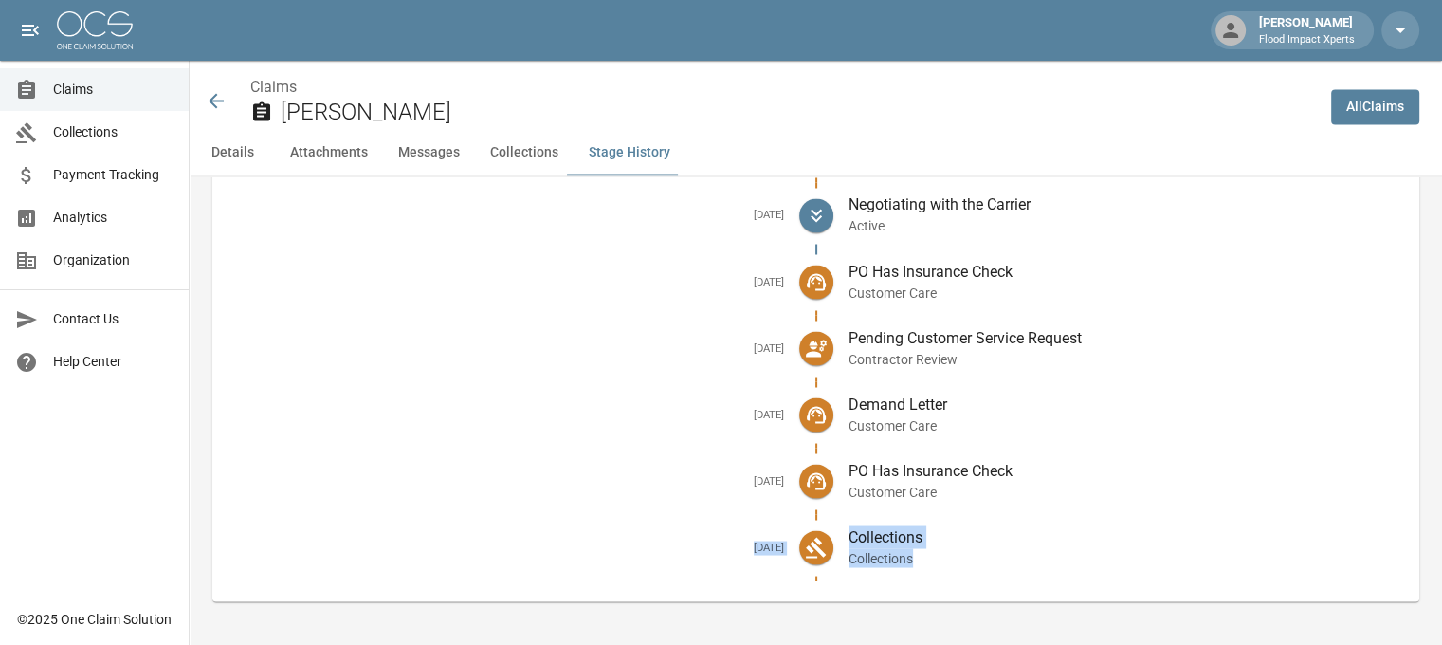
drag, startPoint x: 729, startPoint y: 539, endPoint x: 962, endPoint y: 569, distance: 235.0
click at [962, 569] on li "[DATE] Collections Collections" at bounding box center [815, 547] width 1176 height 66
click at [218, 91] on icon at bounding box center [216, 100] width 23 height 23
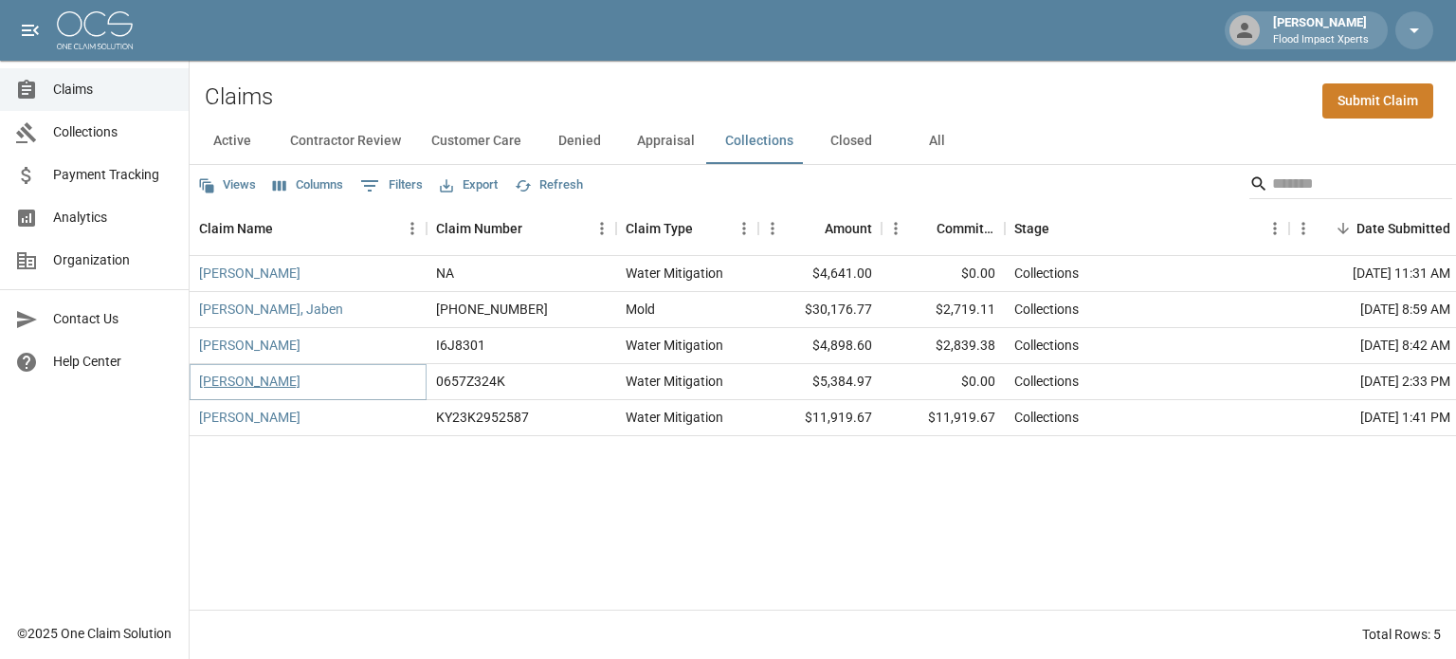
click at [239, 380] on link "[PERSON_NAME]" at bounding box center [249, 381] width 101 height 19
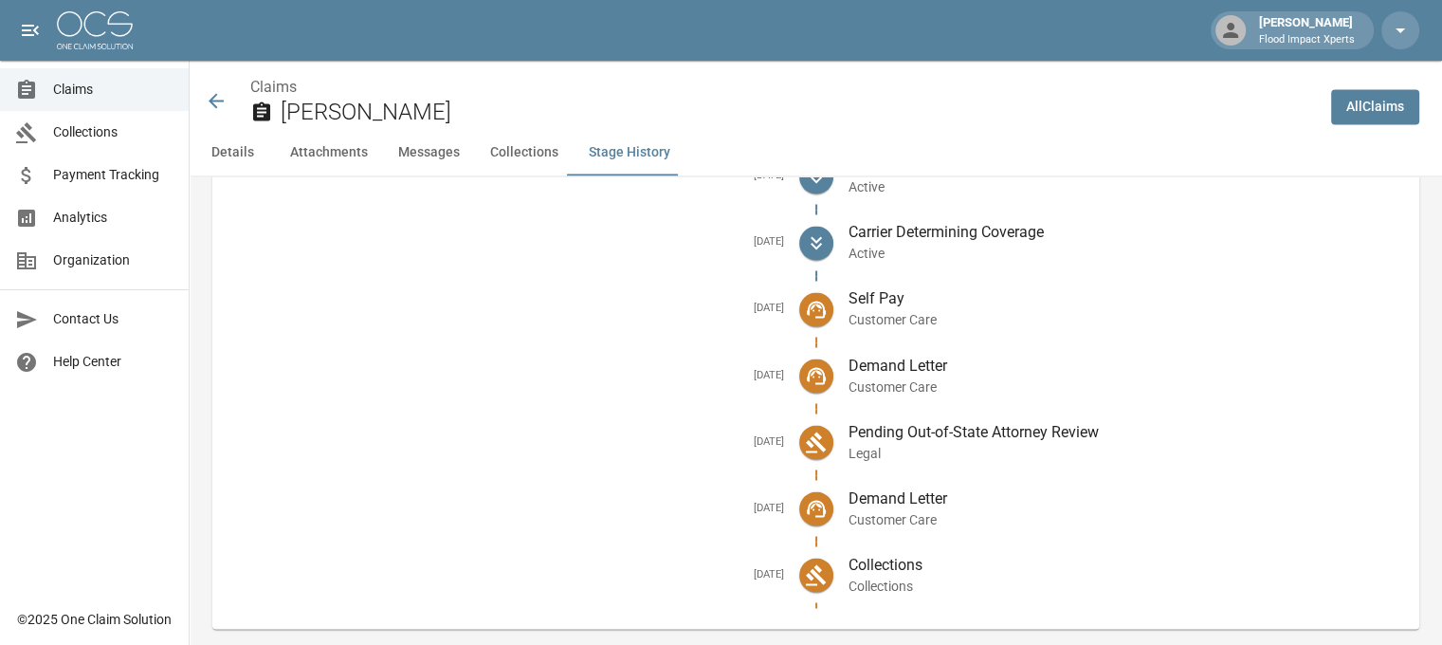
scroll to position [3261, 0]
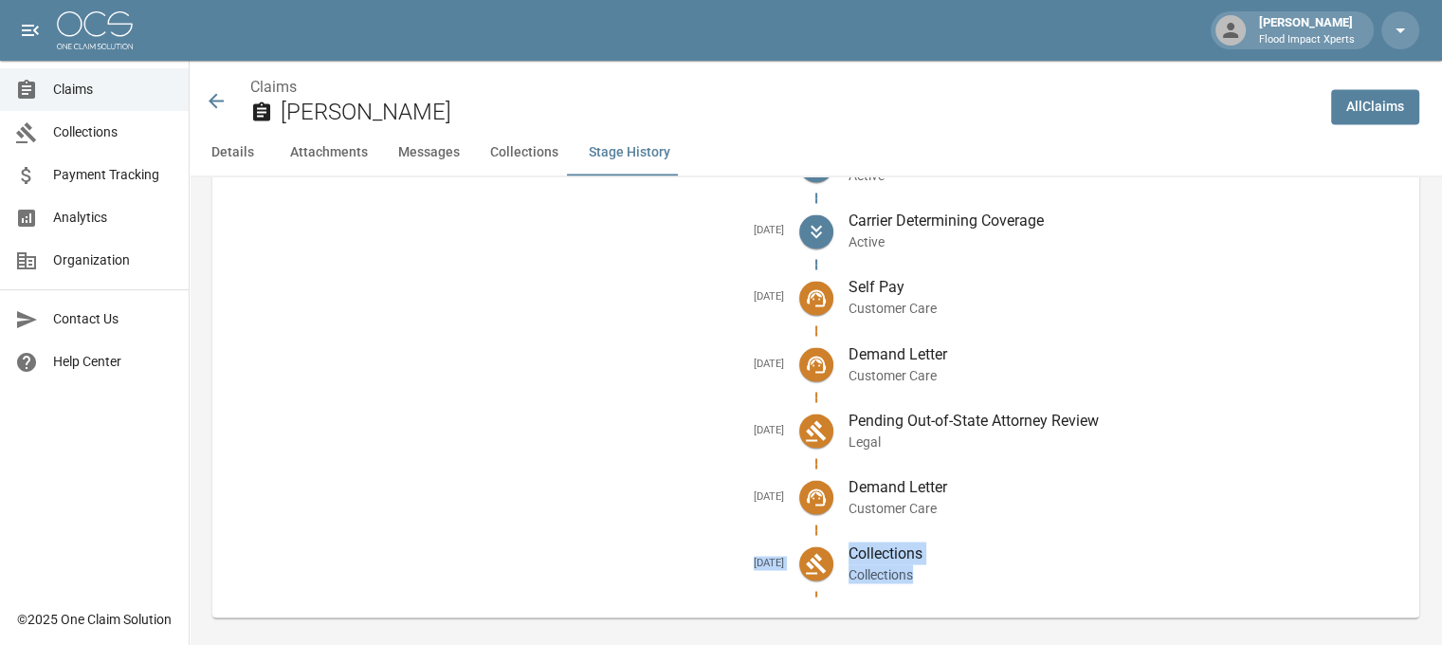
drag, startPoint x: 732, startPoint y: 545, endPoint x: 974, endPoint y: 560, distance: 243.1
click at [974, 560] on li "[DATE] Collections Collections" at bounding box center [815, 563] width 1176 height 66
click at [220, 92] on icon at bounding box center [216, 100] width 23 height 23
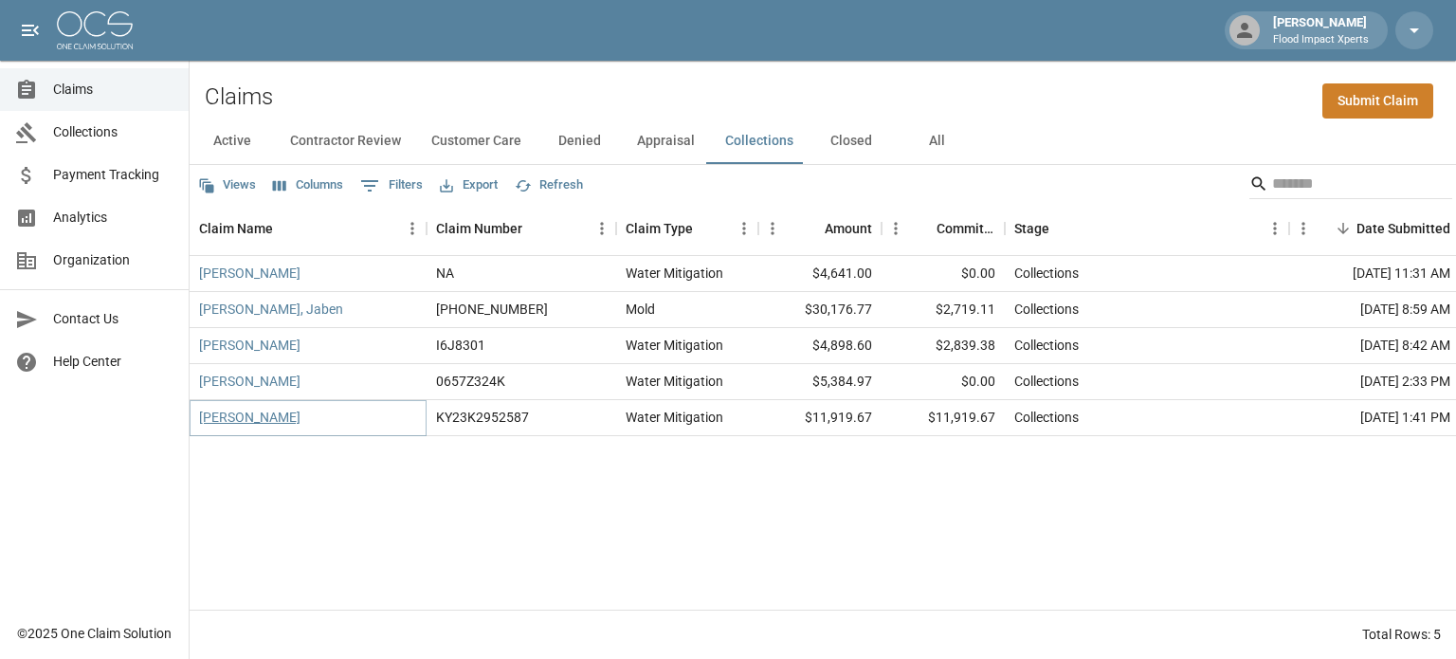
click at [223, 419] on link "[PERSON_NAME]" at bounding box center [249, 417] width 101 height 19
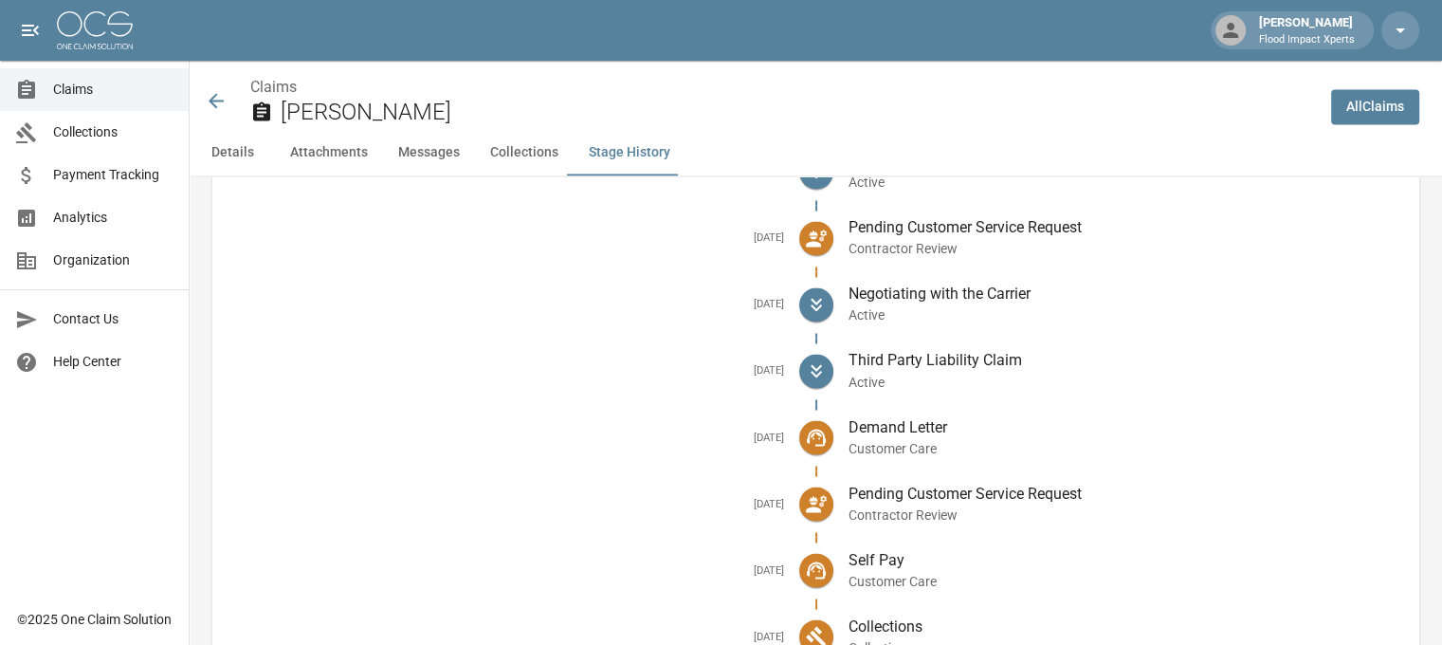
scroll to position [3307, 0]
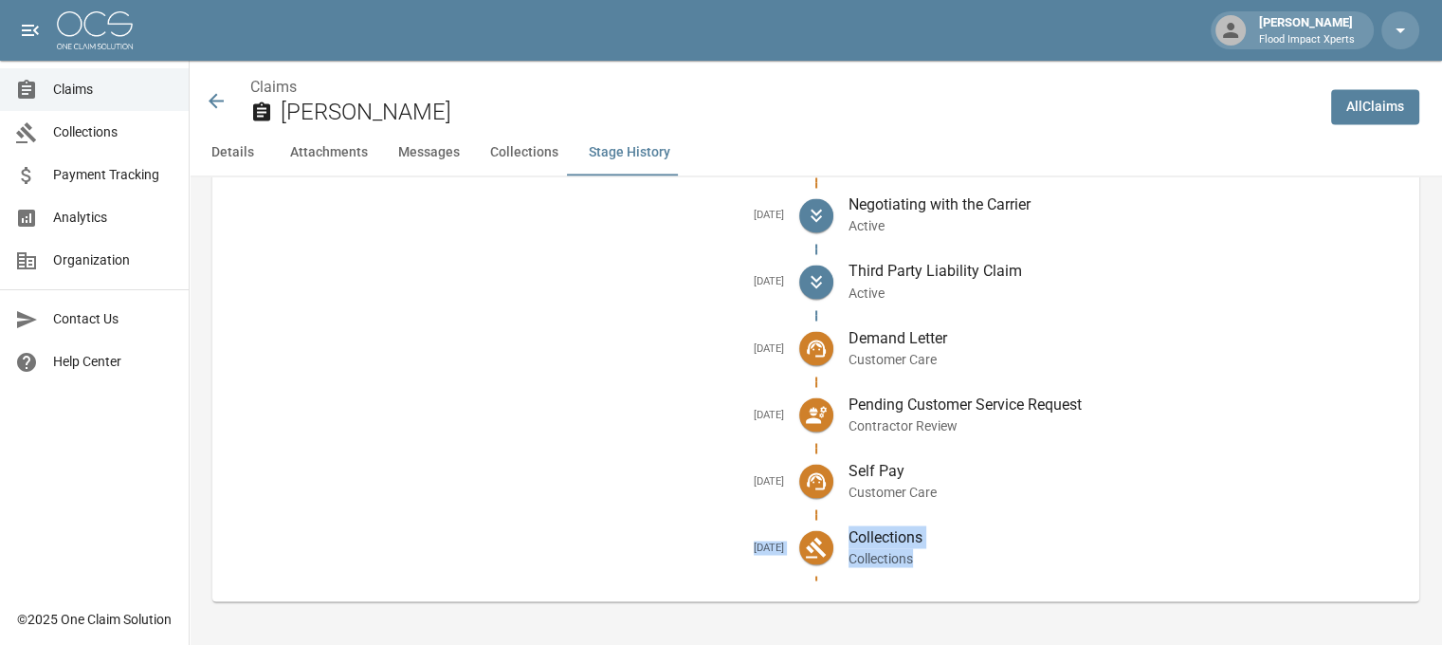
drag, startPoint x: 739, startPoint y: 541, endPoint x: 947, endPoint y: 551, distance: 207.8
click at [947, 551] on li "[DATE] Collections Collections" at bounding box center [815, 547] width 1176 height 66
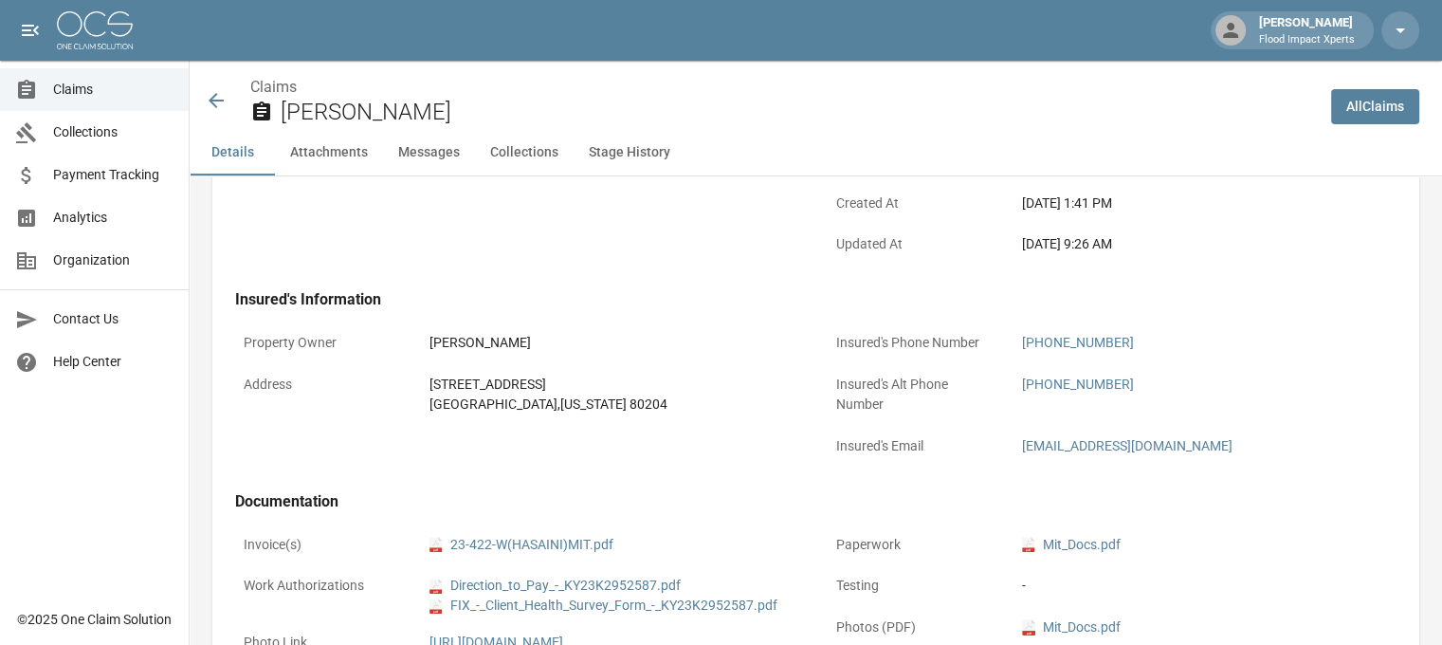
scroll to position [463, 0]
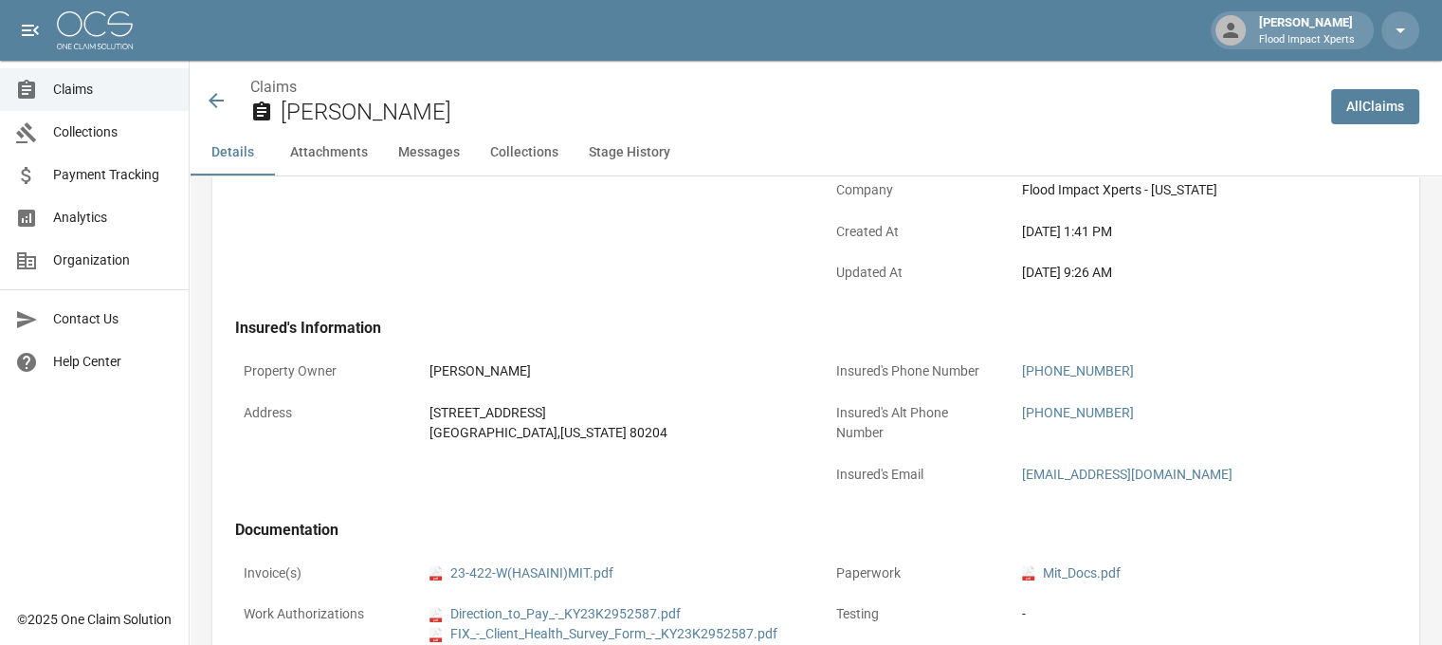
click at [220, 104] on icon at bounding box center [216, 100] width 23 height 23
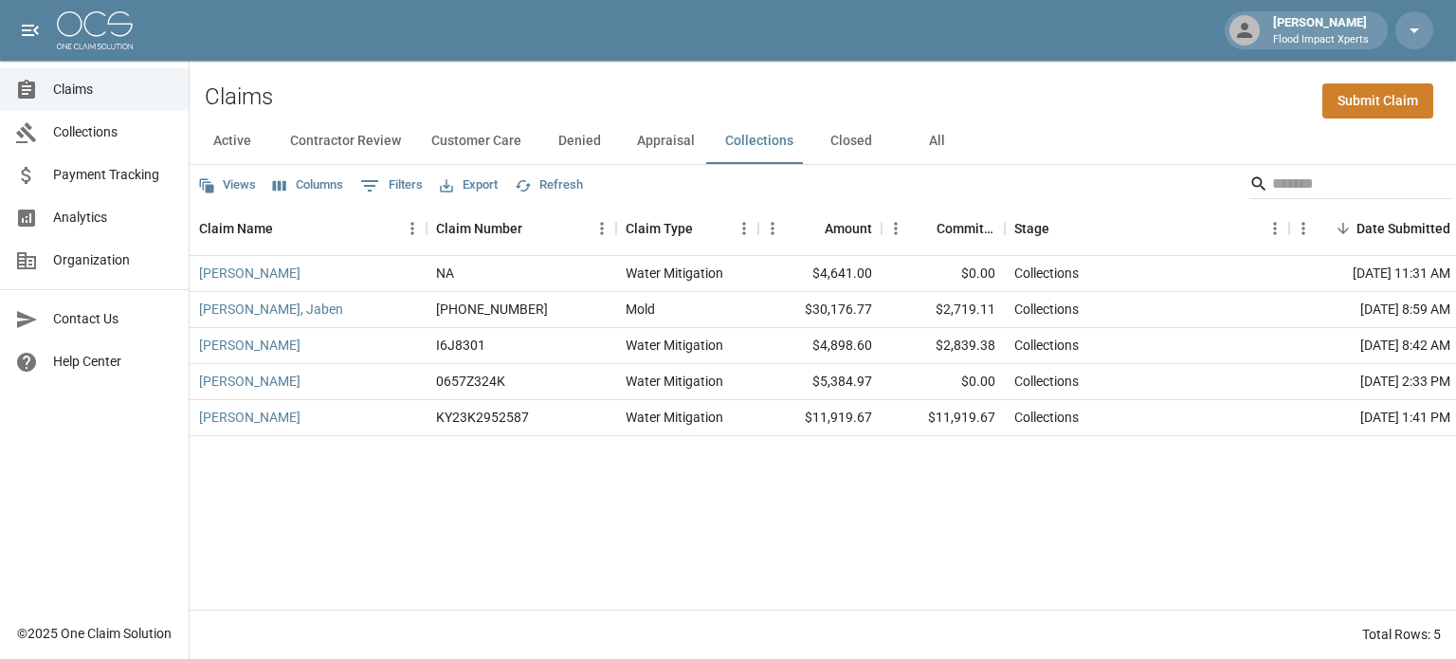
click at [863, 150] on button "Closed" at bounding box center [851, 140] width 85 height 45
